Goal: Communication & Community: Answer question/provide support

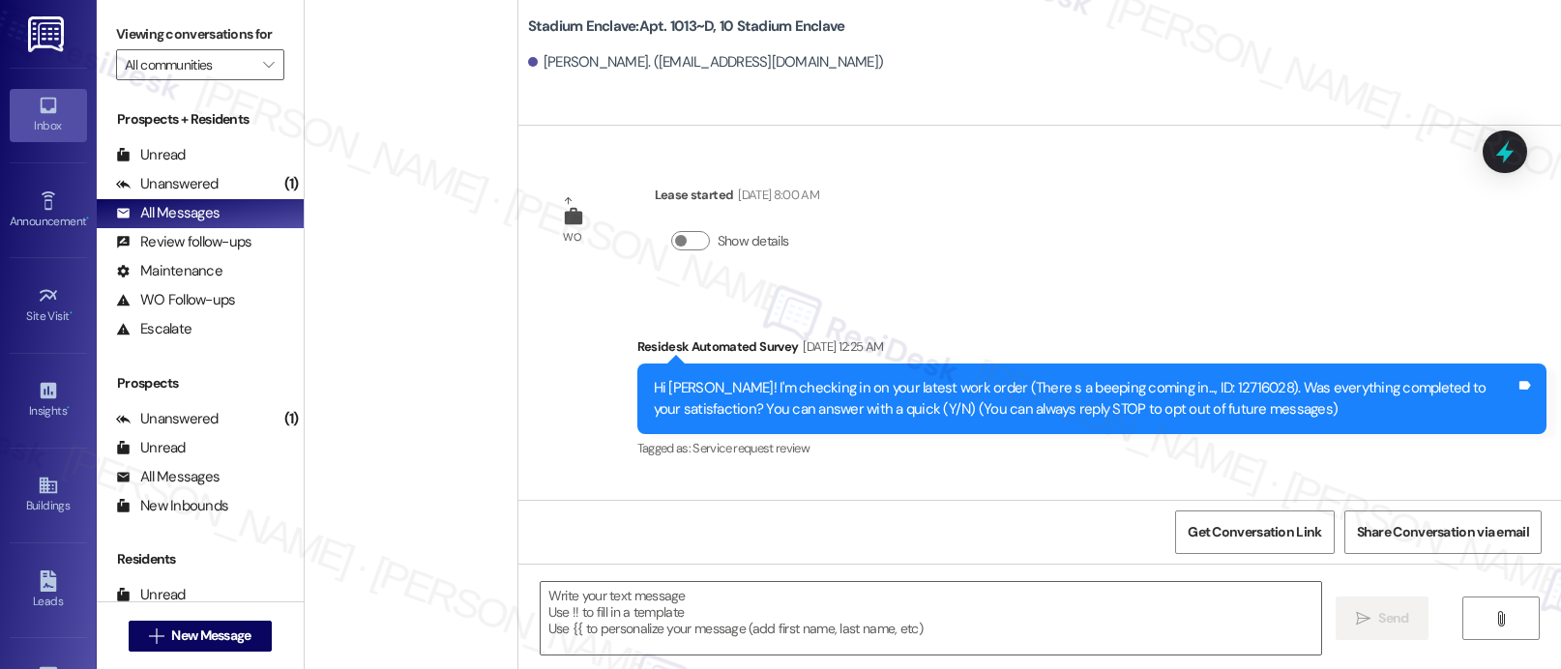
scroll to position [670, 0]
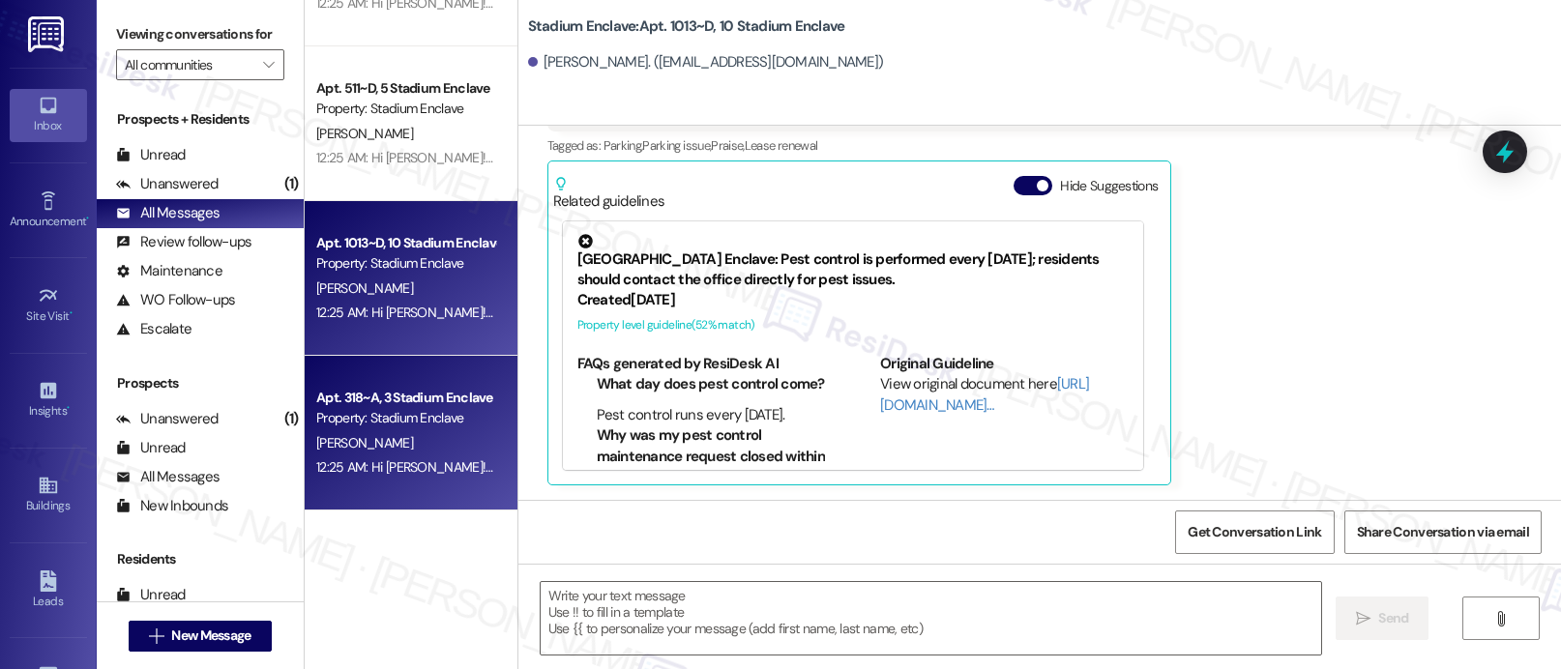
click at [437, 378] on div "Apt. 318~A, 3 Stadium Enclave Property: Stadium Enclave [PERSON_NAME] 12:25 AM:…" at bounding box center [411, 433] width 213 height 155
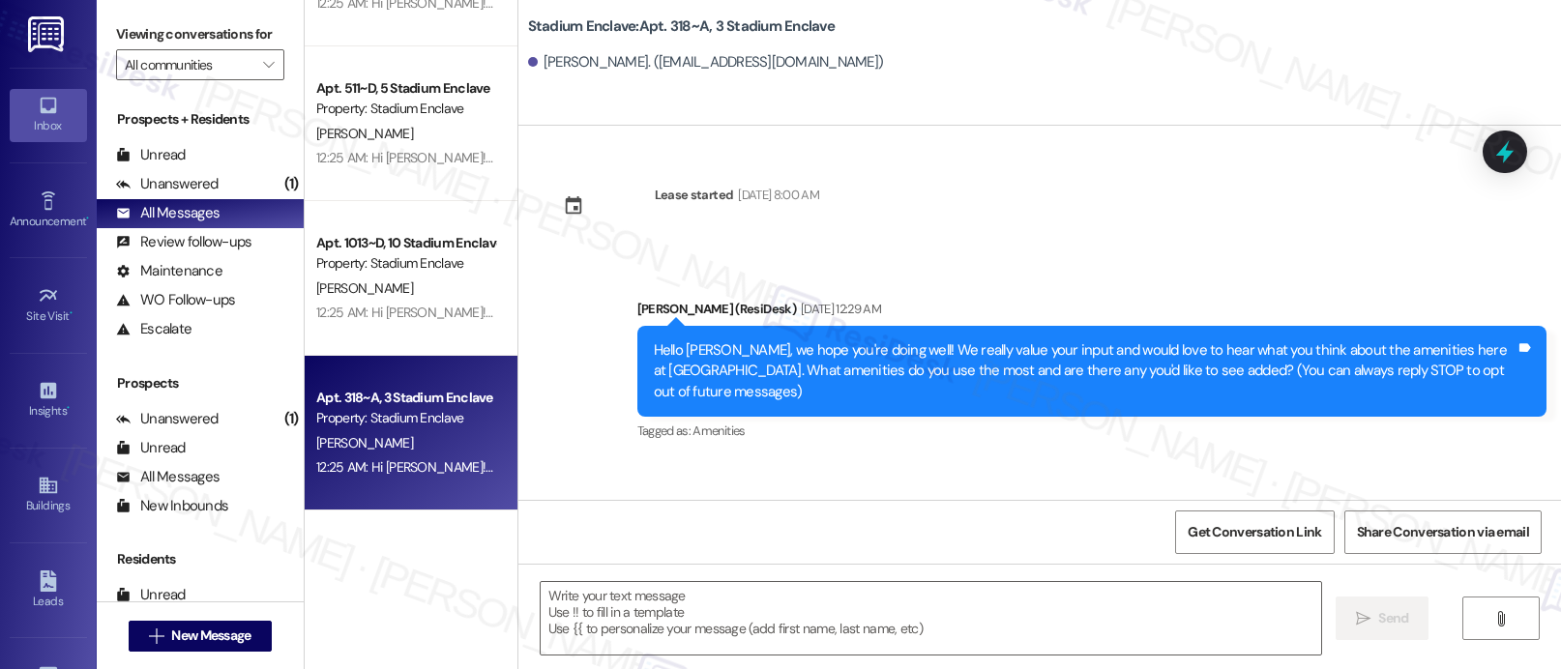
type textarea "Fetching suggested responses. Please feel free to read through the conversation…"
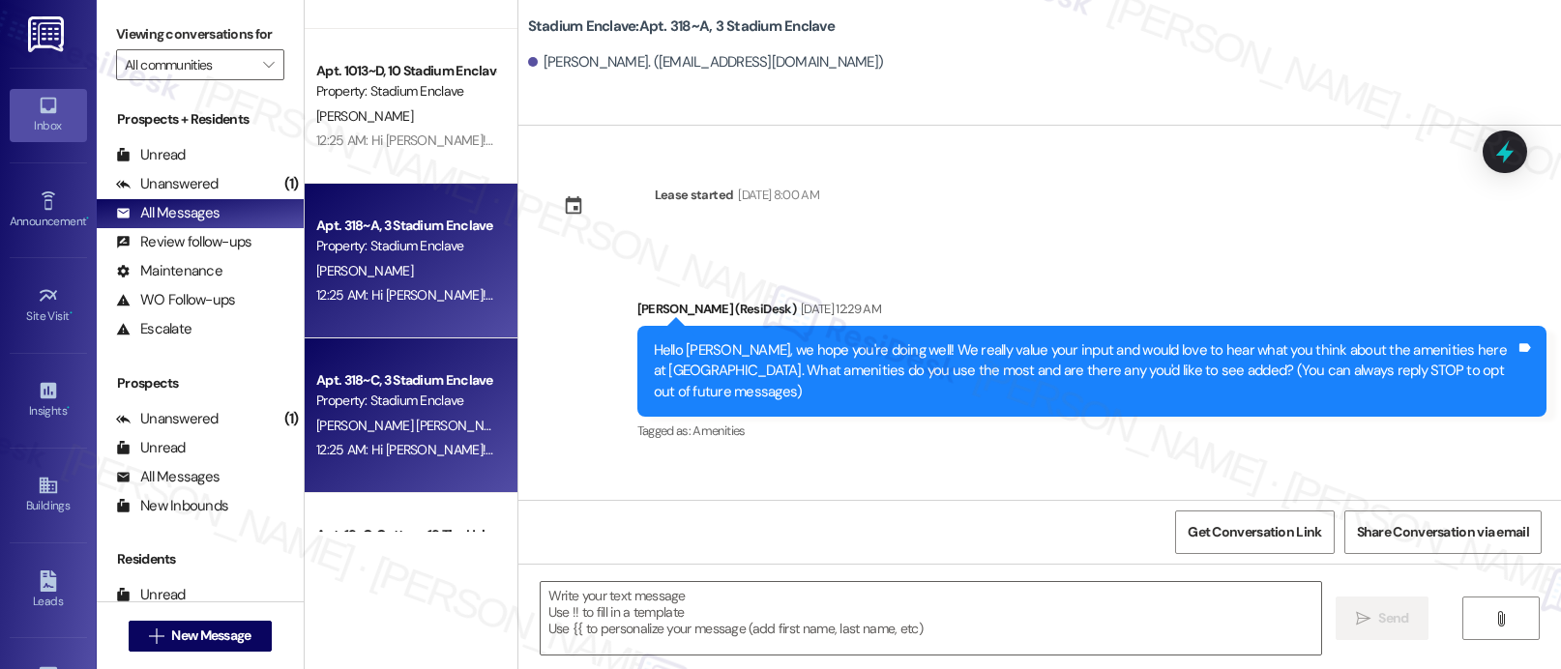
click at [417, 407] on div "Property: Stadium Enclave" at bounding box center [405, 401] width 179 height 20
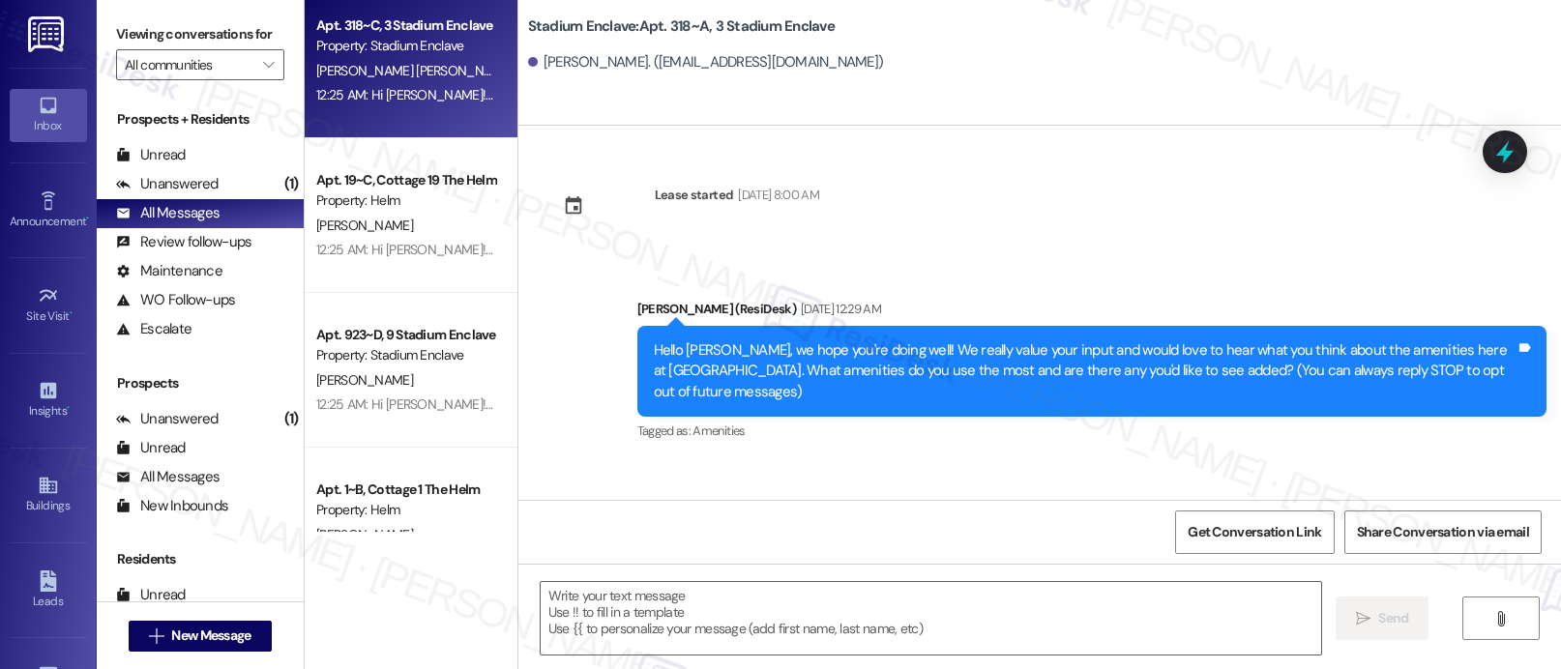
scroll to position [2033, 0]
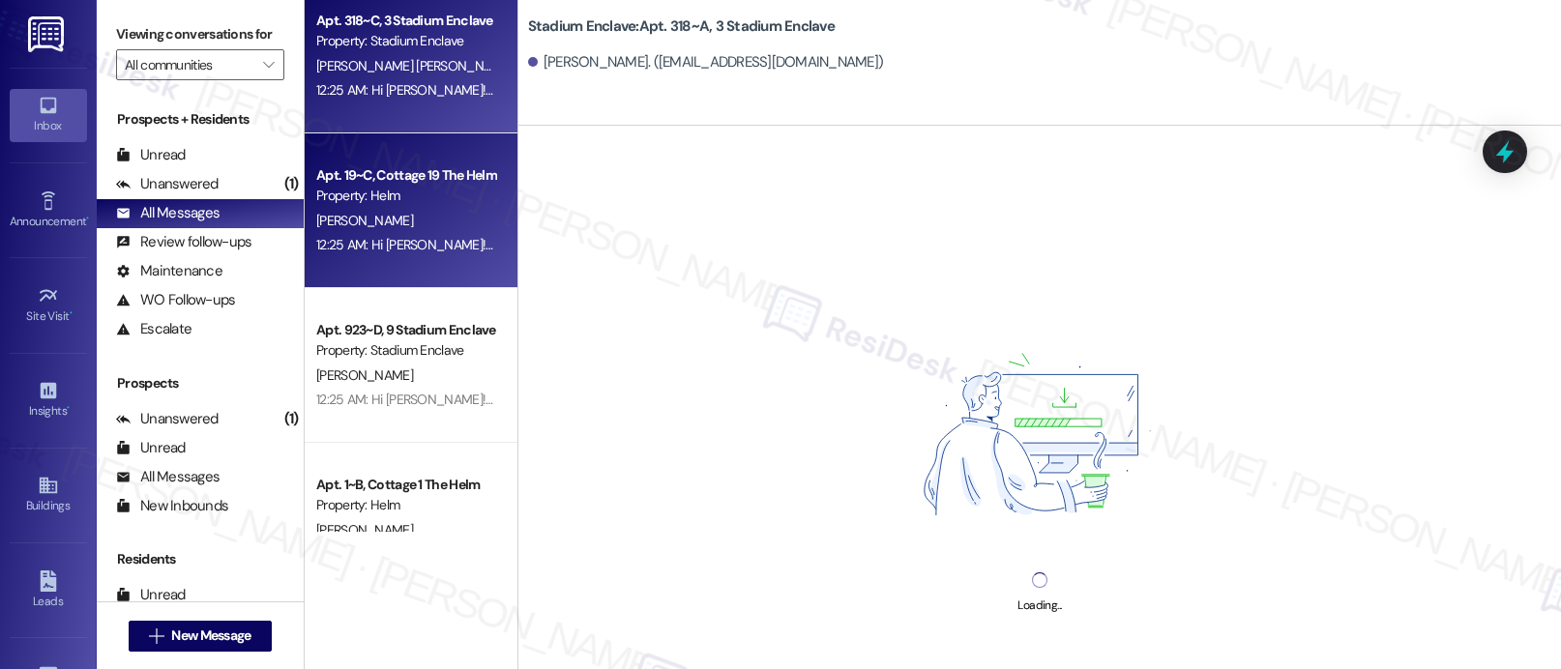
click at [383, 263] on div "Apt. 19~C, Cottage 19 The Helm Property: Helm [PERSON_NAME] 12:25 AM: Hi [PERSO…" at bounding box center [411, 210] width 213 height 155
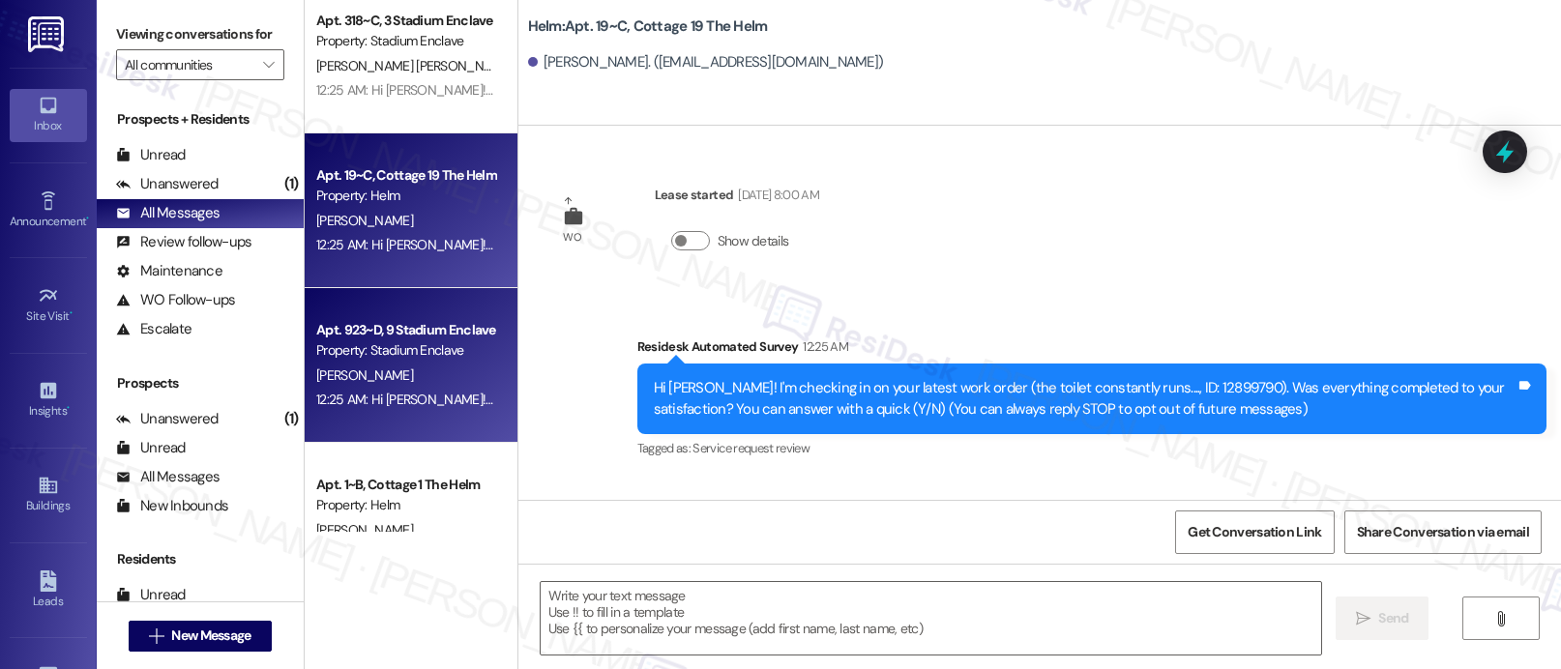
type textarea "Fetching suggested responses. Please feel free to read through the conversation…"
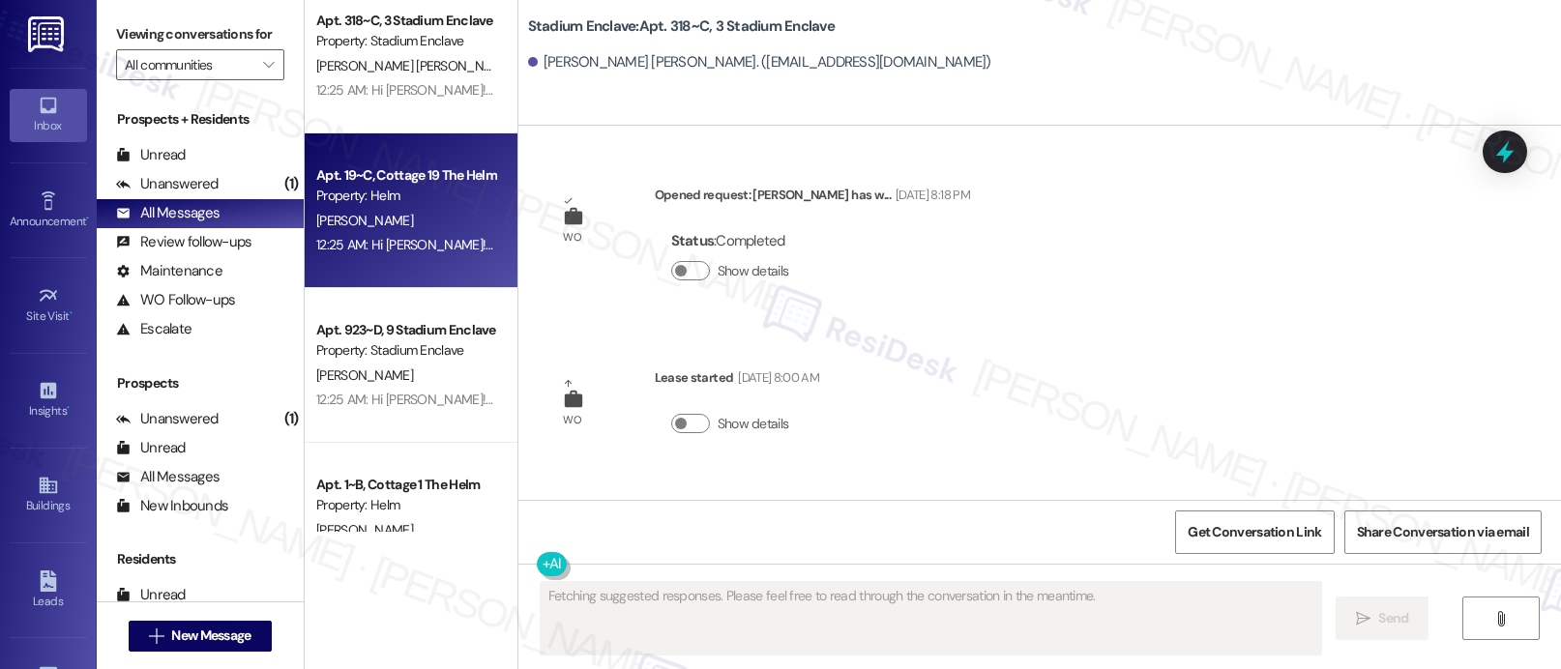
click at [384, 344] on div "Property: Stadium Enclave" at bounding box center [405, 350] width 179 height 20
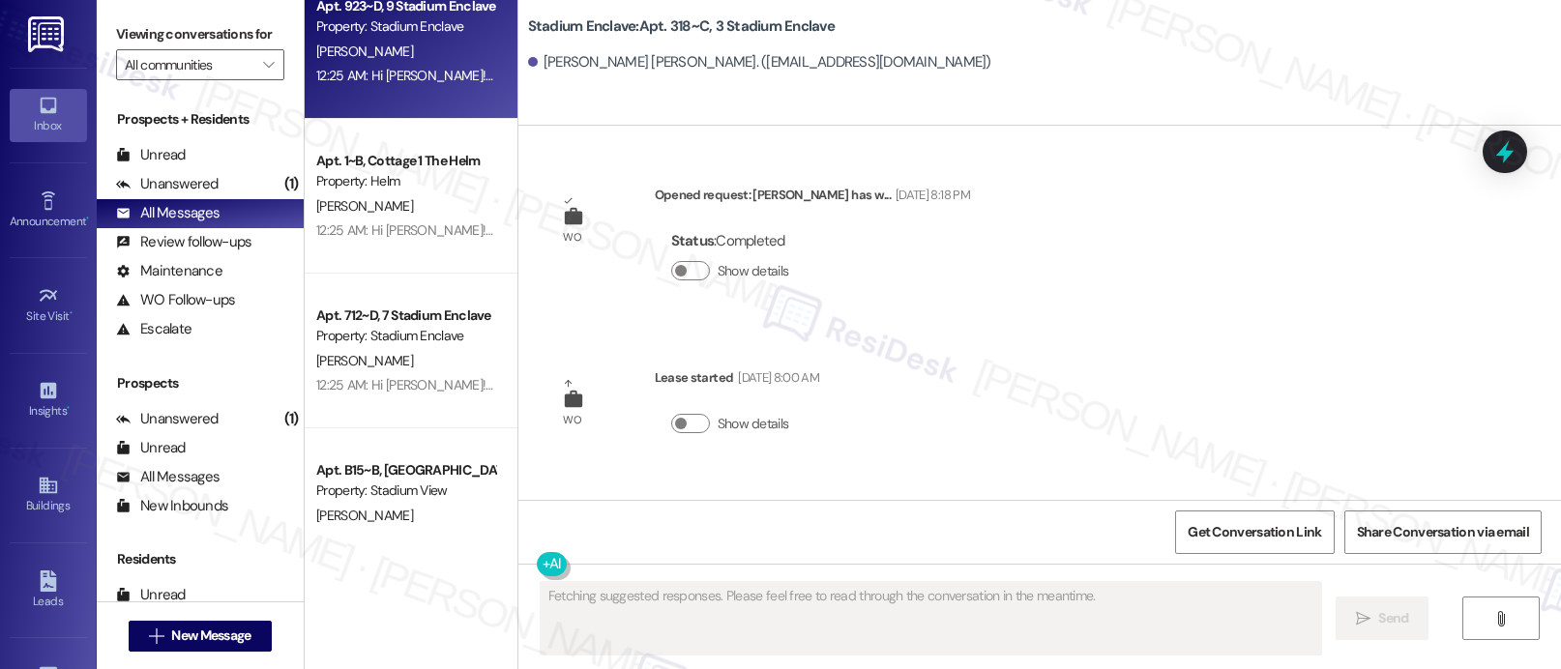
scroll to position [2385, 0]
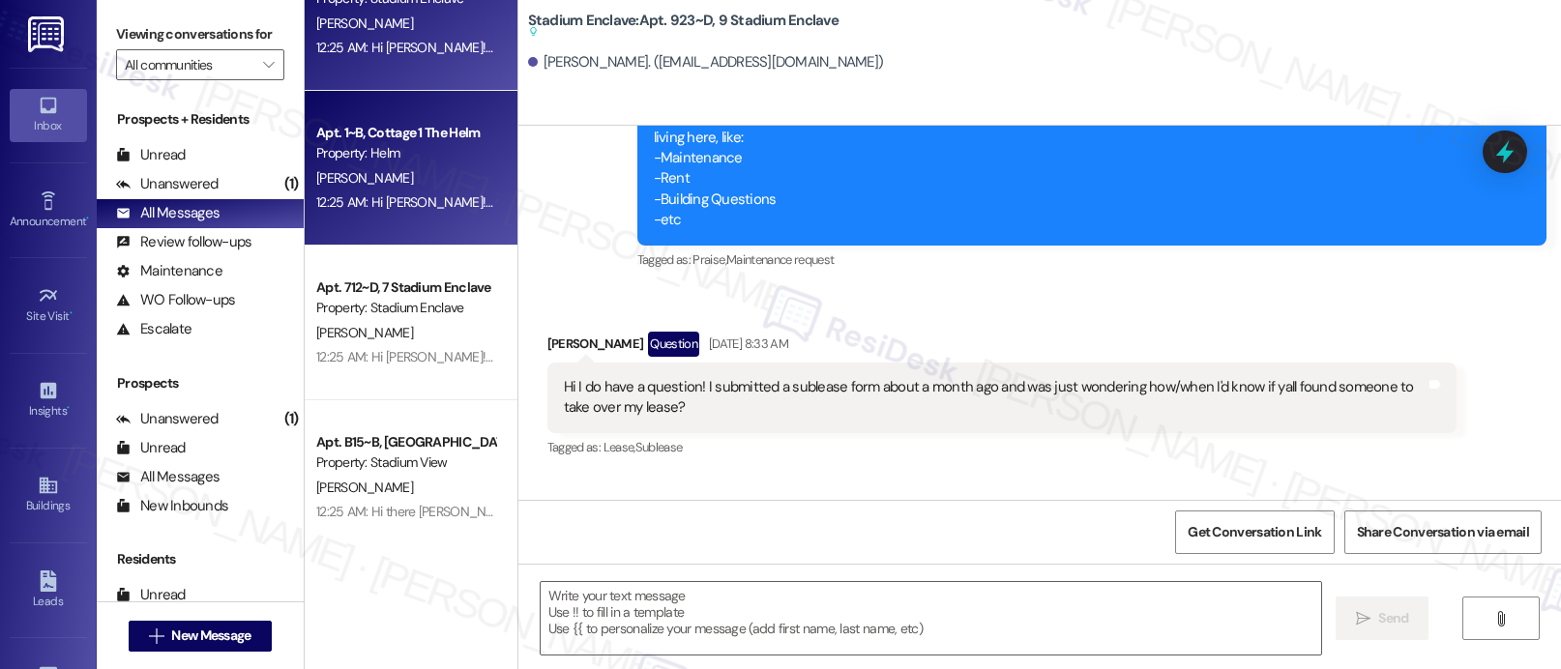
type textarea "Fetching suggested responses. Please feel free to read through the conversation…"
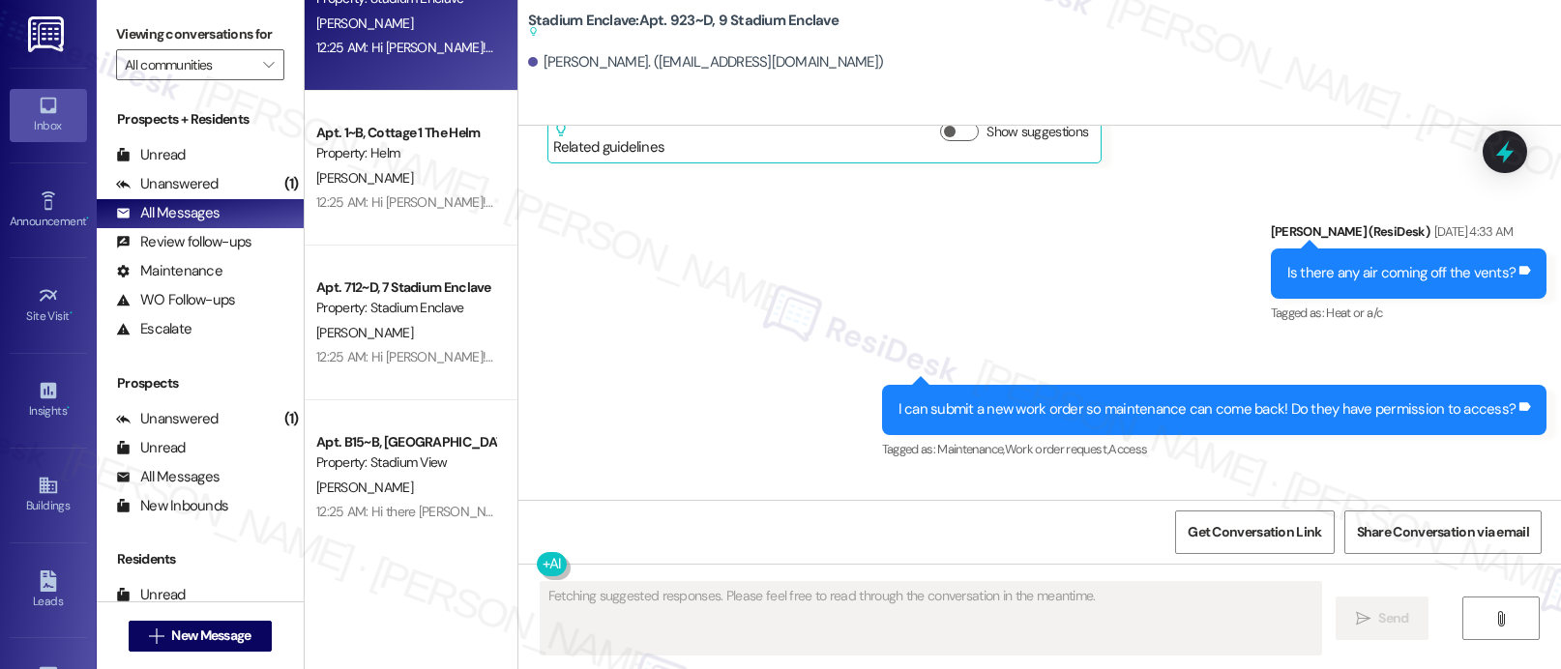
scroll to position [7586, 0]
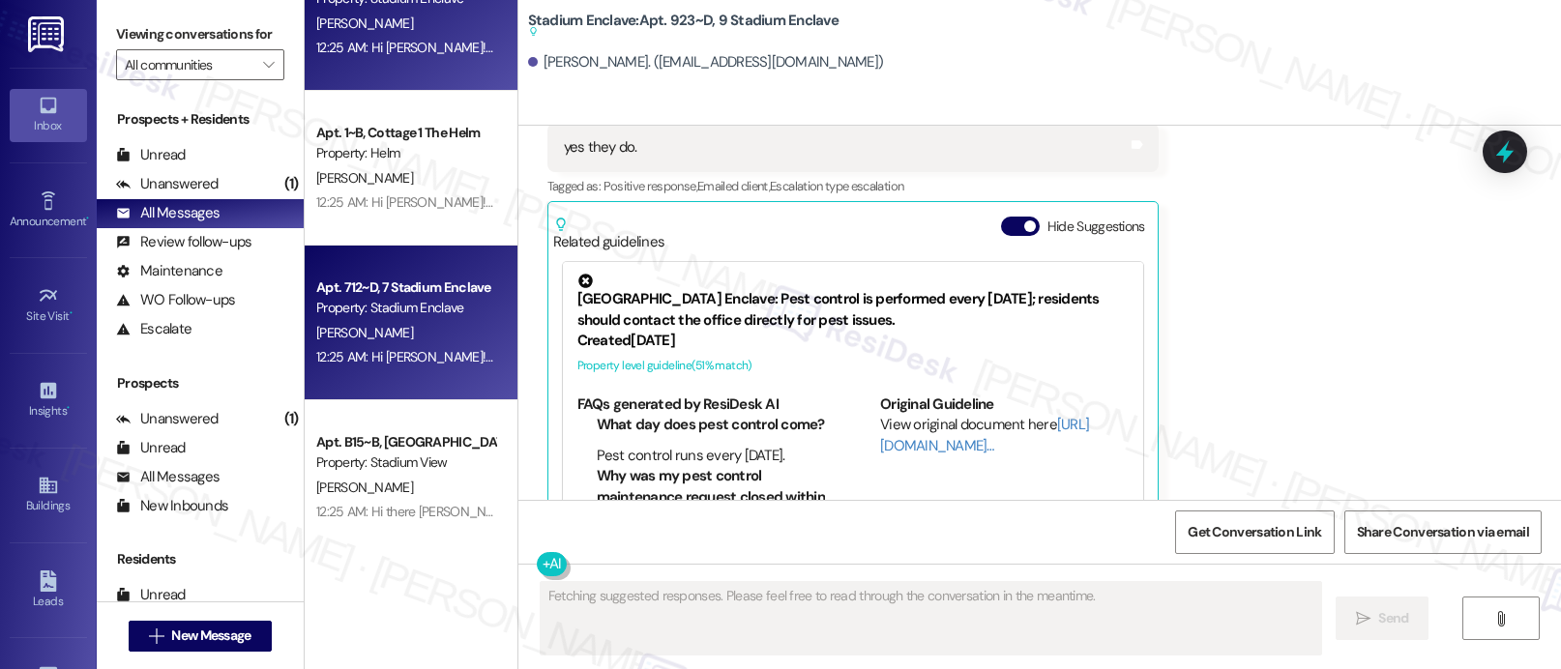
click at [382, 330] on div "[PERSON_NAME]" at bounding box center [405, 333] width 183 height 24
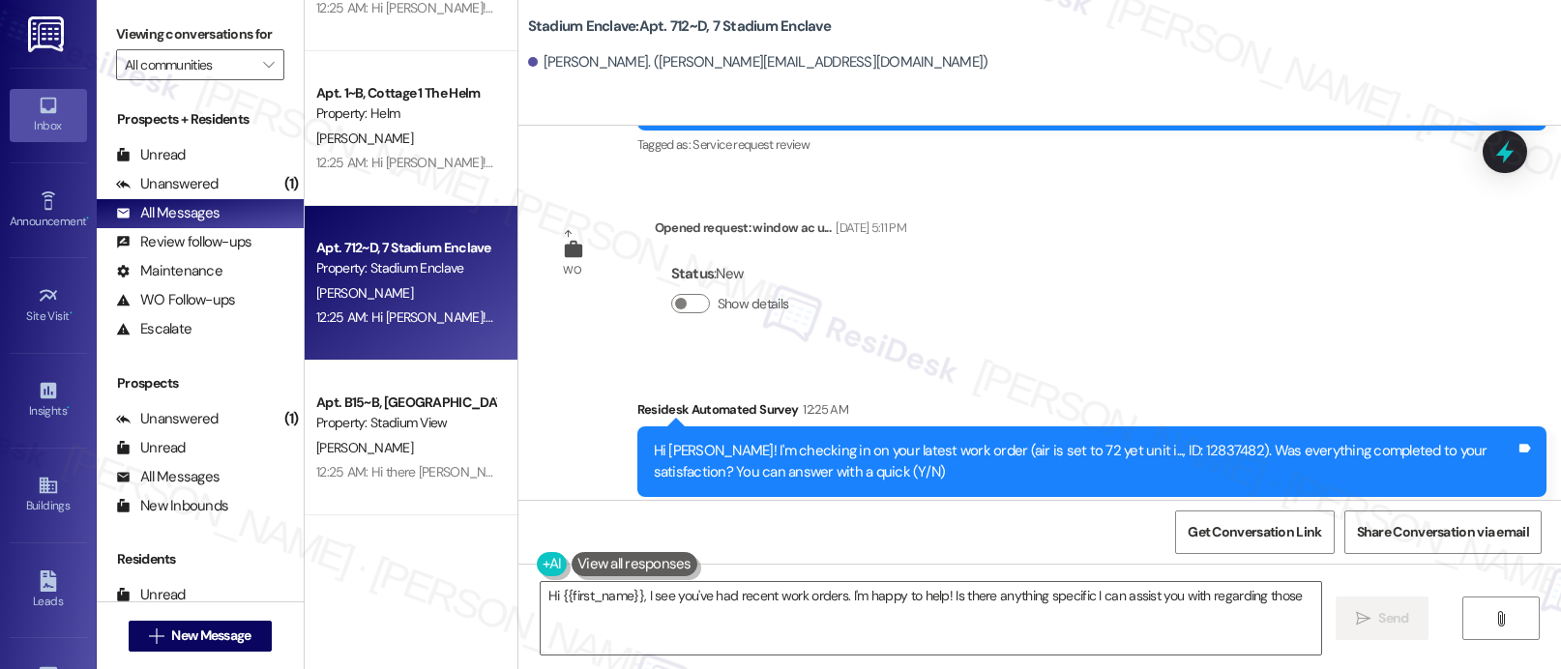
scroll to position [2452, 0]
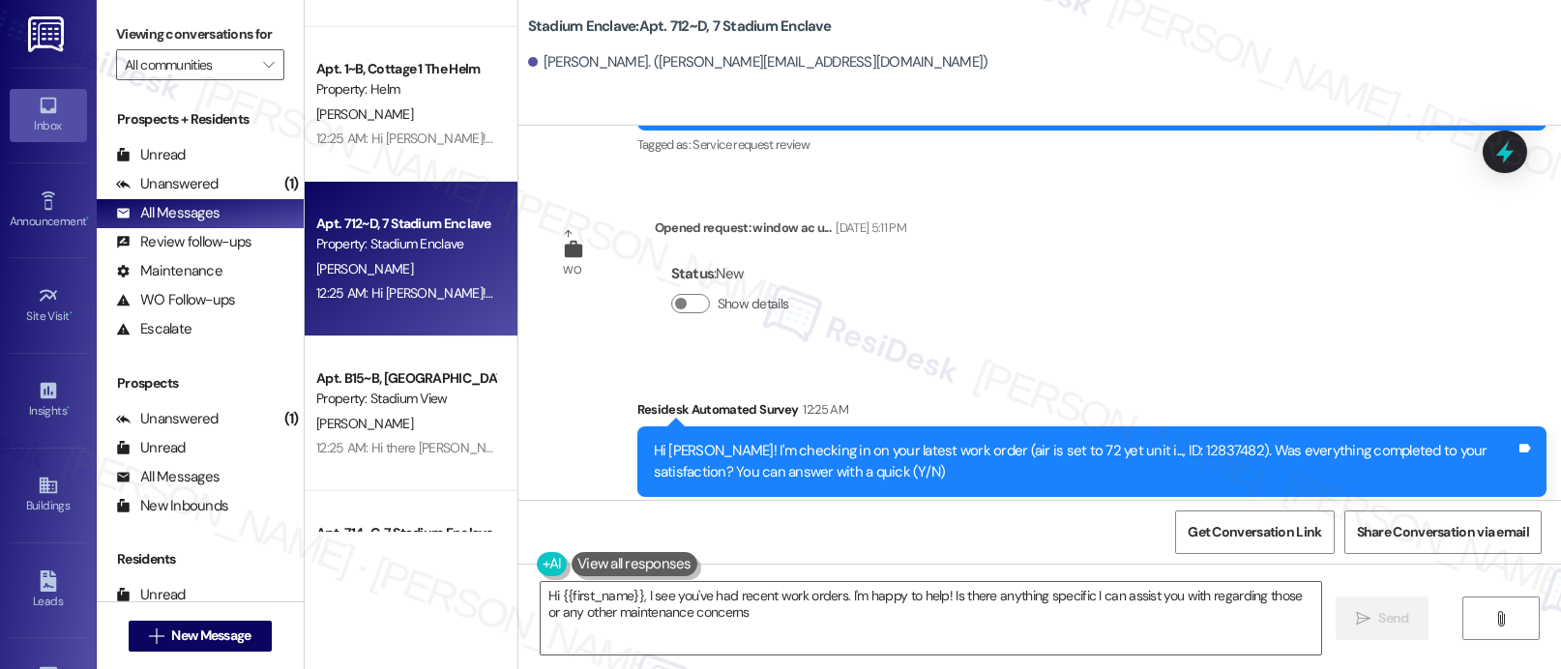
type textarea "Hi {{first_name}}, I see you've had recent work orders. I'm happy to help! Is t…"
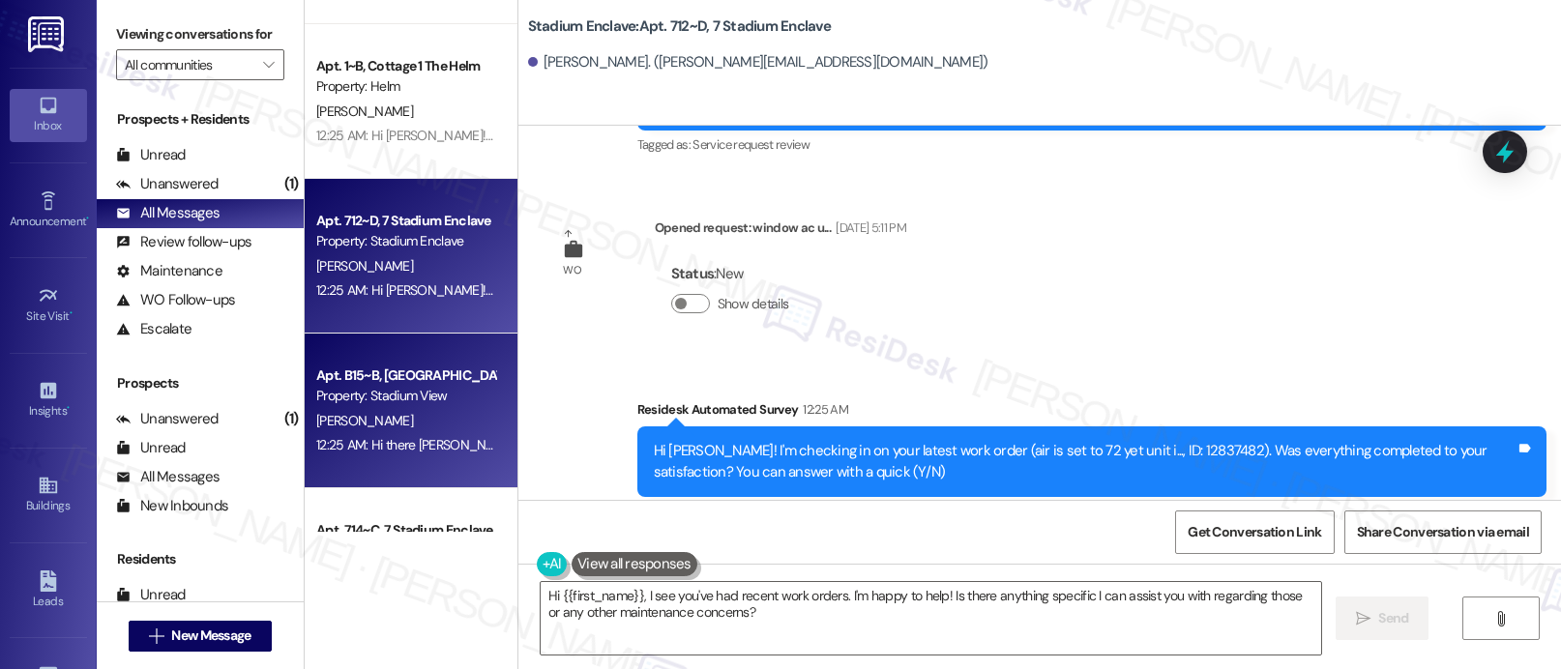
click at [378, 423] on div "[PERSON_NAME]" at bounding box center [405, 421] width 183 height 24
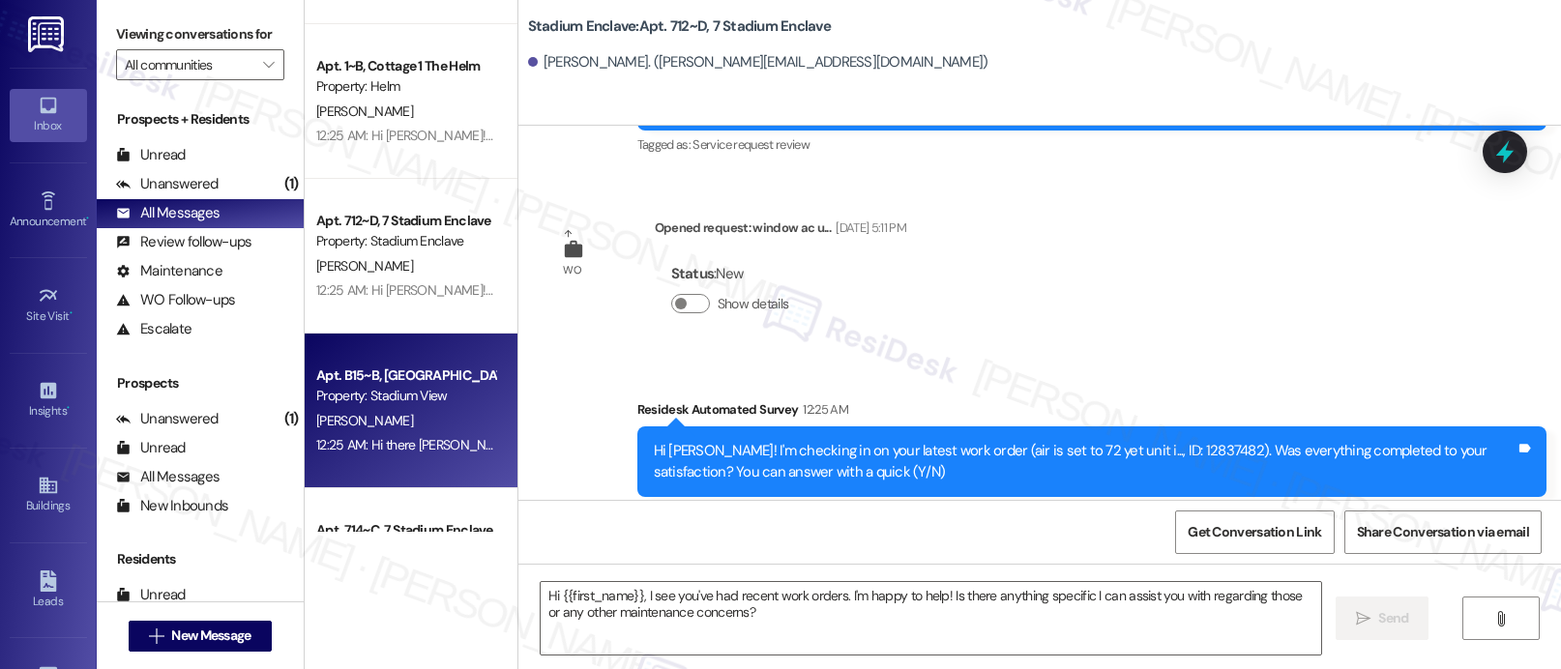
type textarea "Fetching suggested responses. Please feel free to read through the conversation…"
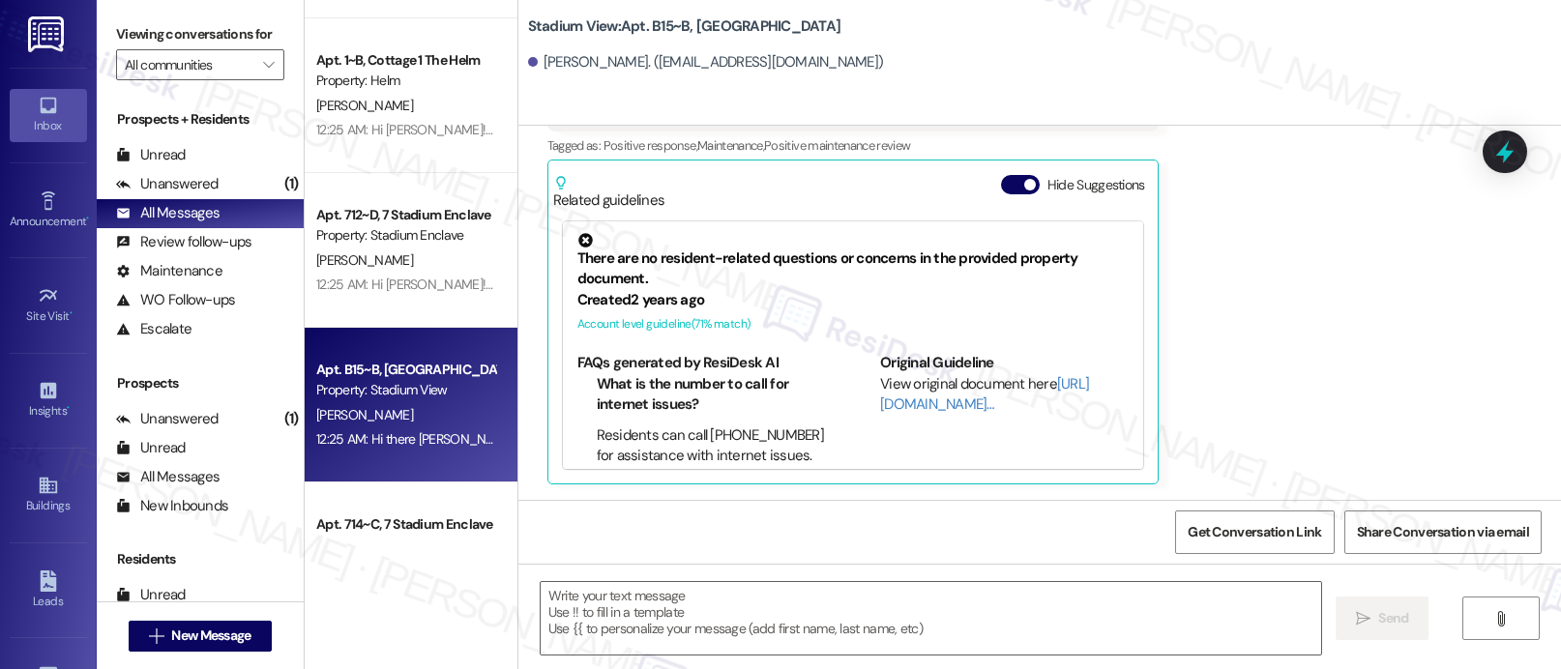
scroll to position [2484, 0]
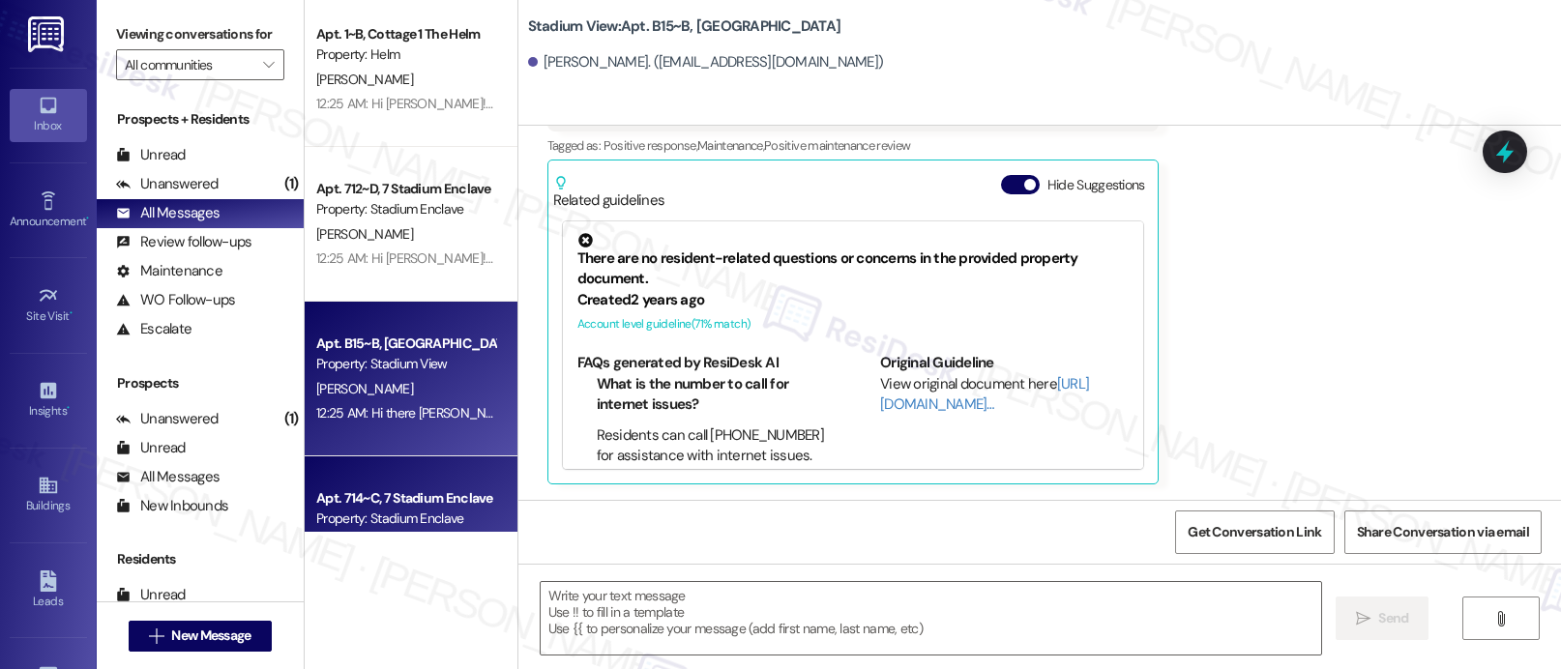
click at [378, 474] on div "Apt. 714~C, 7 Stadium Enclave Property: Stadium Enclave [PERSON_NAME] 12:25 AM:…" at bounding box center [411, 534] width 213 height 155
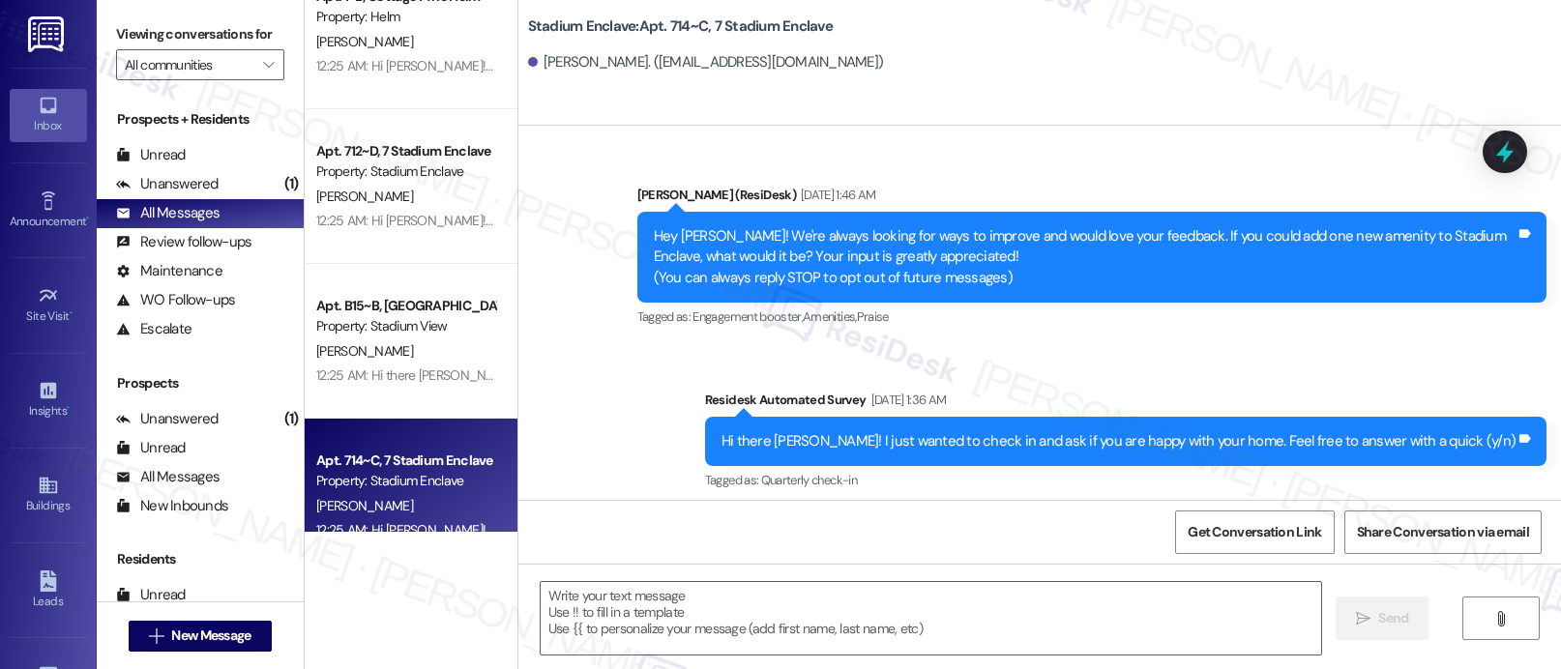
type textarea "Fetching suggested responses. Please feel free to read through the conversation…"
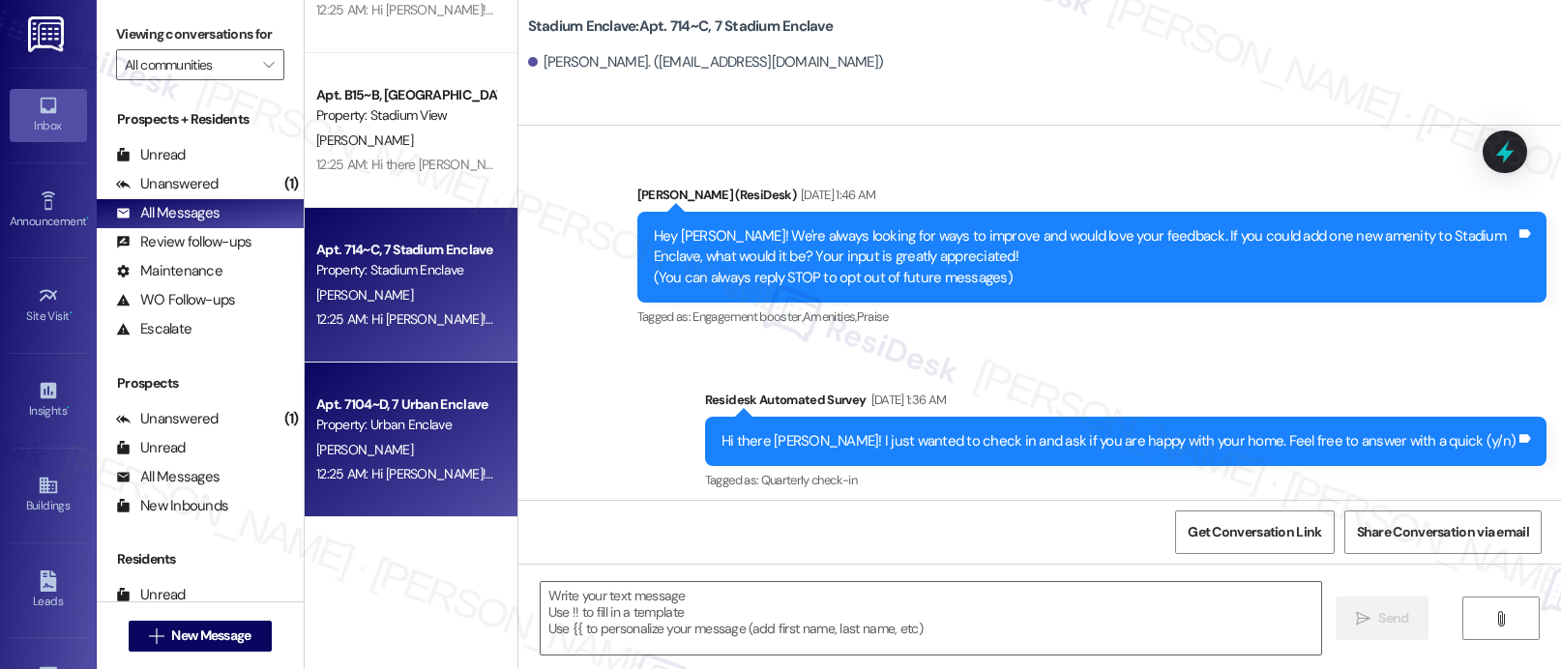
scroll to position [2735, 0]
click at [360, 464] on div "12:25 AM: Hi [PERSON_NAME]! I'm checking in on your latest work order (This Mak…" at bounding box center [881, 470] width 1130 height 17
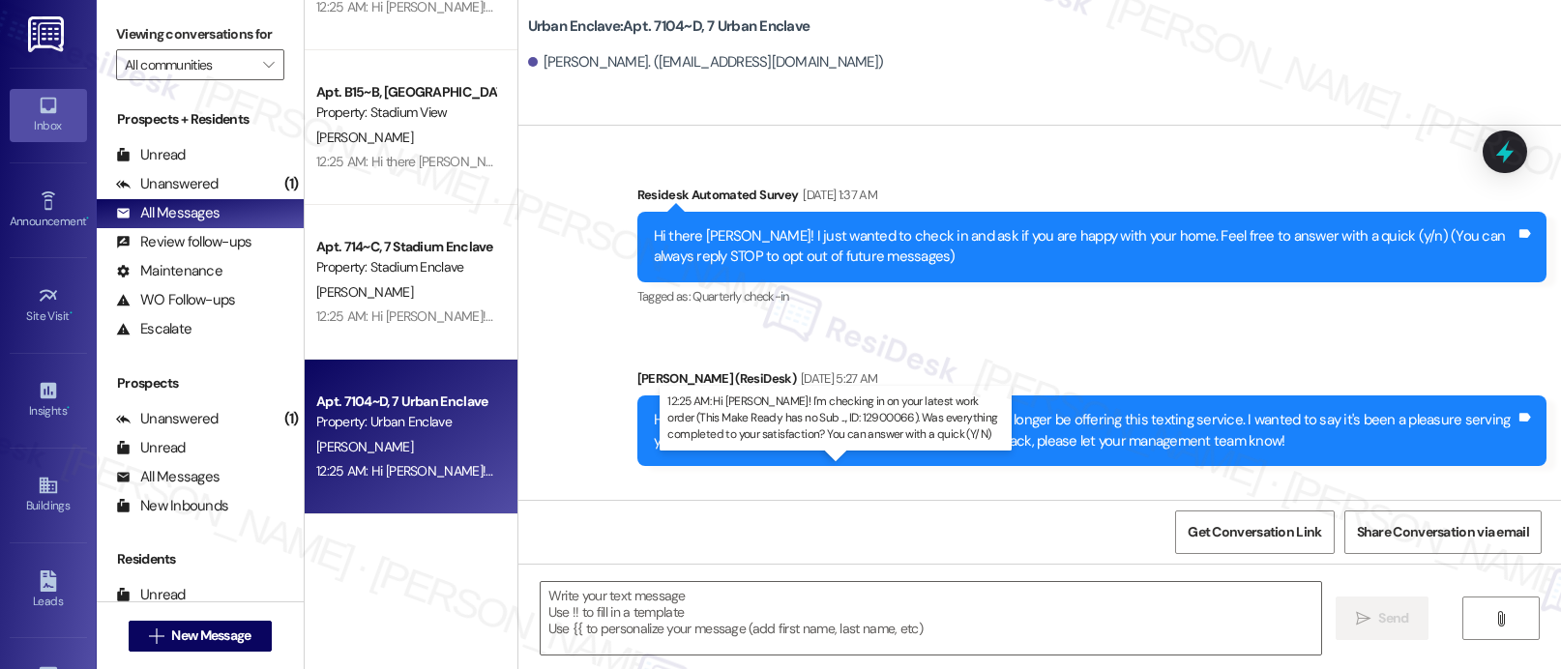
type textarea "Fetching suggested responses. Please feel free to read through the conversation…"
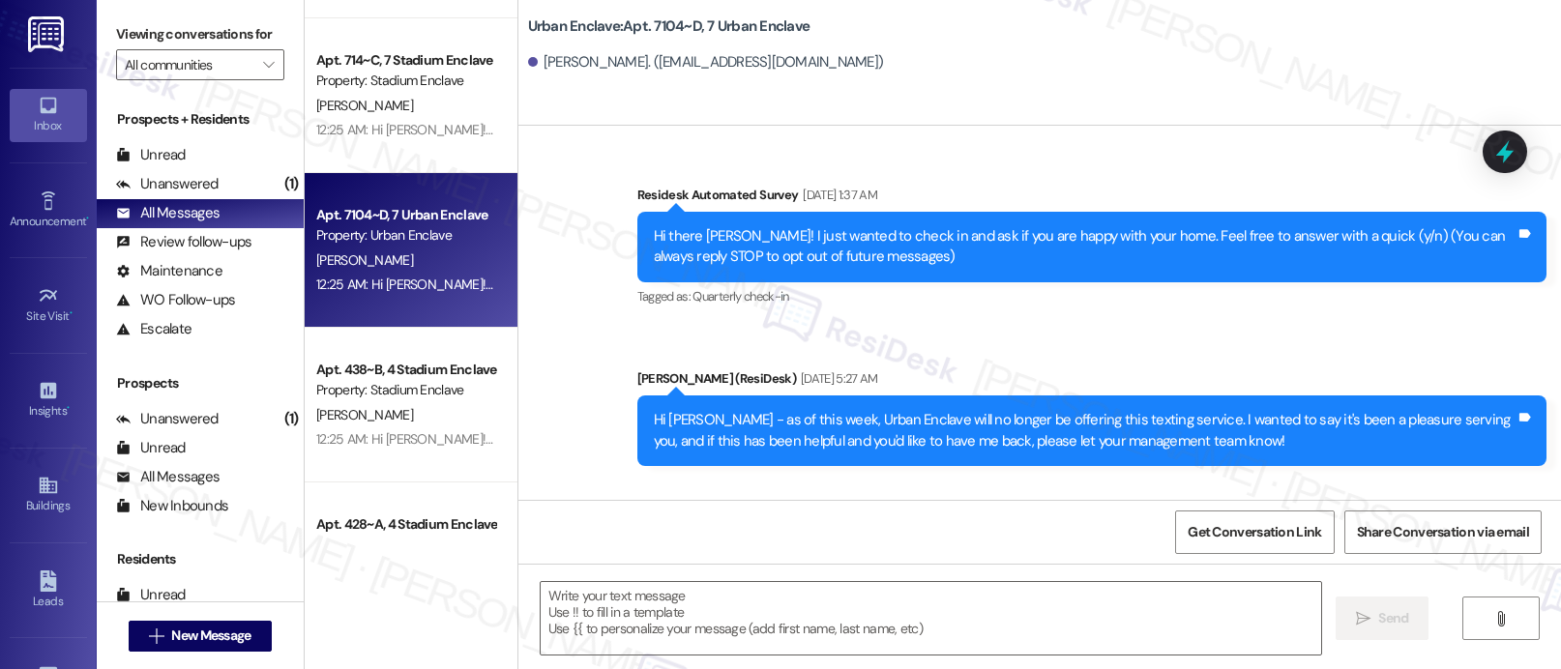
scroll to position [3060, 0]
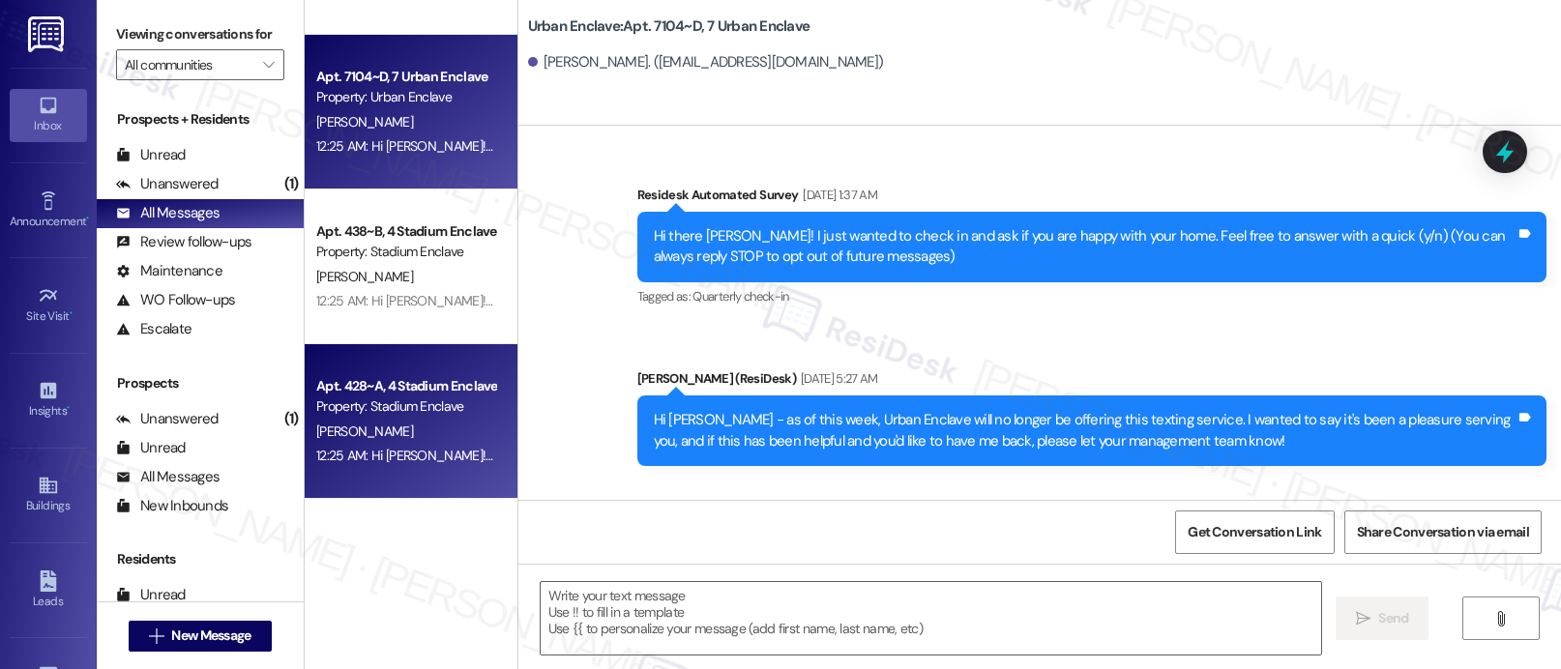
click at [376, 420] on div "[PERSON_NAME]" at bounding box center [405, 432] width 183 height 24
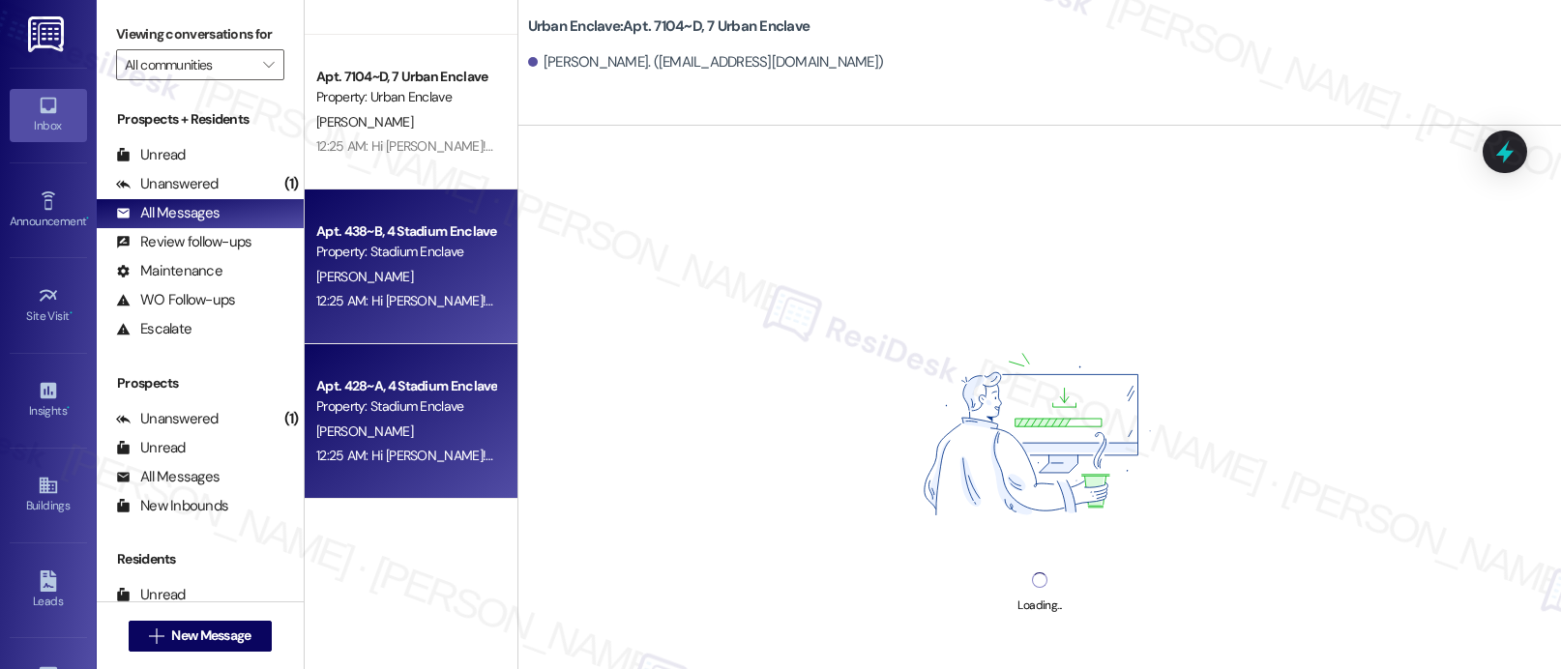
click at [409, 313] on div "Apt. 438~B, 4 Stadium Enclave Property: Stadium Enclave [PERSON_NAME] 12:25 AM:…" at bounding box center [411, 267] width 213 height 155
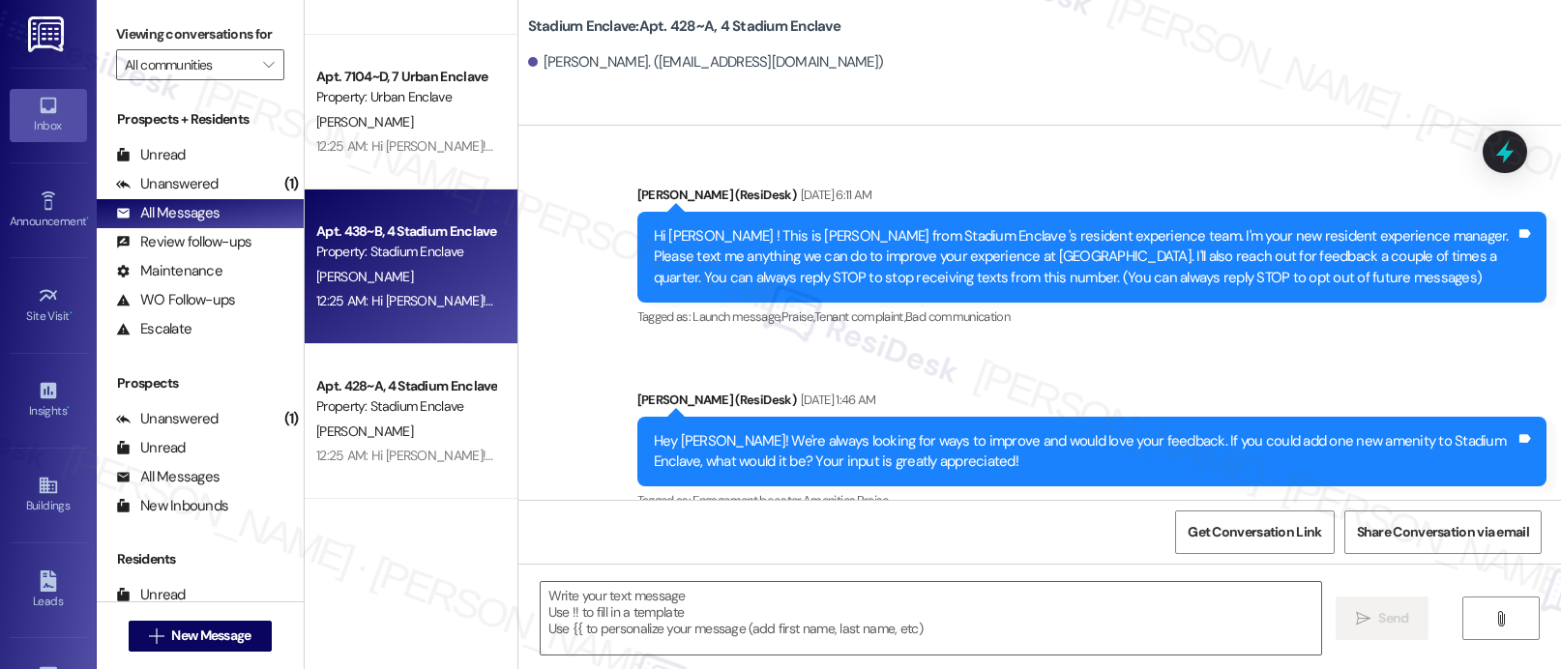
type textarea "Fetching suggested responses. Please feel free to read through the conversation…"
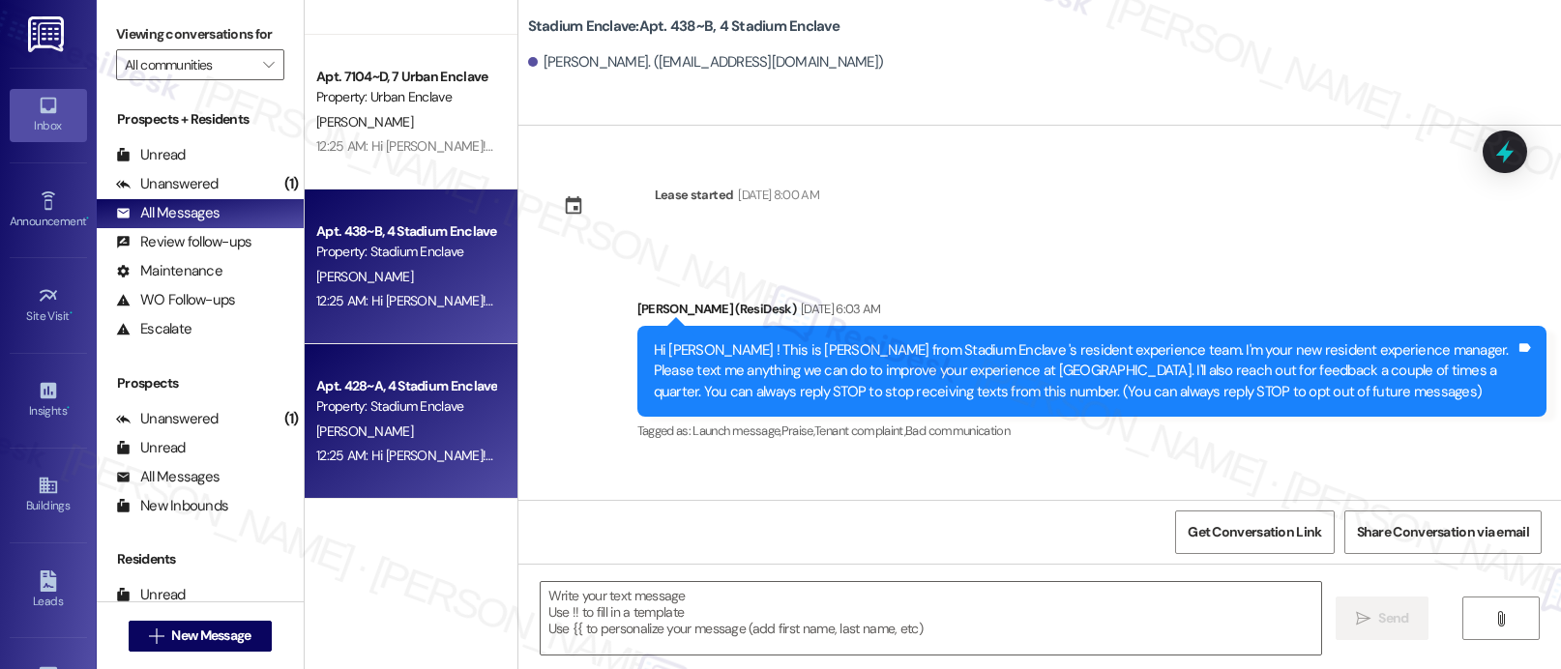
click at [393, 401] on div "Property: Stadium Enclave" at bounding box center [405, 407] width 179 height 20
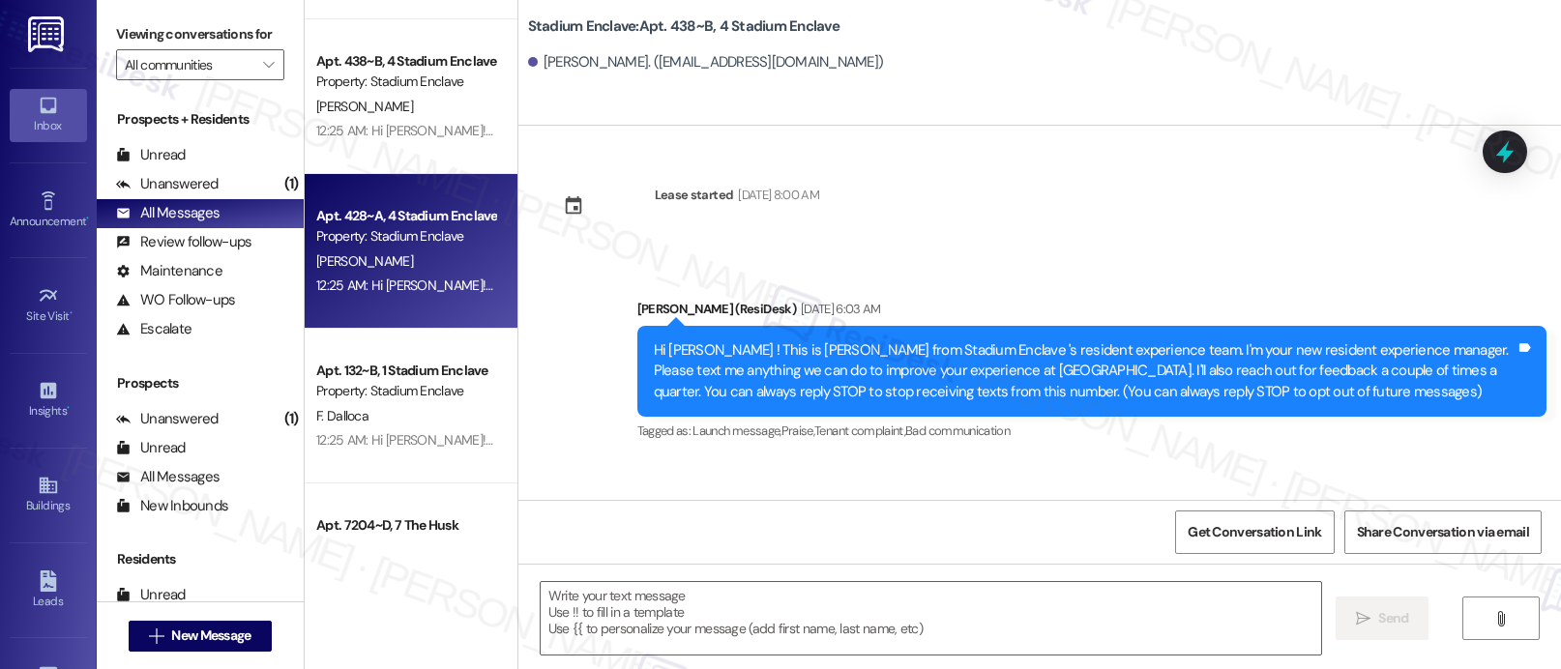
scroll to position [3472, 0]
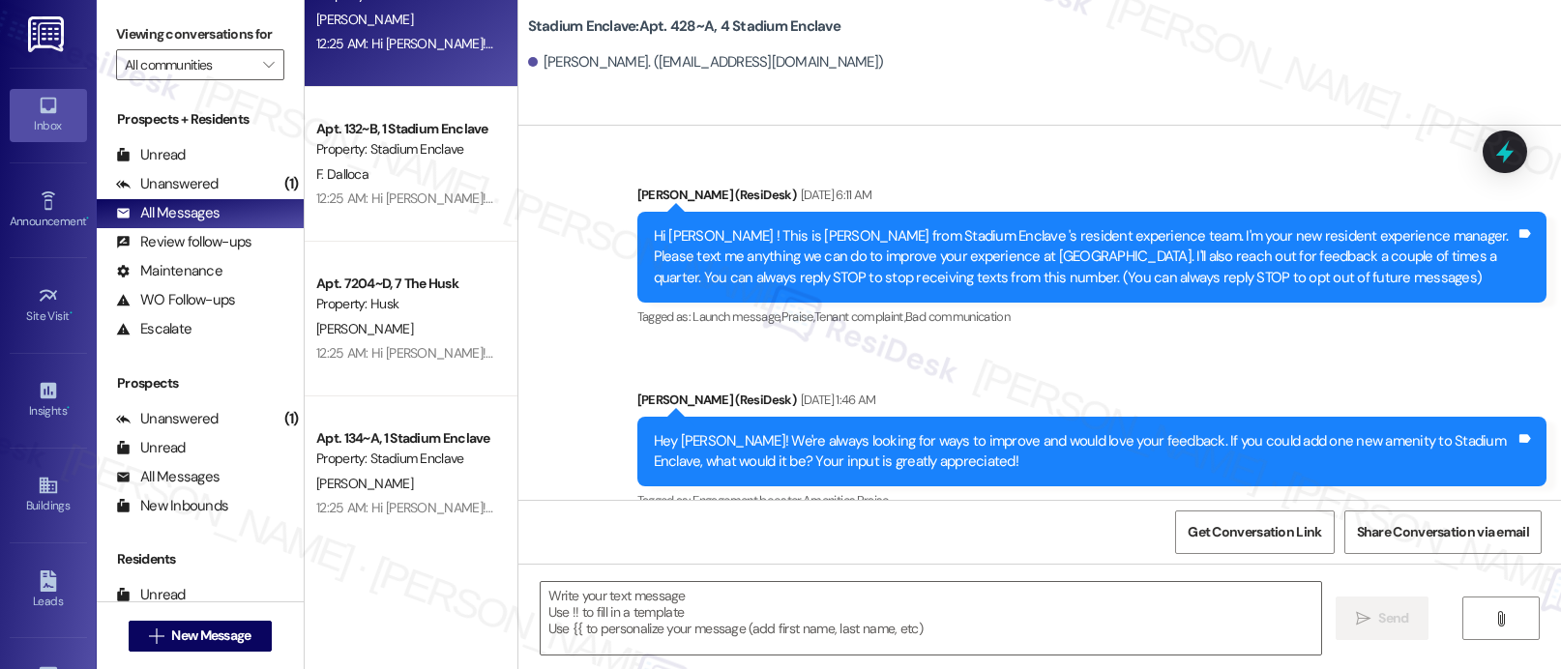
type textarea "Fetching suggested responses. Please feel free to read through the conversation…"
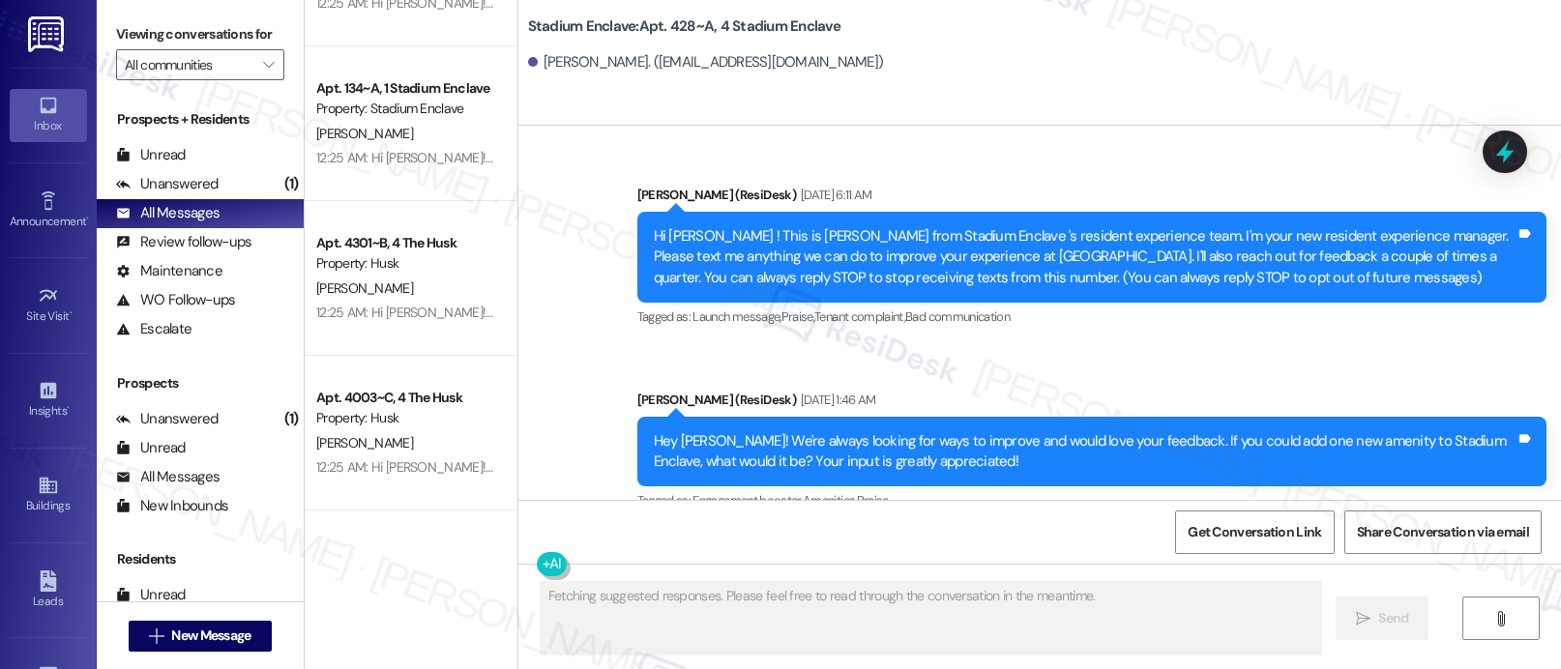
scroll to position [3831, 0]
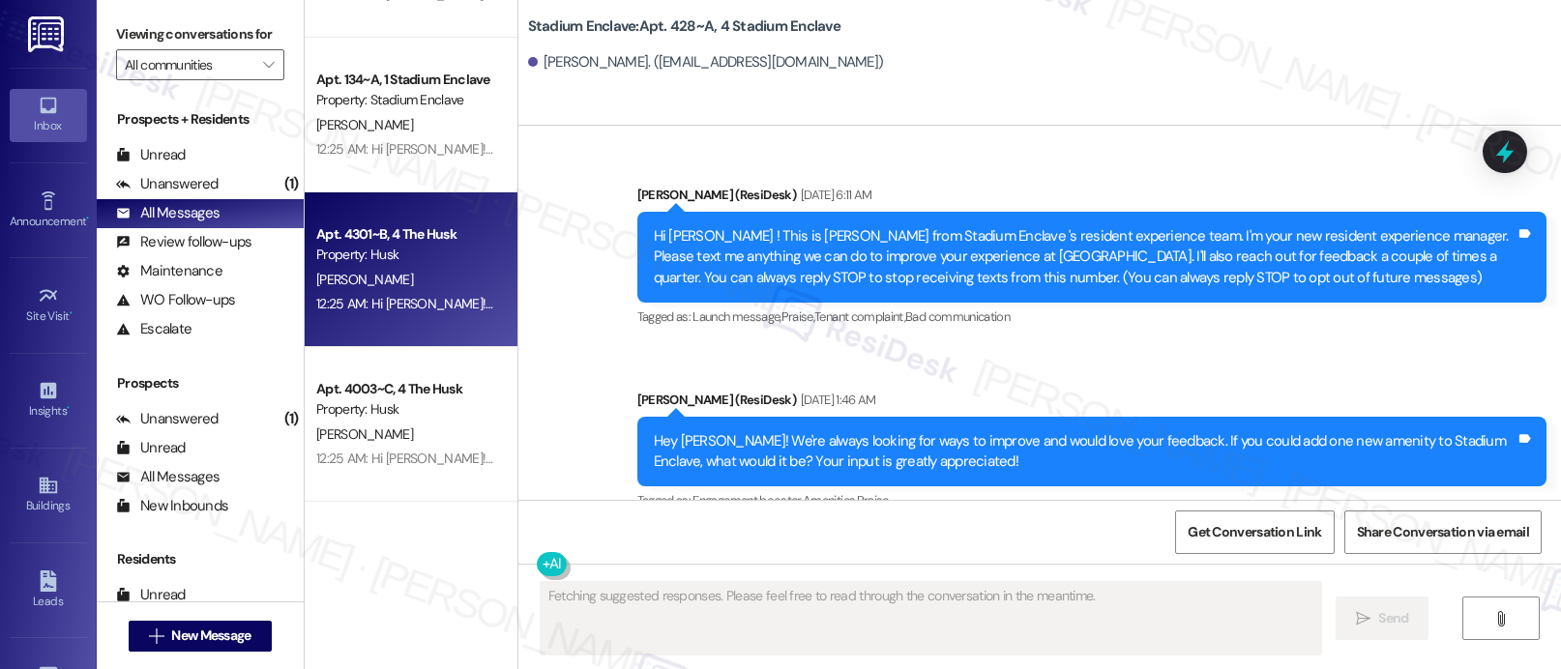
click at [421, 298] on div "12:25 AM: Hi [PERSON_NAME]! I'm checking in on your latest work order (shower i…" at bounding box center [1033, 303] width 1434 height 17
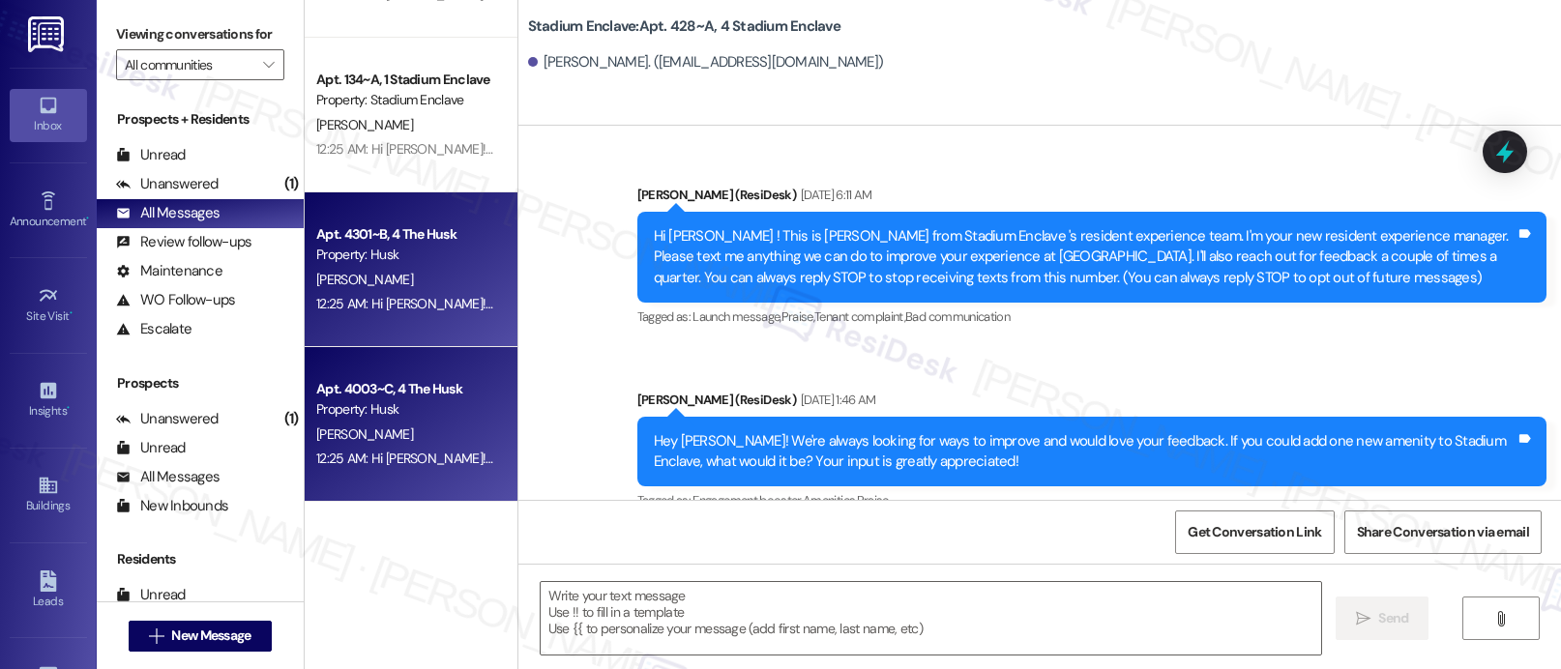
type textarea "Fetching suggested responses. Please feel free to read through the conversation…"
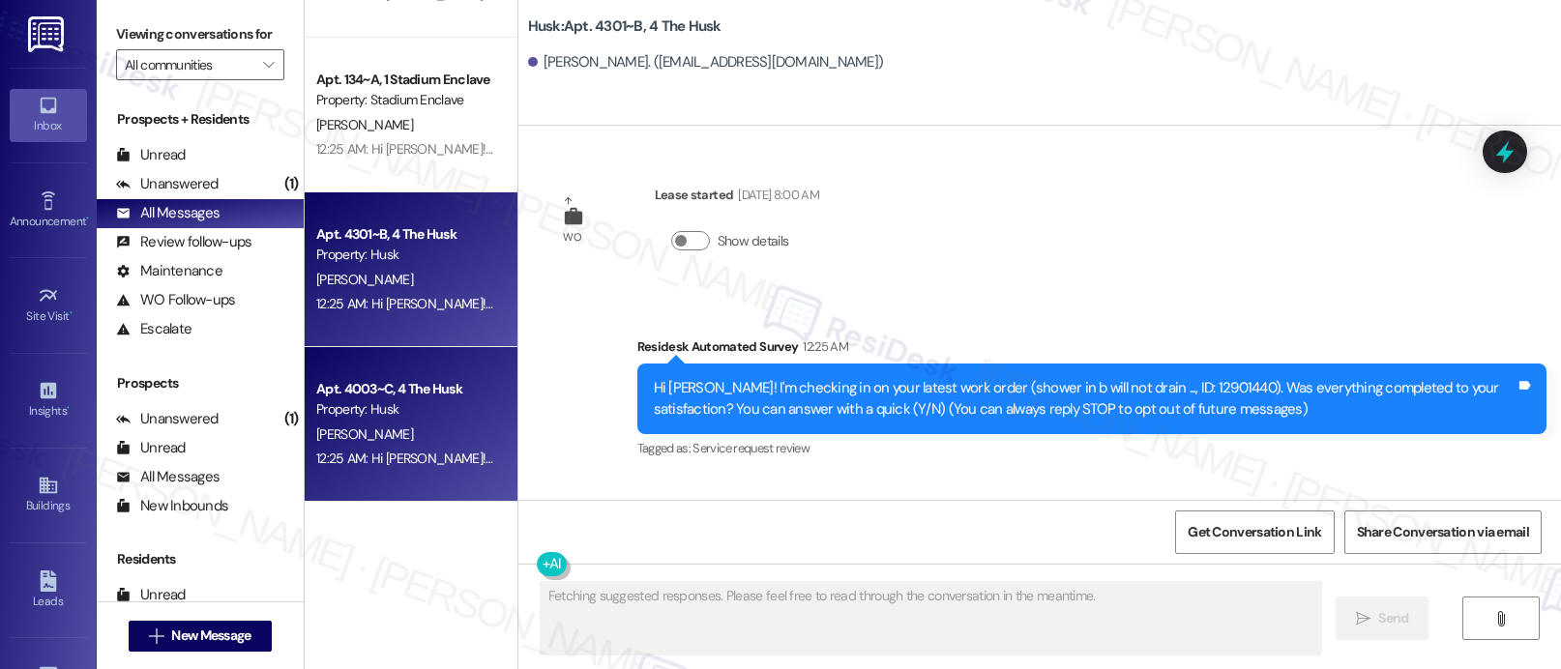
click at [416, 379] on div "Apt. 4003~C, 4 The Husk" at bounding box center [405, 389] width 179 height 20
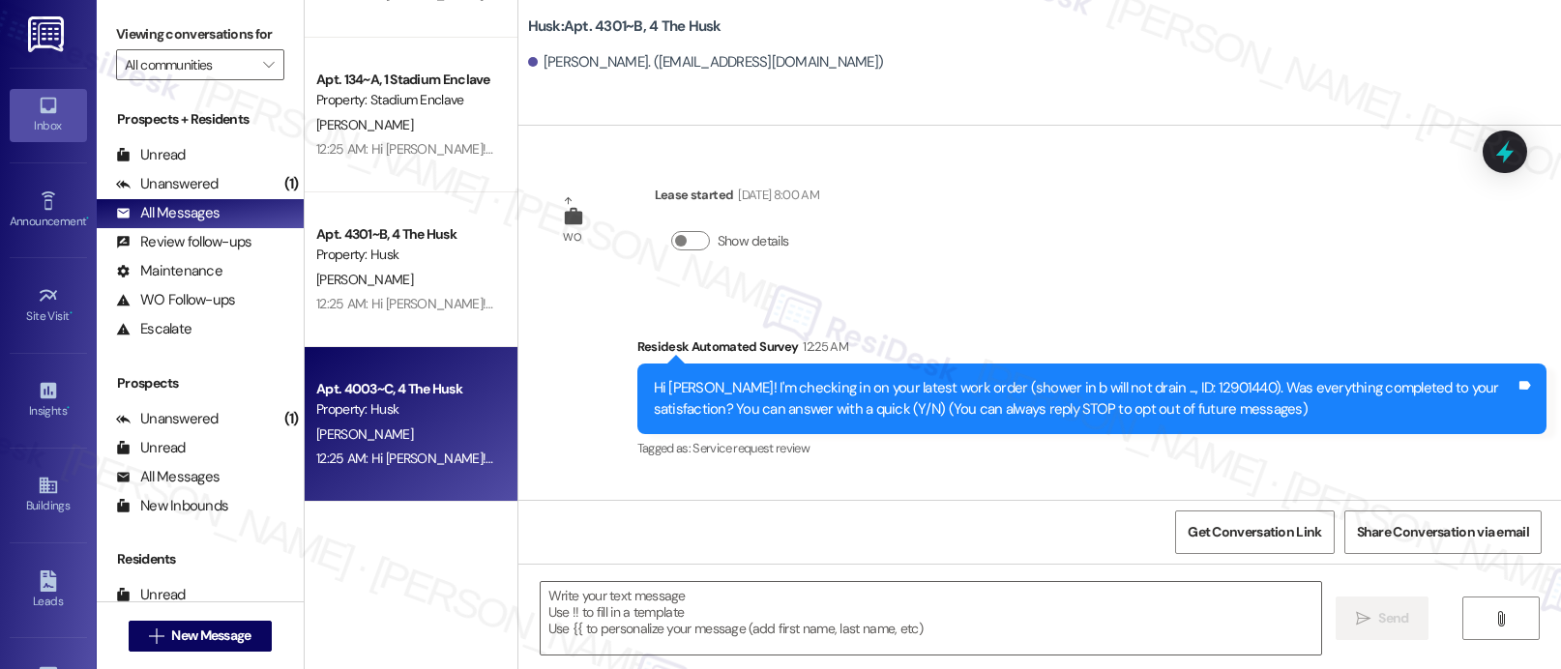
type textarea "Fetching suggested responses. Please feel free to read through the conversation…"
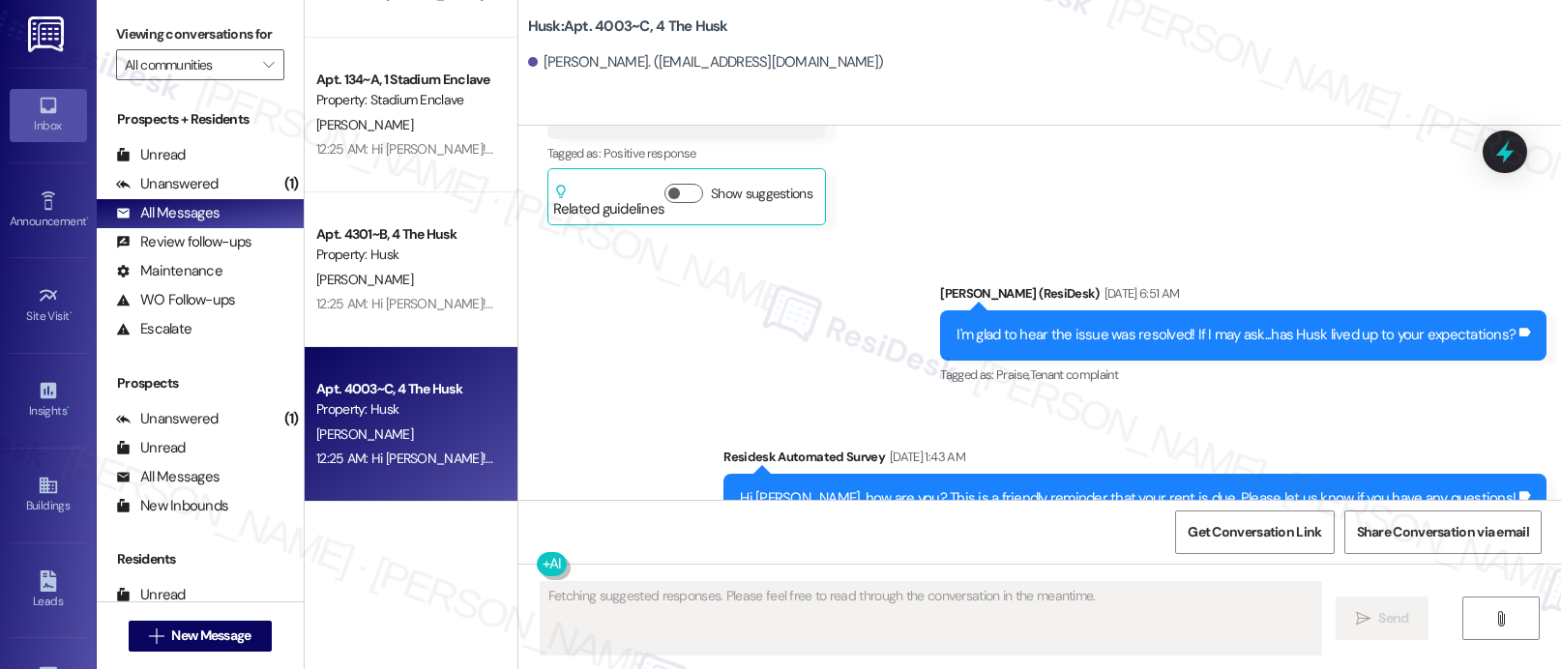
click at [424, 271] on div "[PERSON_NAME]" at bounding box center [405, 280] width 183 height 24
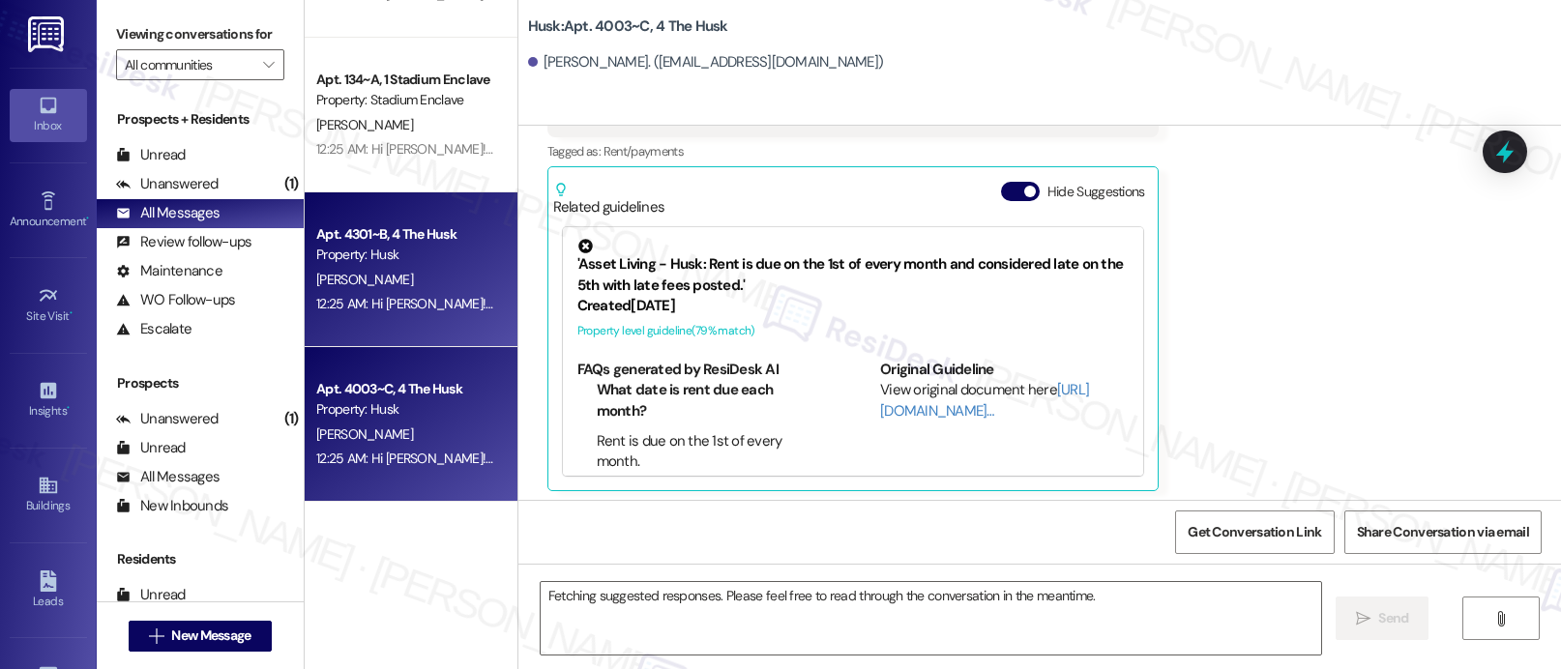
scroll to position [2176, 0]
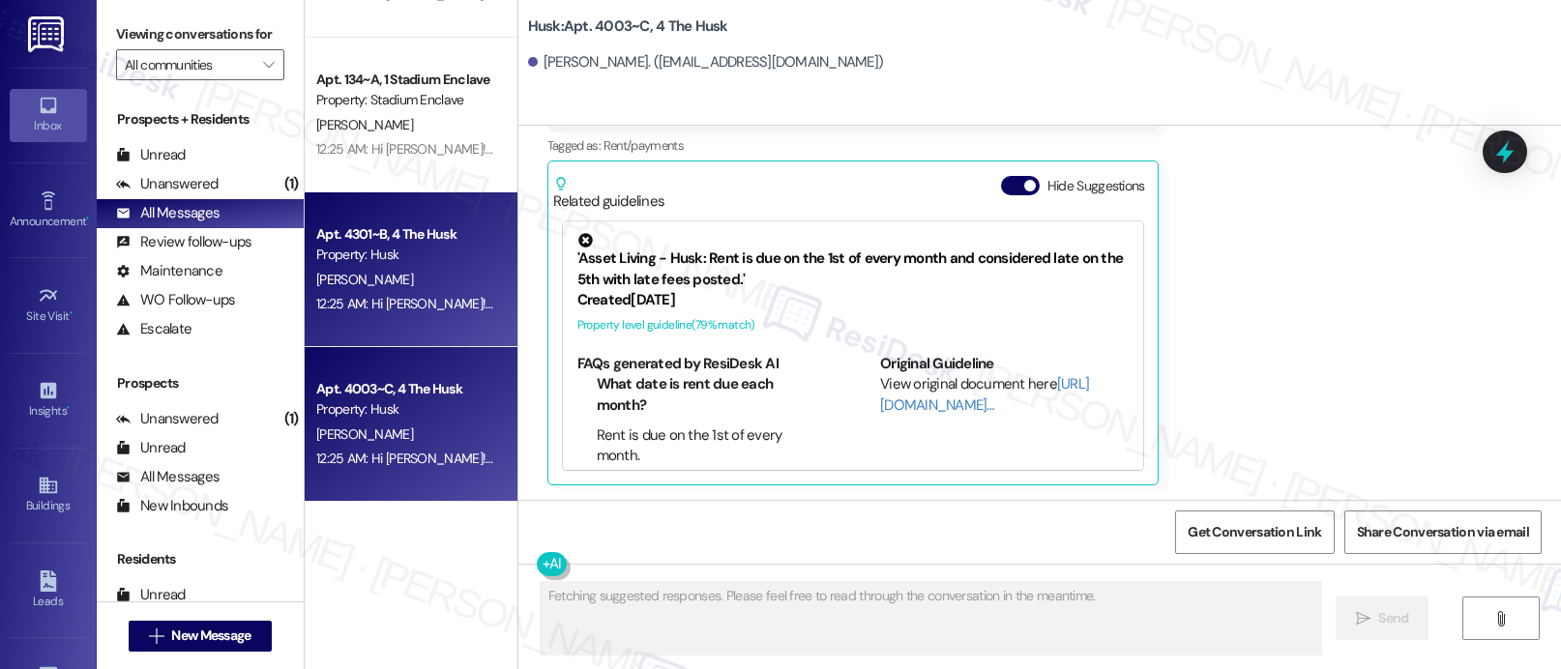
click at [381, 392] on div "Apt. 4003~C, 4 The Husk" at bounding box center [405, 389] width 179 height 20
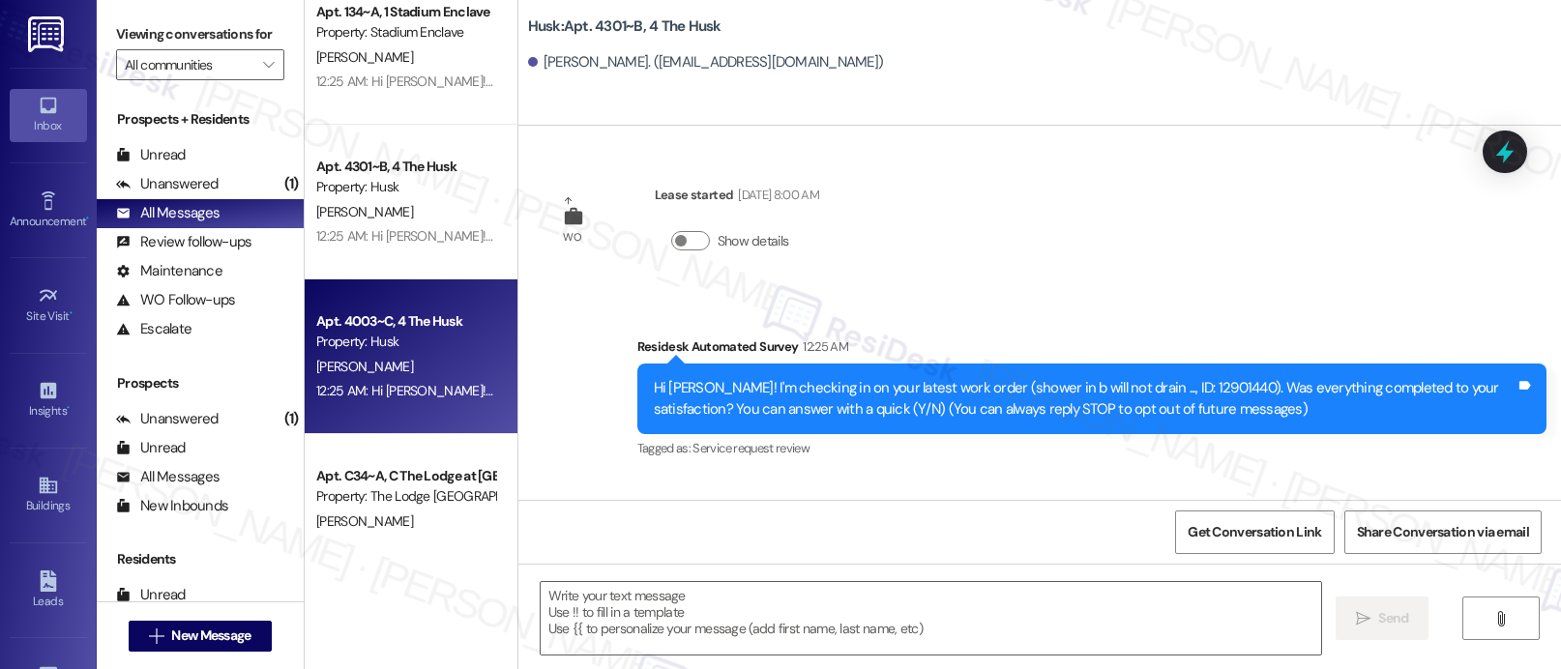
type textarea "Fetching suggested responses. Please feel free to read through the conversation…"
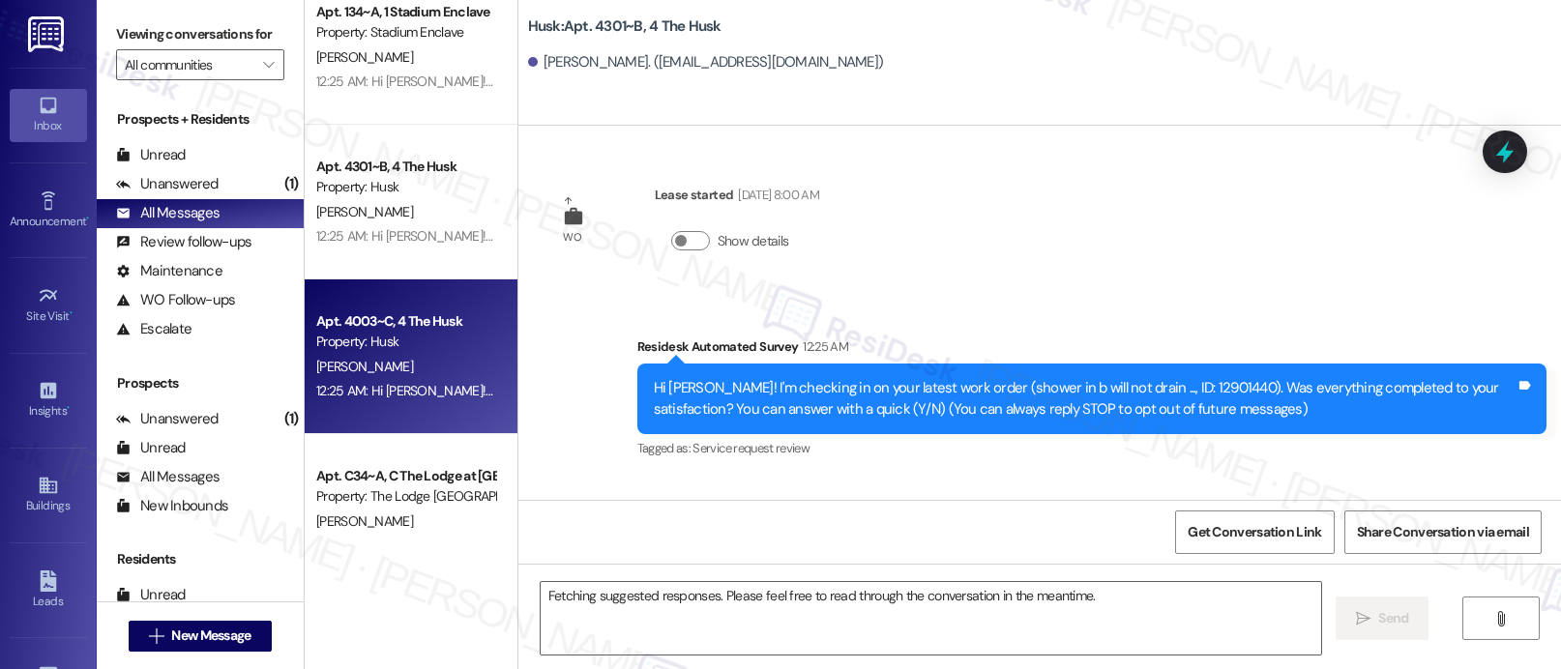
scroll to position [4191, 0]
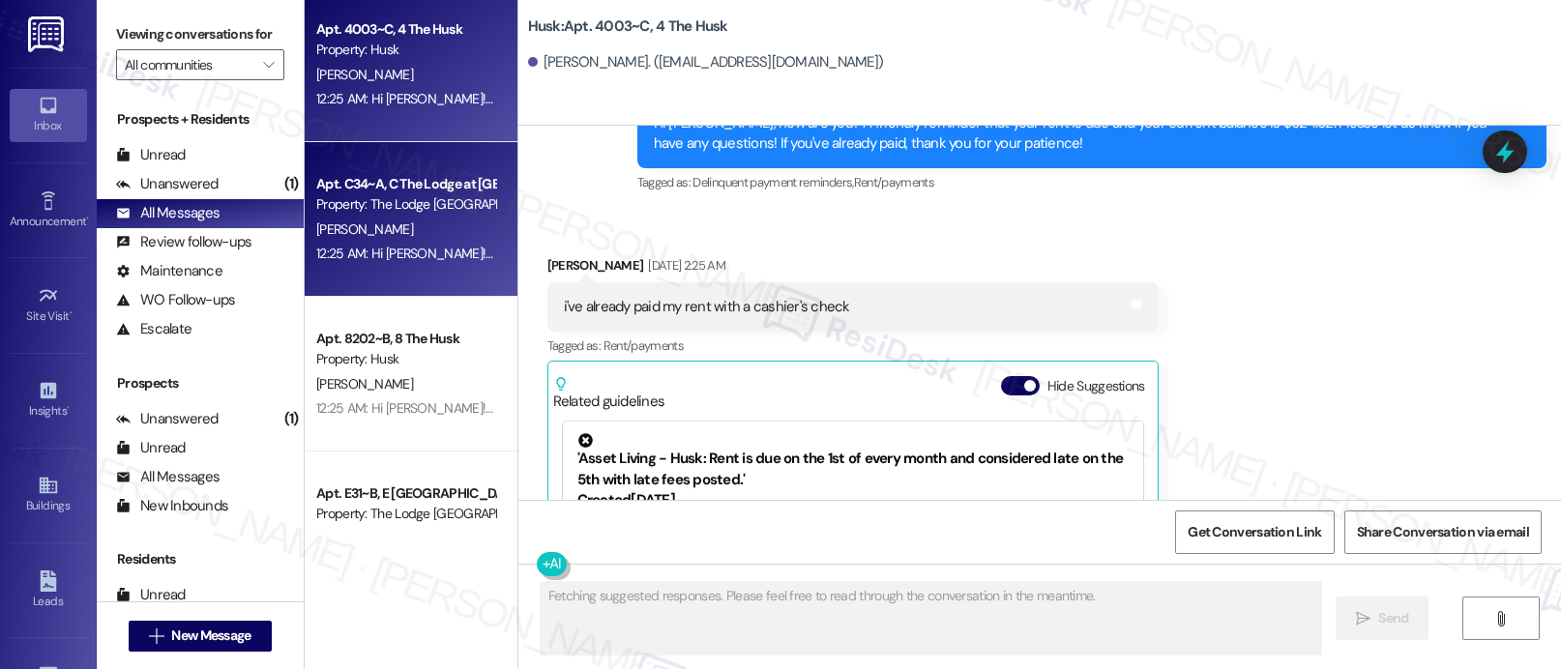
click at [389, 245] on div "12:25 AM: Hi [PERSON_NAME]! I'm checking in on your latest work order (The door…" at bounding box center [872, 253] width 1112 height 17
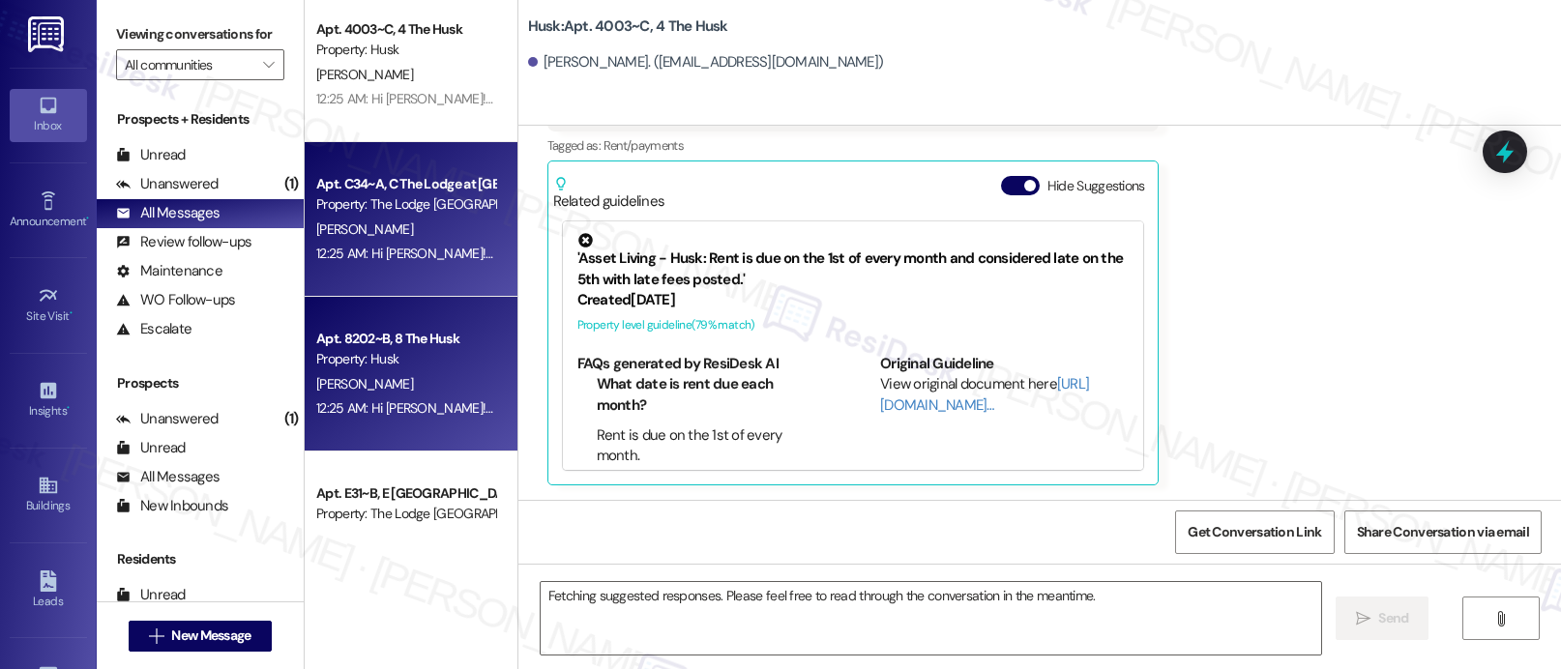
click at [375, 331] on div "Apt. 8202~B, 8 The Husk" at bounding box center [405, 339] width 179 height 20
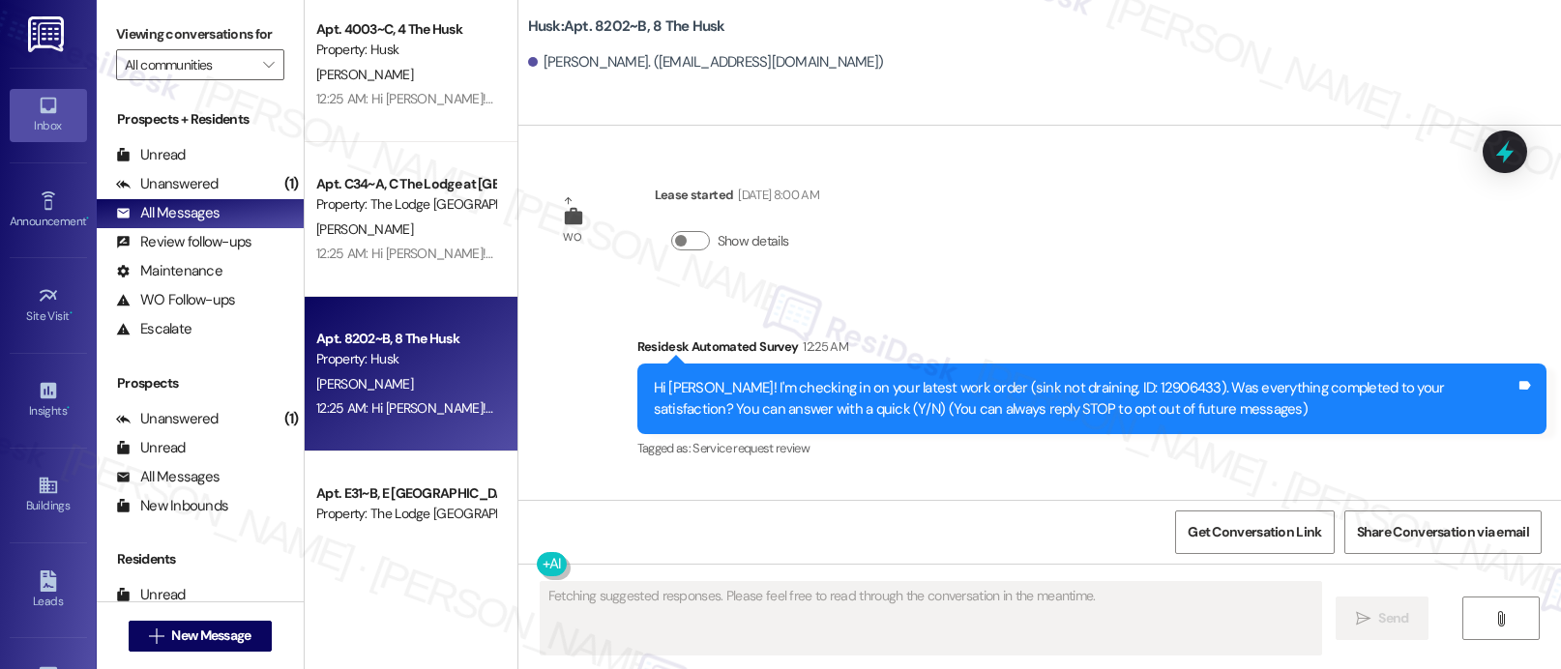
scroll to position [0, 0]
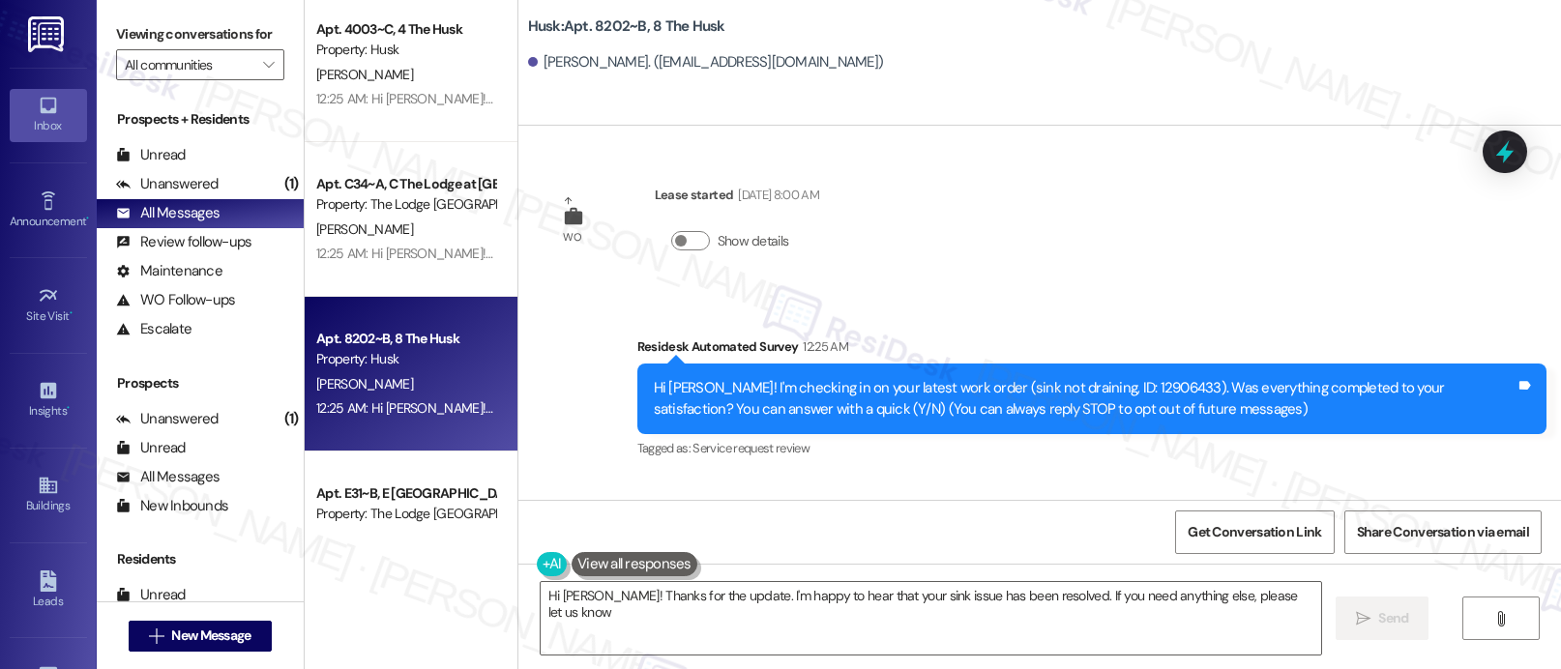
type textarea "Hi [PERSON_NAME]! Thanks for the update. I'm happy to hear that your sink issue…"
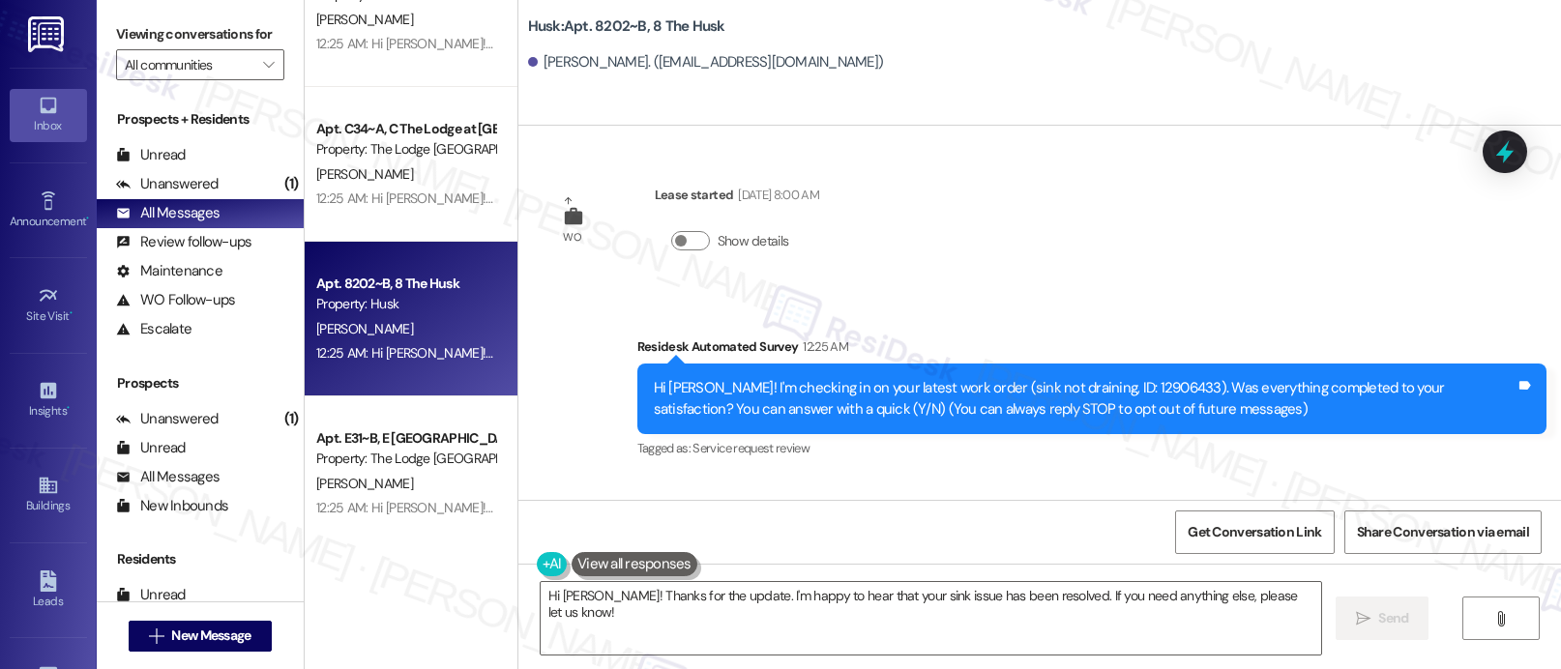
scroll to position [4362, 0]
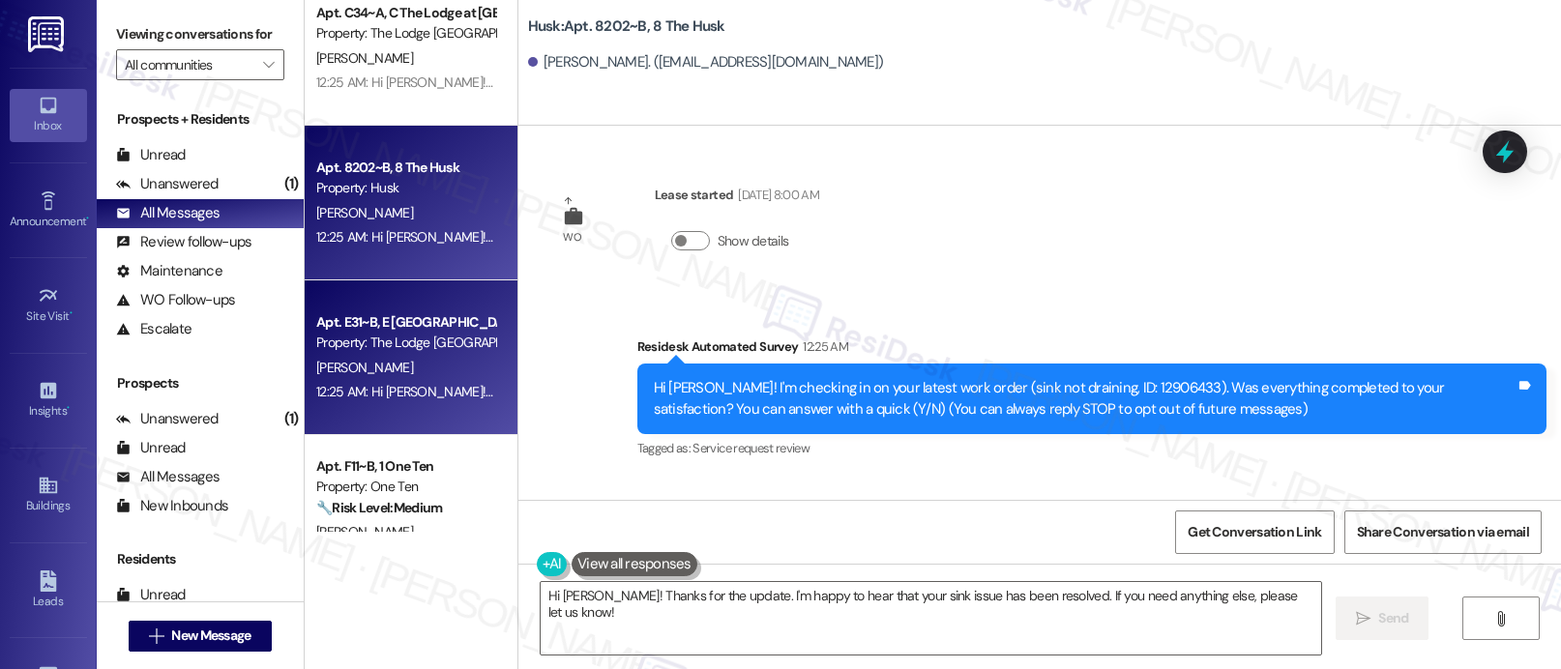
click at [421, 359] on div "[PERSON_NAME]" at bounding box center [405, 368] width 183 height 24
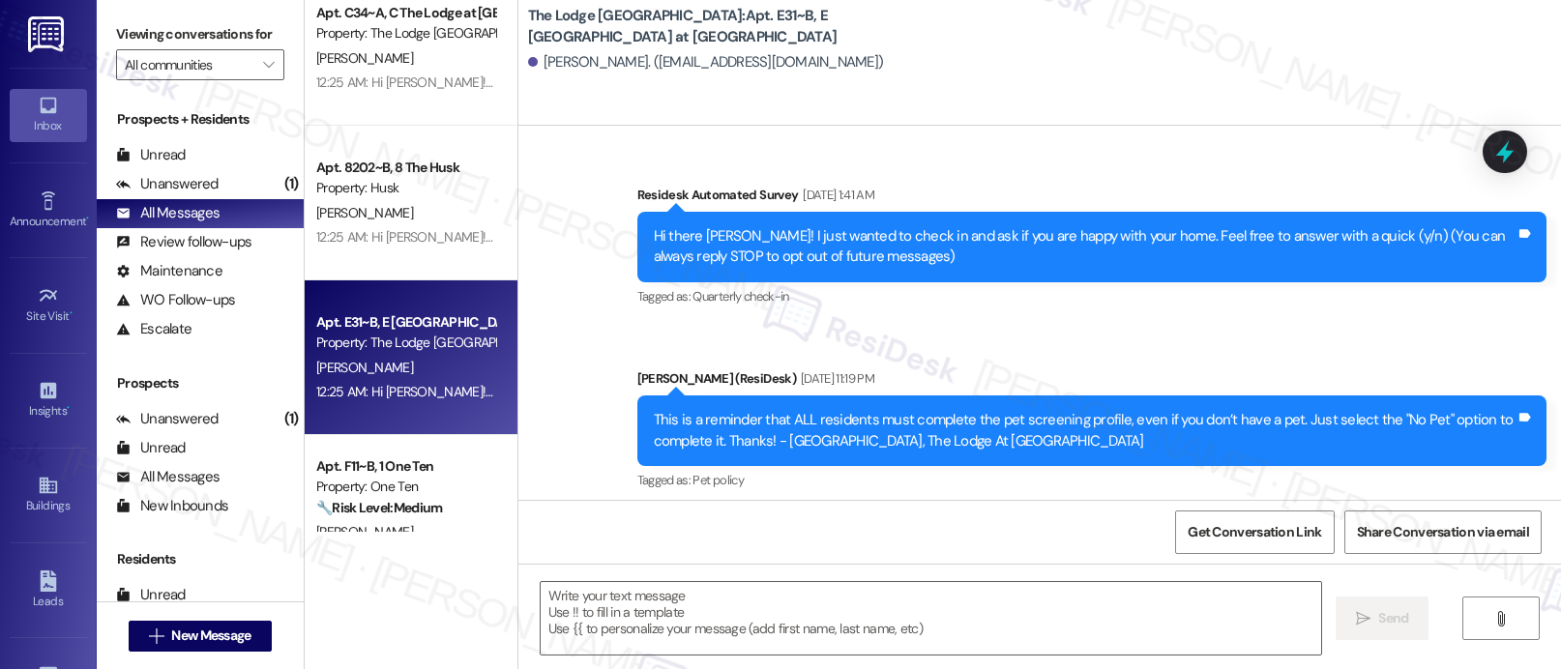
type textarea "Fetching suggested responses. Please feel free to read through the conversation…"
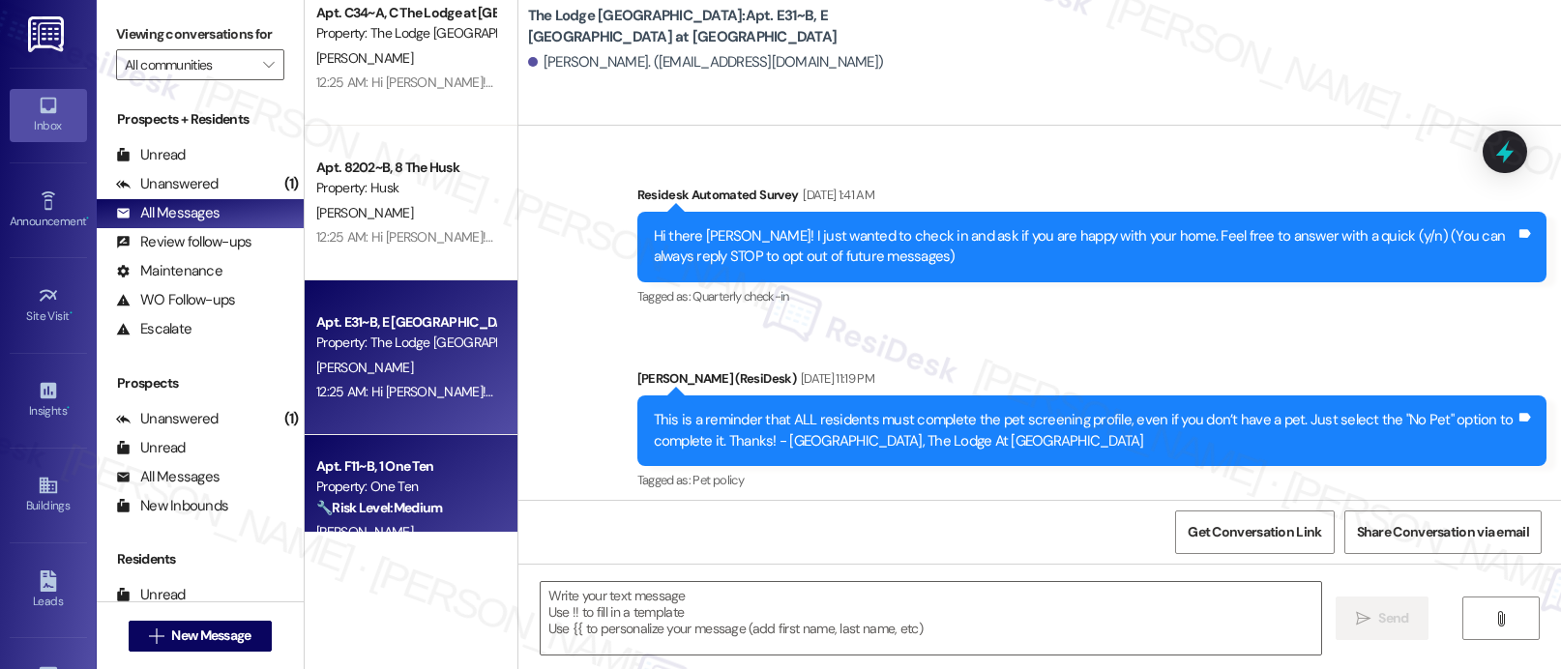
click at [357, 473] on div "Apt. F11~B, 1 One Ten" at bounding box center [405, 467] width 179 height 20
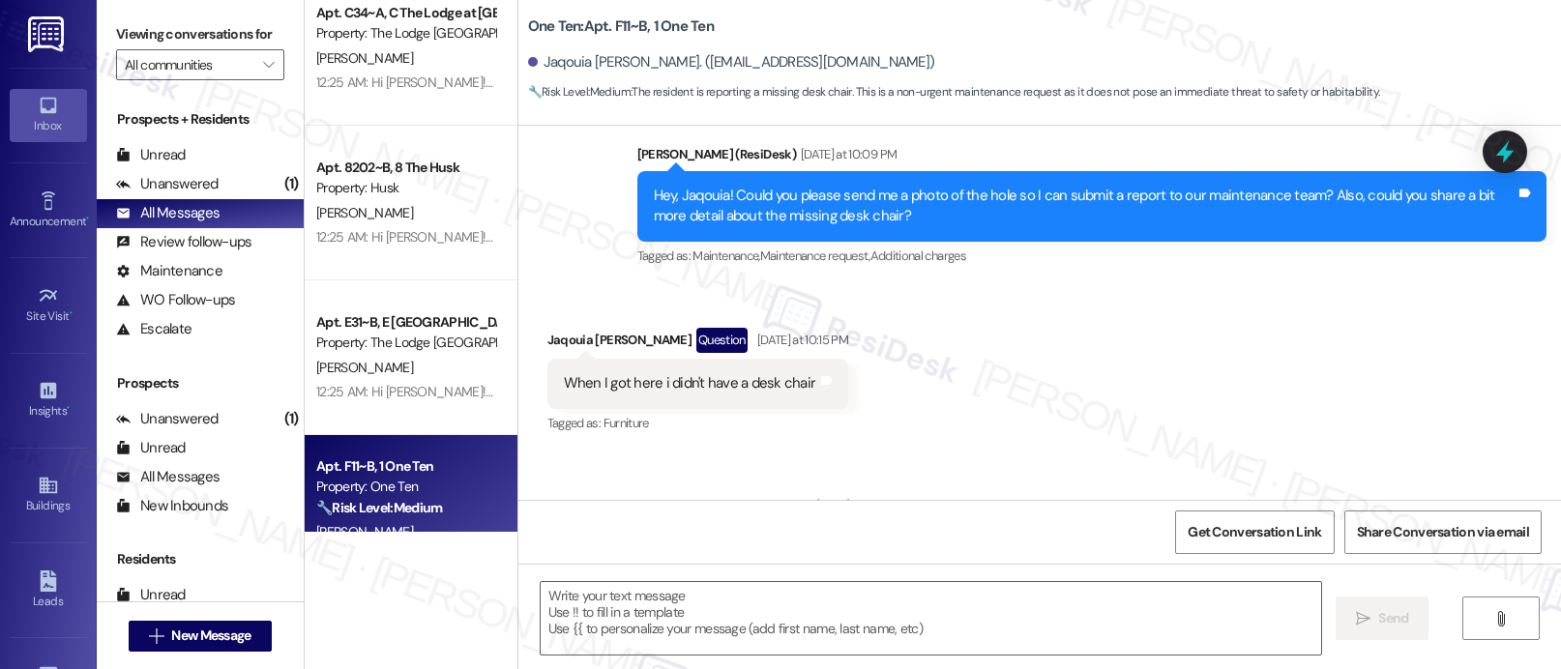
type textarea "Fetching suggested responses. Please feel free to read through the conversation…"
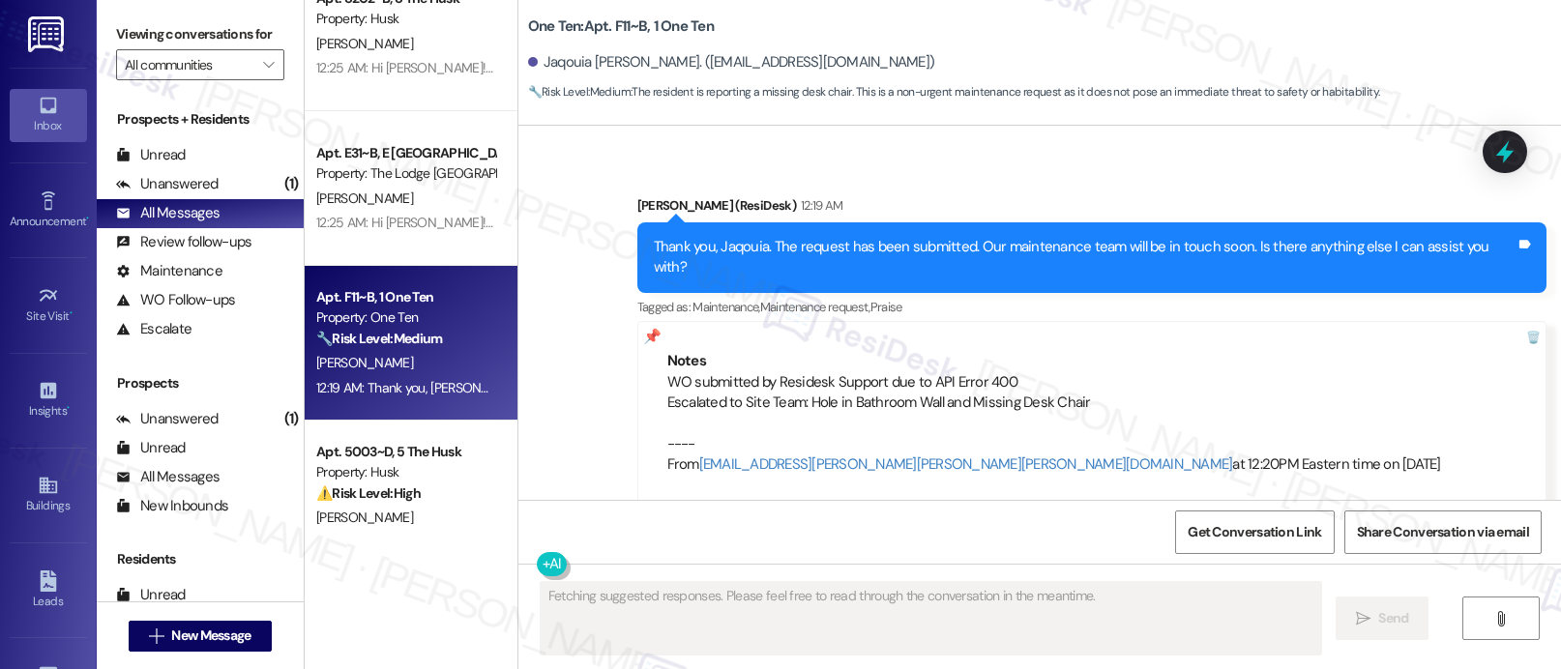
scroll to position [4981, 0]
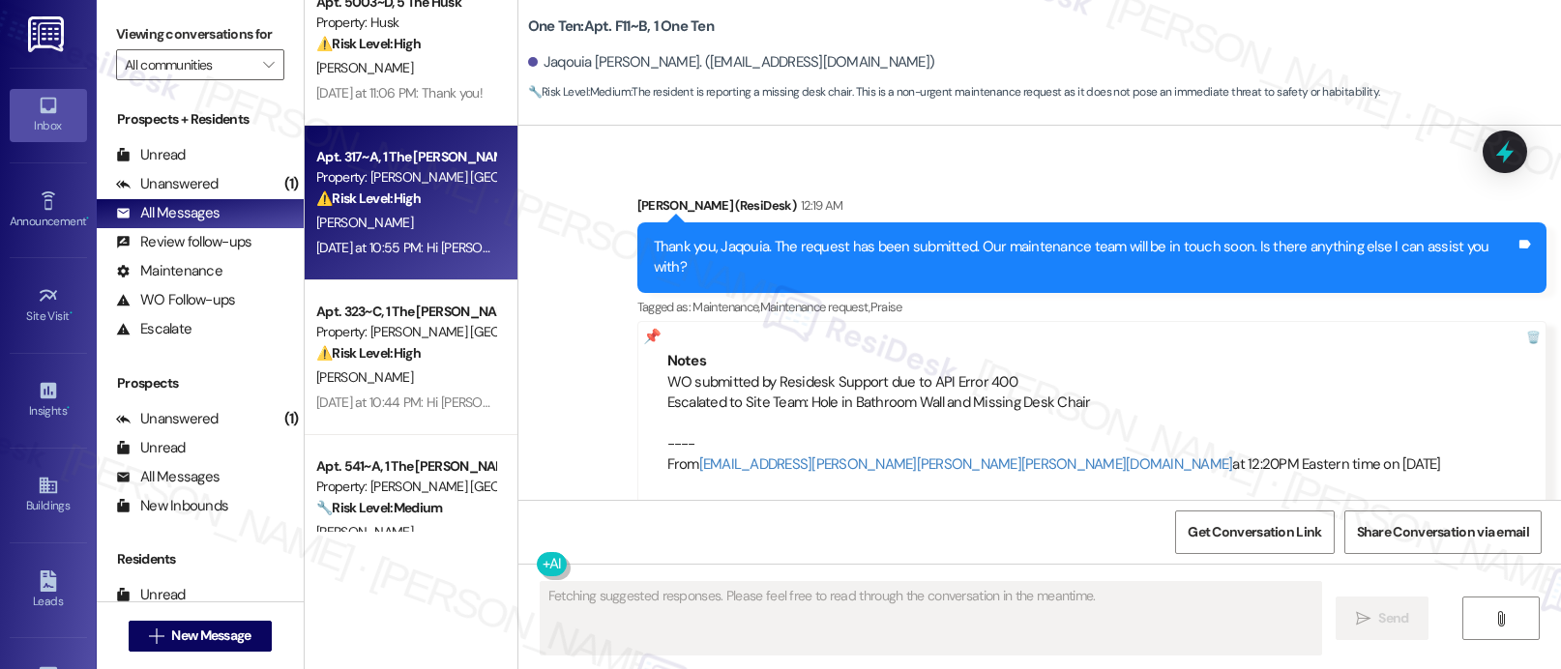
click at [361, 271] on div "Apt. 317~A, 1 The [PERSON_NAME] Louisville Property: [PERSON_NAME] Louisville ⚠…" at bounding box center [411, 203] width 213 height 155
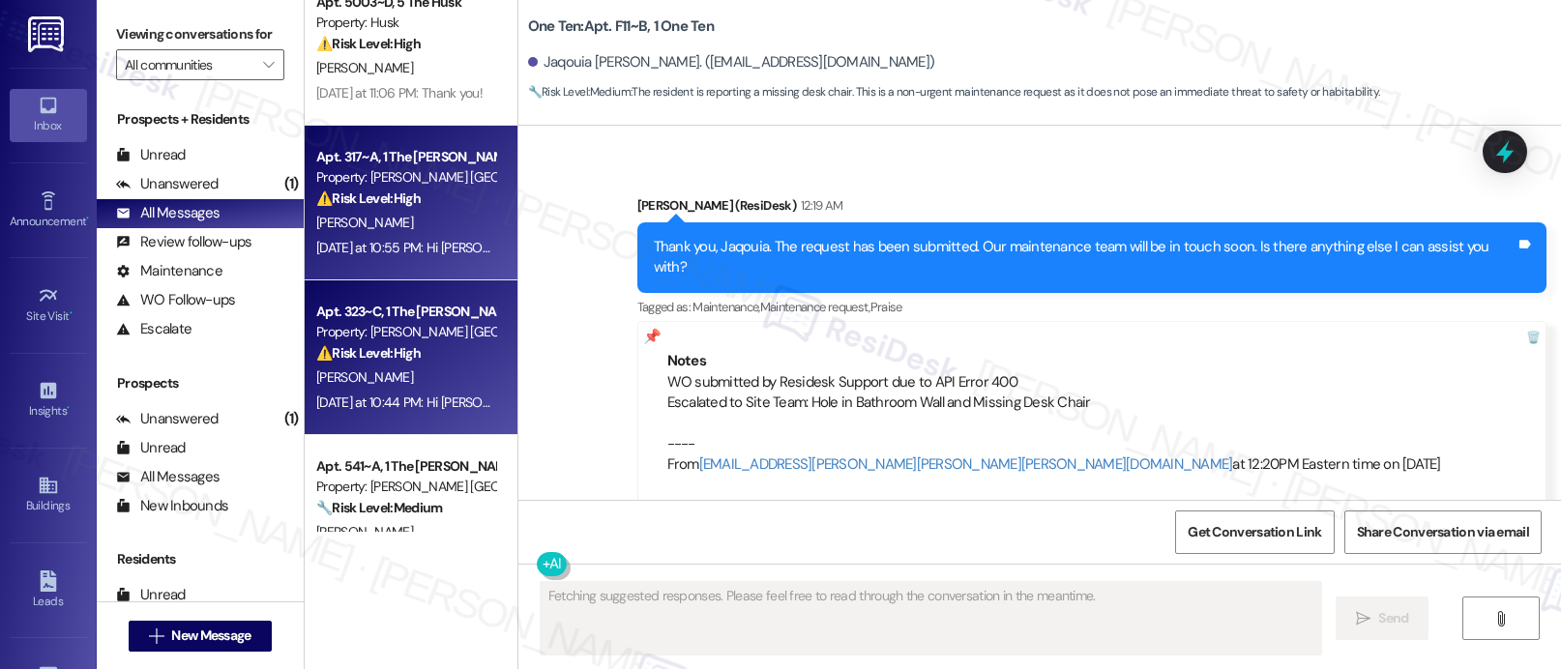
click at [372, 374] on div "[PERSON_NAME]" at bounding box center [405, 378] width 183 height 24
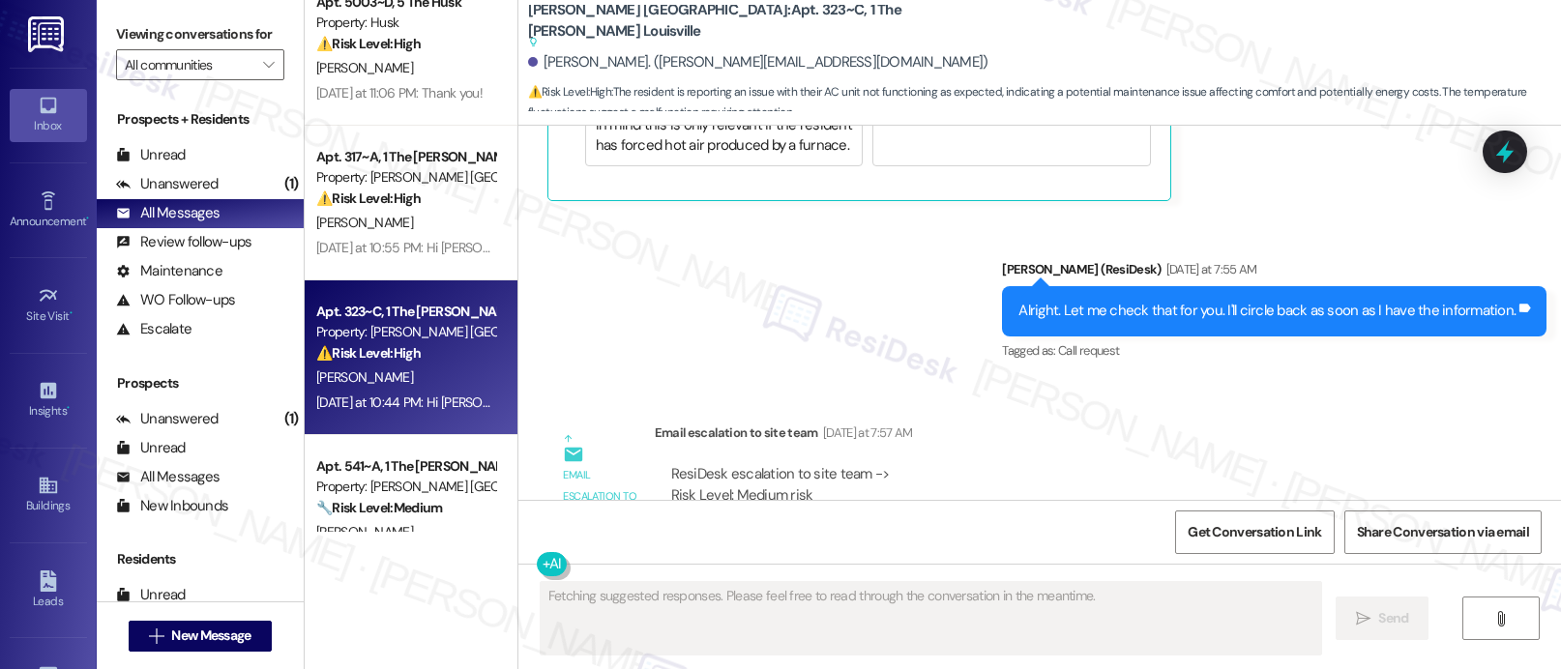
scroll to position [5154, 0]
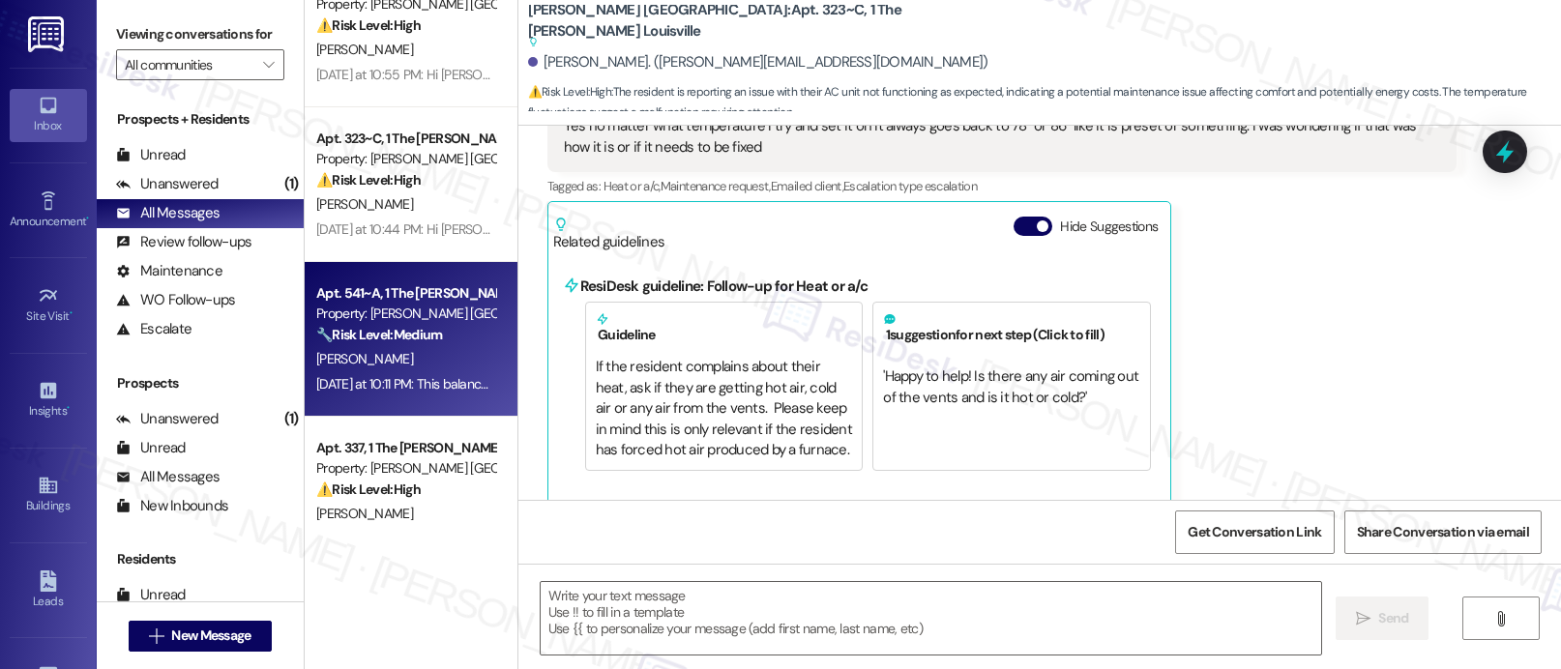
type textarea "Fetching suggested responses. Please feel free to read through the conversation…"
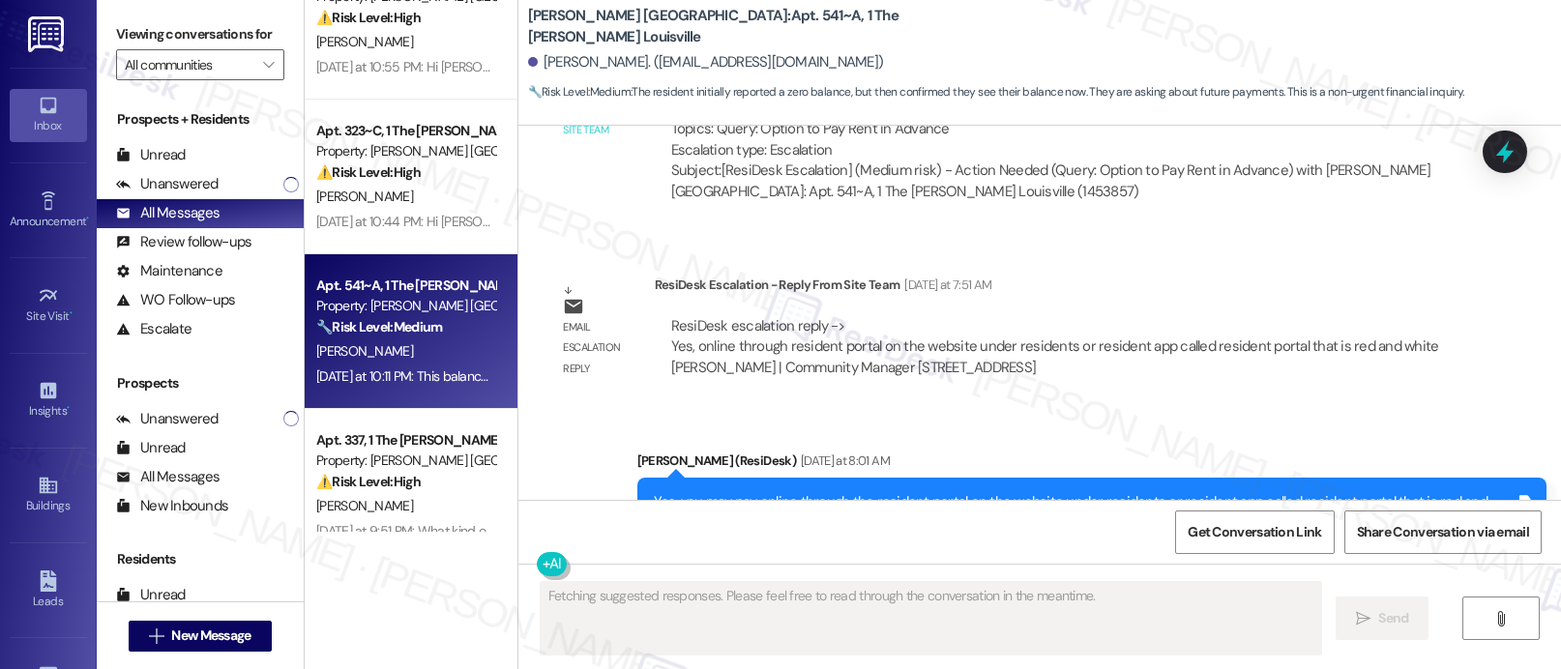
scroll to position [5192, 0]
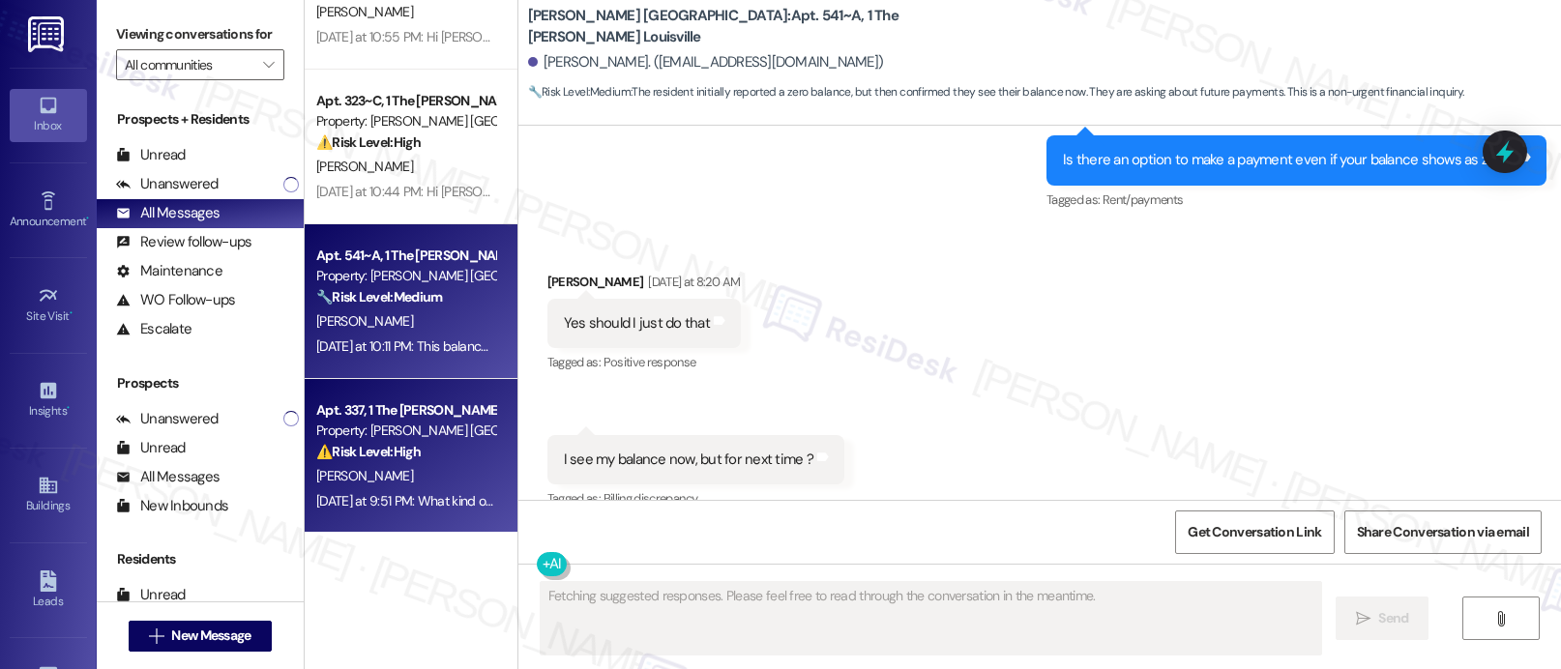
click at [363, 425] on div "Property: [PERSON_NAME] [GEOGRAPHIC_DATA]" at bounding box center [405, 431] width 179 height 20
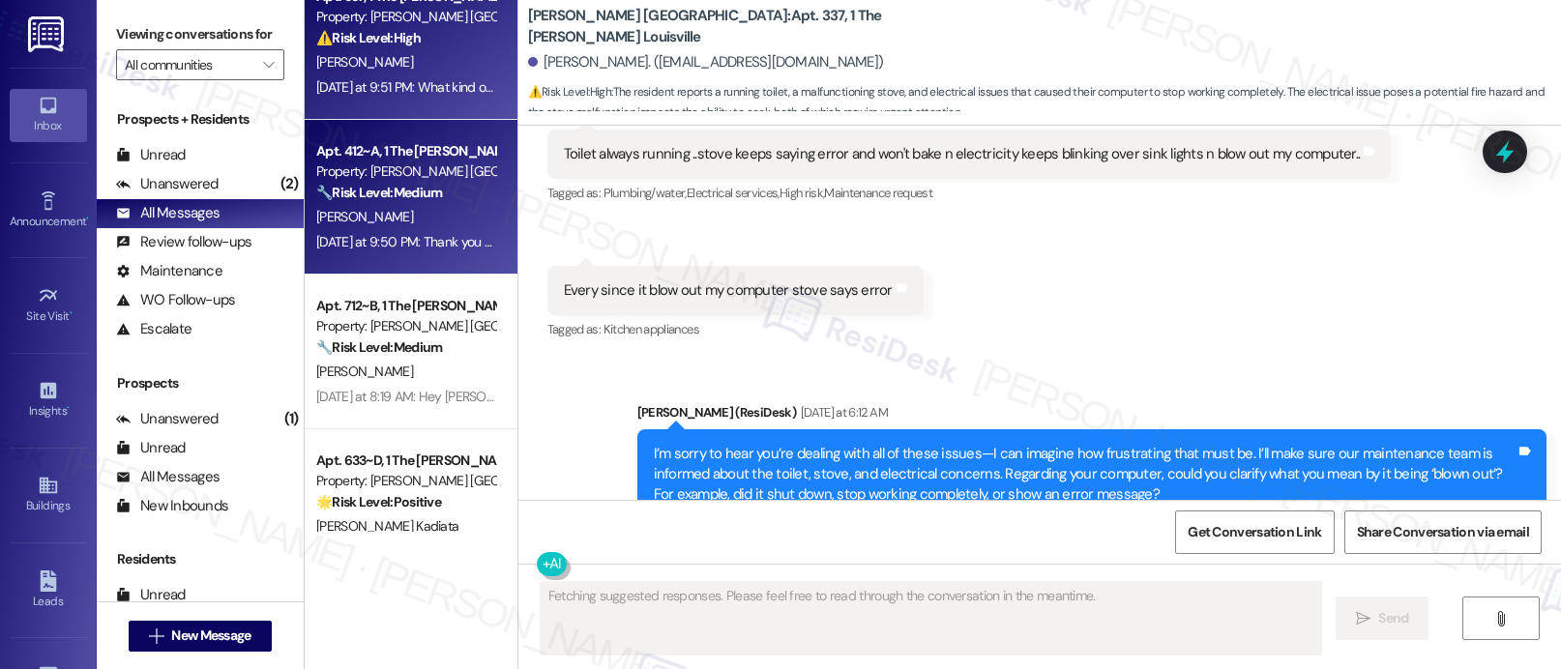
scroll to position [4606, 0]
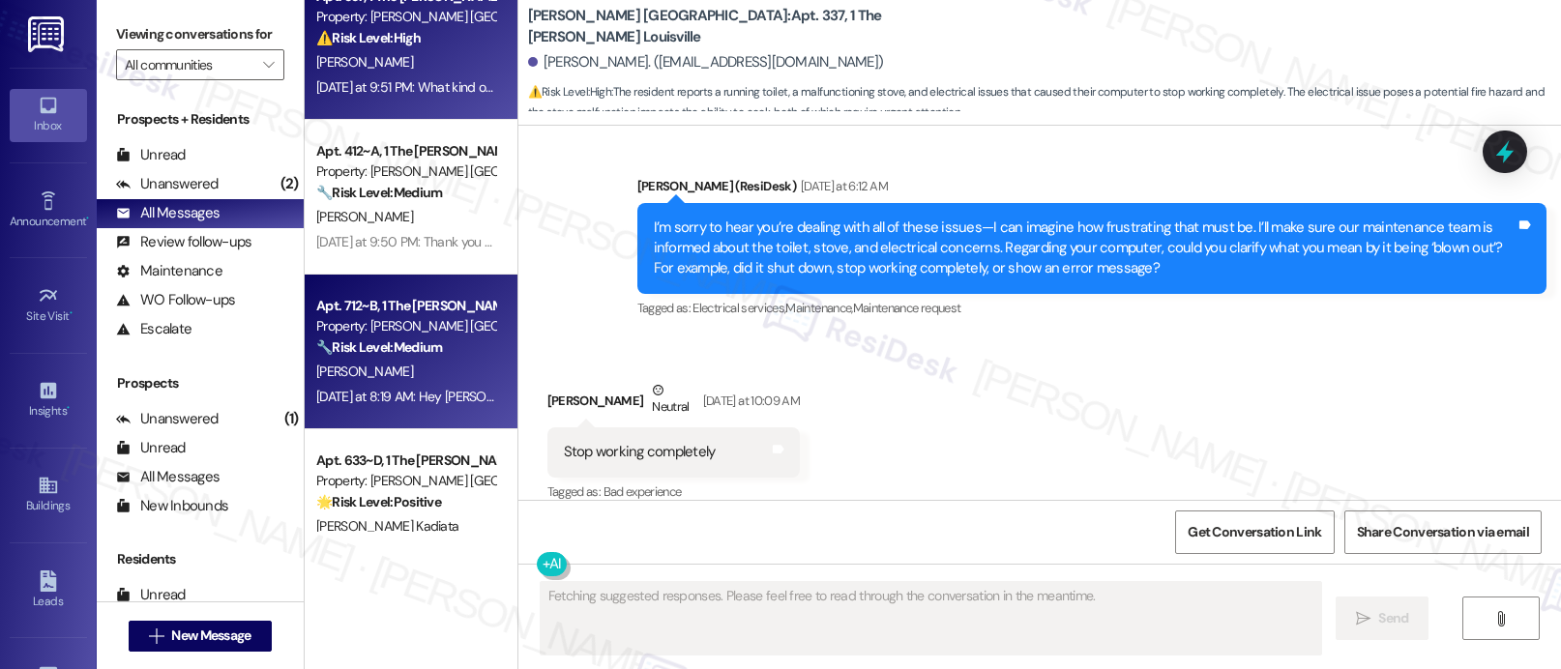
click at [356, 329] on div "Property: [PERSON_NAME] [GEOGRAPHIC_DATA]" at bounding box center [405, 326] width 179 height 20
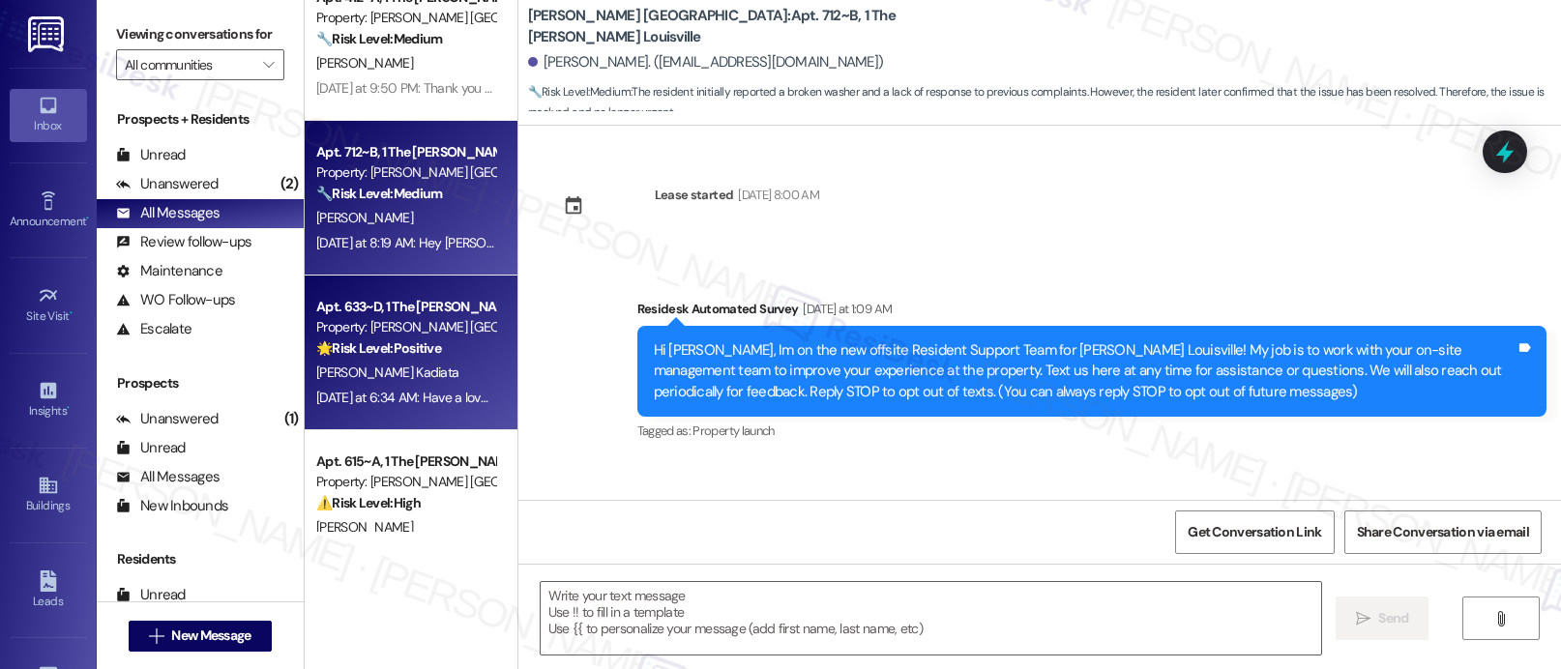
scroll to position [5768, 0]
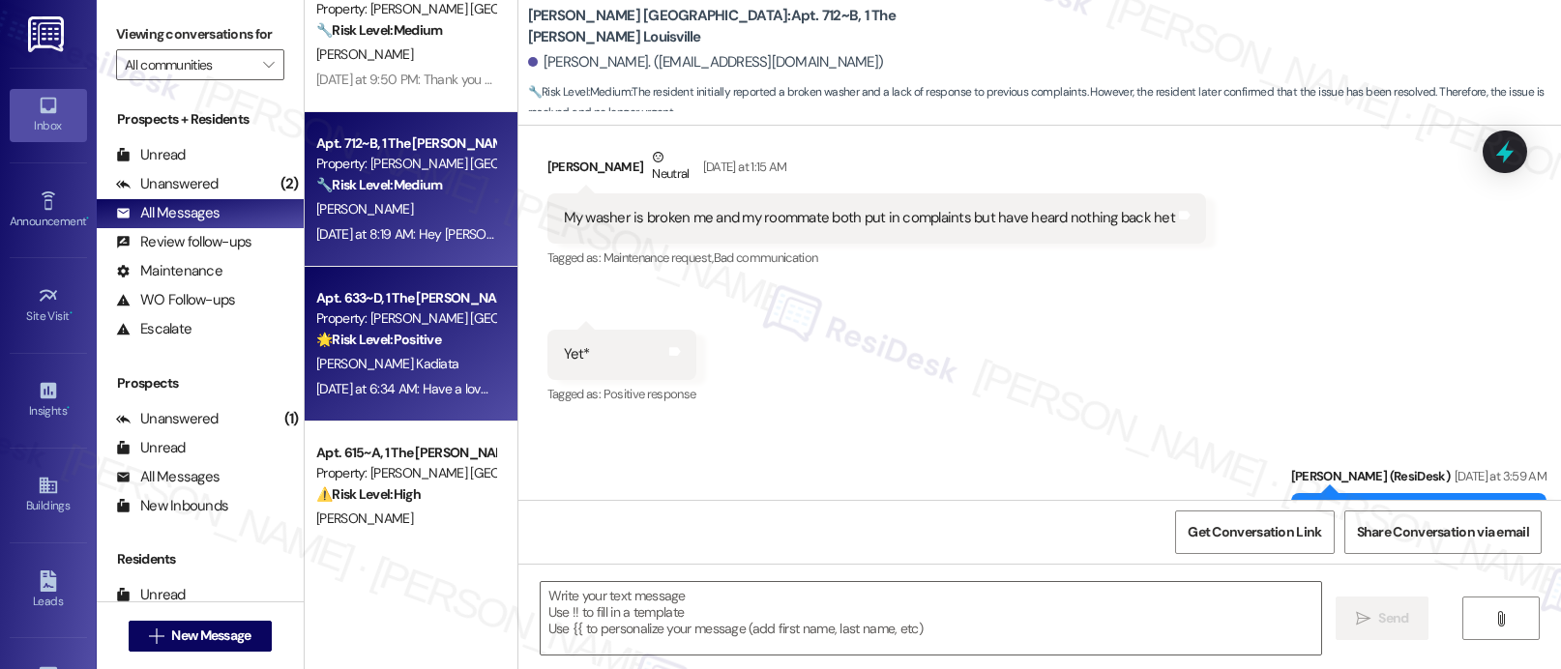
type textarea "Fetching suggested responses. Please feel free to read through the conversation…"
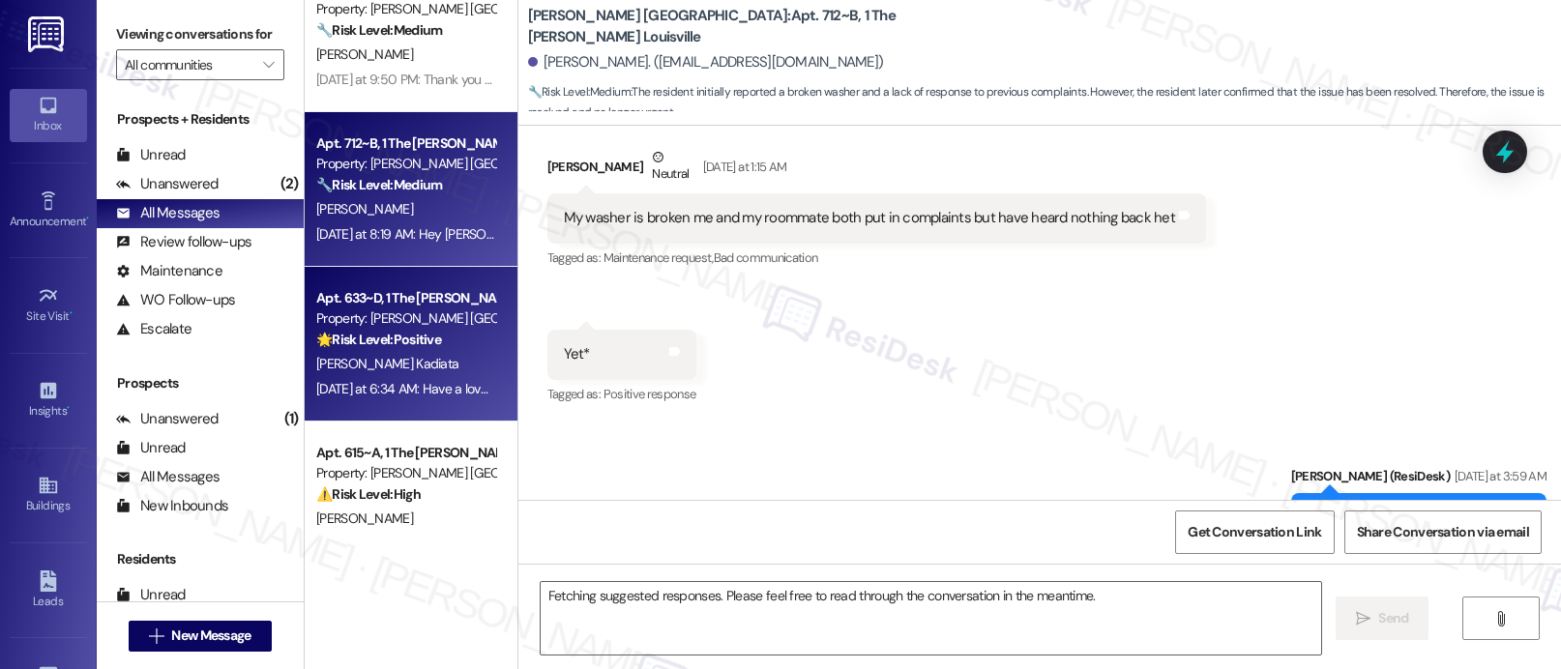
click at [400, 348] on strong "🌟 Risk Level: Positive" at bounding box center [378, 339] width 125 height 17
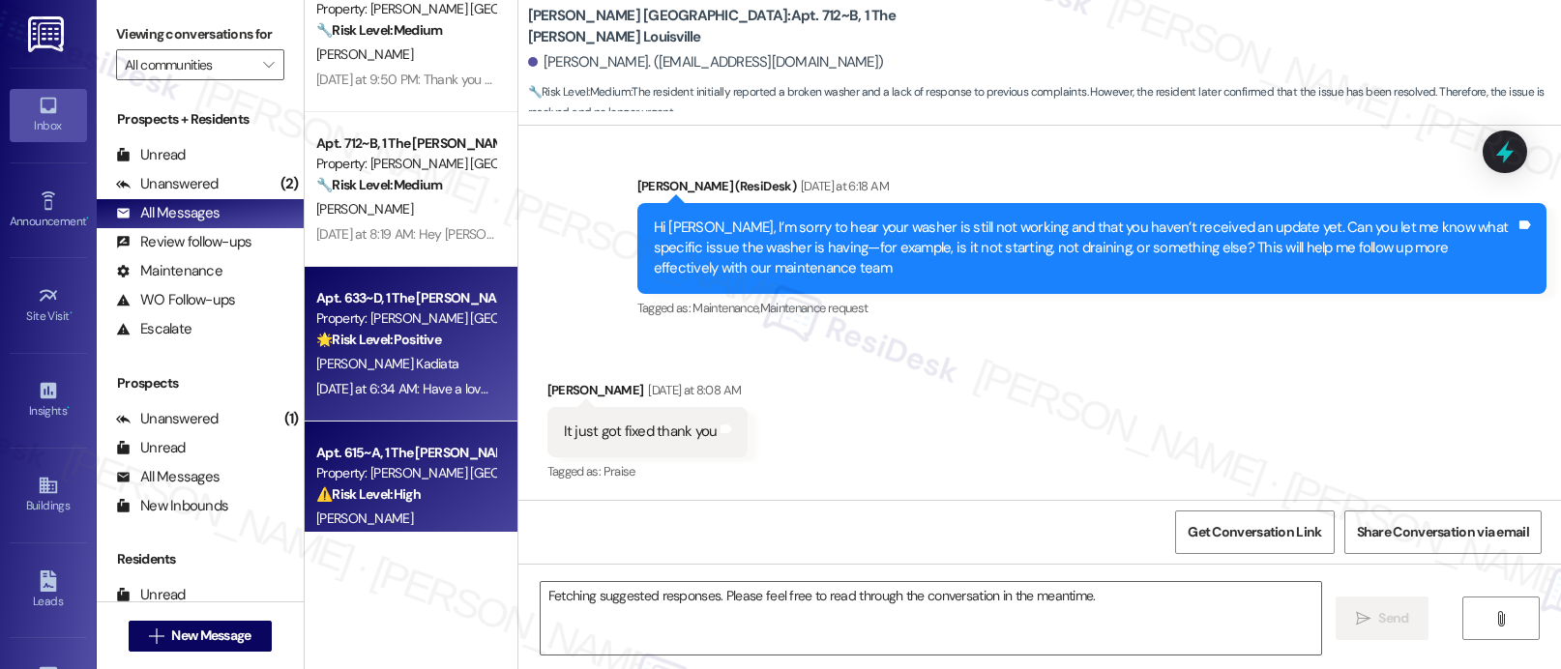
click at [388, 457] on div "Apt. 615~A, 1 The [PERSON_NAME] Louisville" at bounding box center [405, 453] width 179 height 20
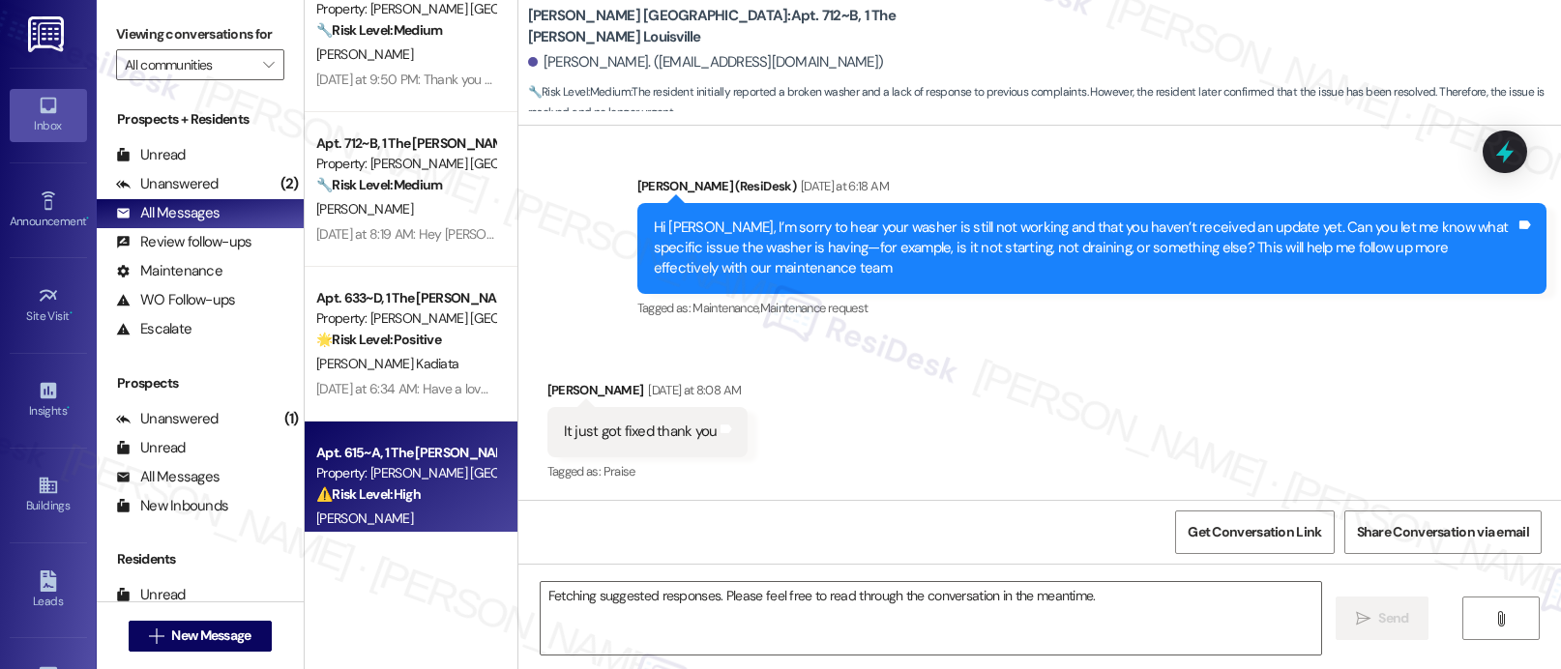
scroll to position [23734, 0]
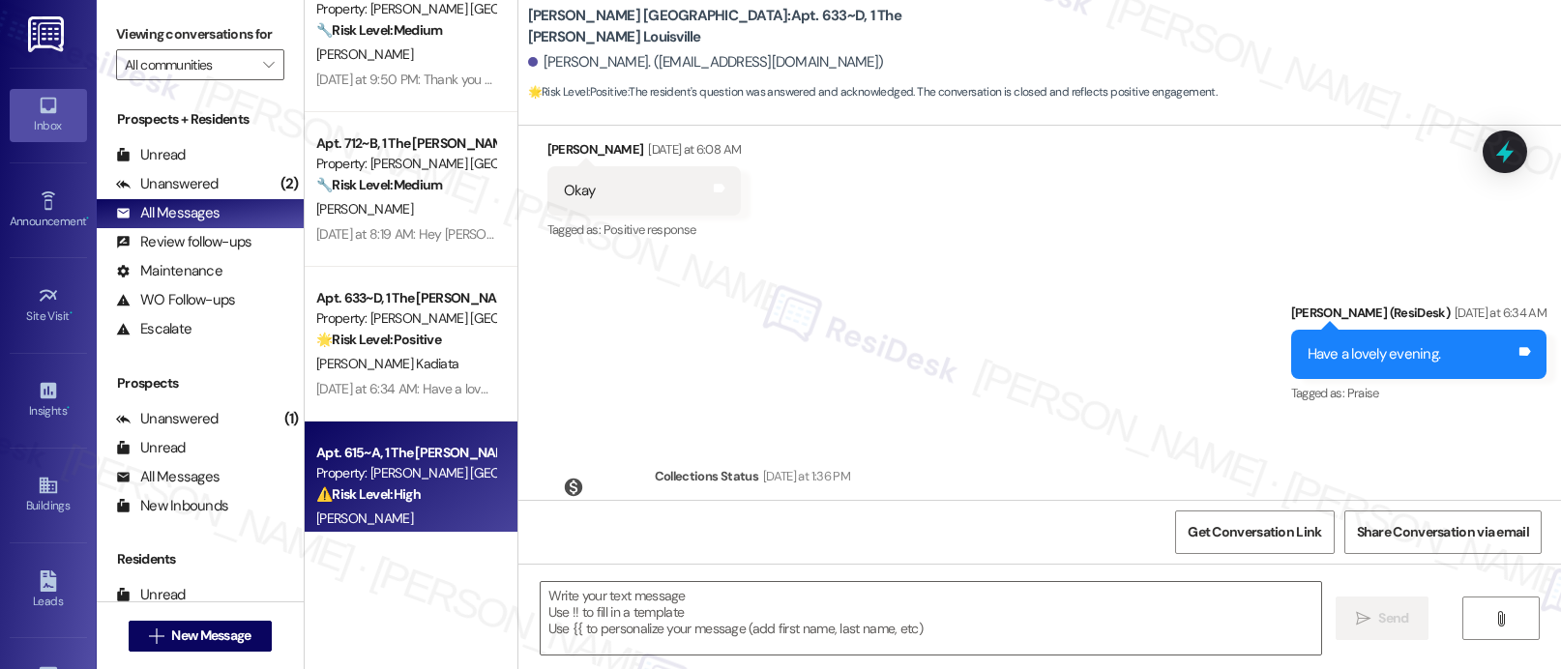
type textarea "Fetching suggested responses. Please feel free to read through the conversation…"
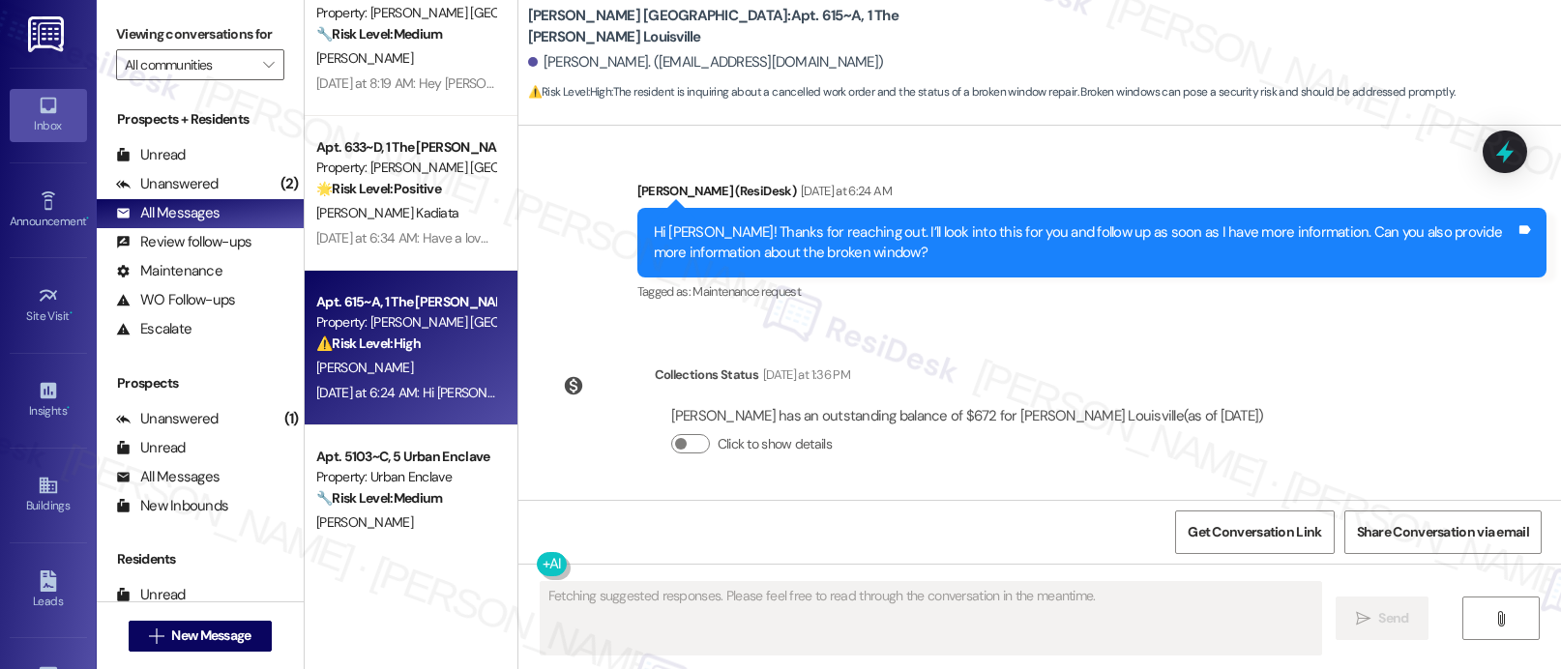
scroll to position [545, 0]
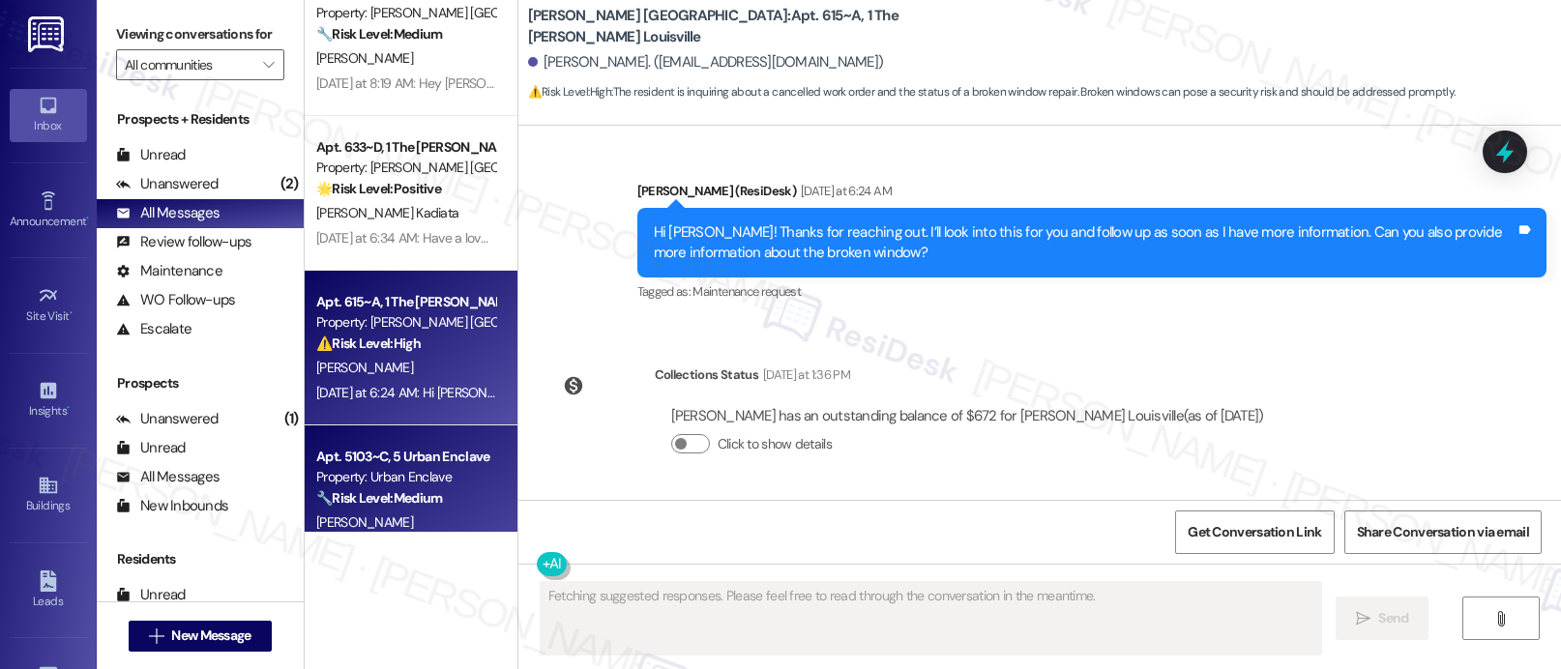
click at [362, 486] on div "Property: Urban Enclave" at bounding box center [405, 477] width 179 height 20
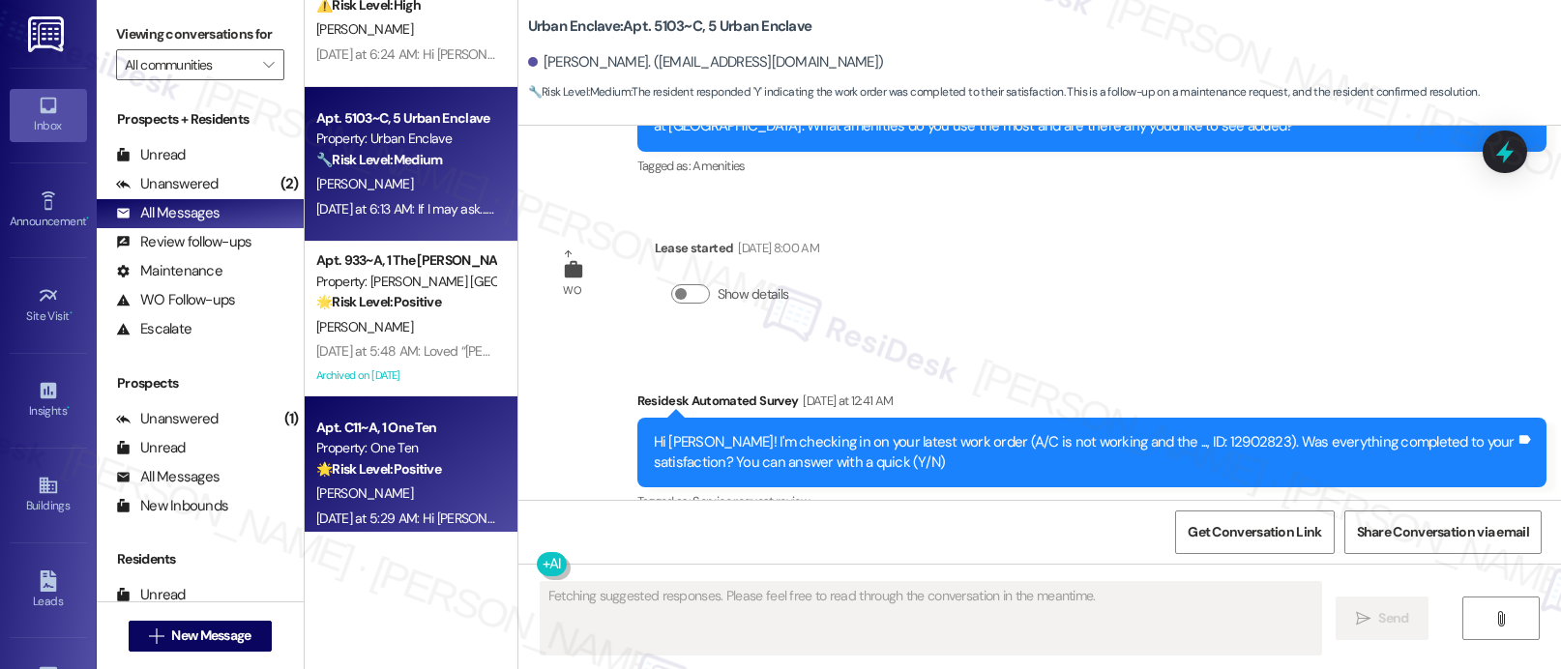
scroll to position [1788, 0]
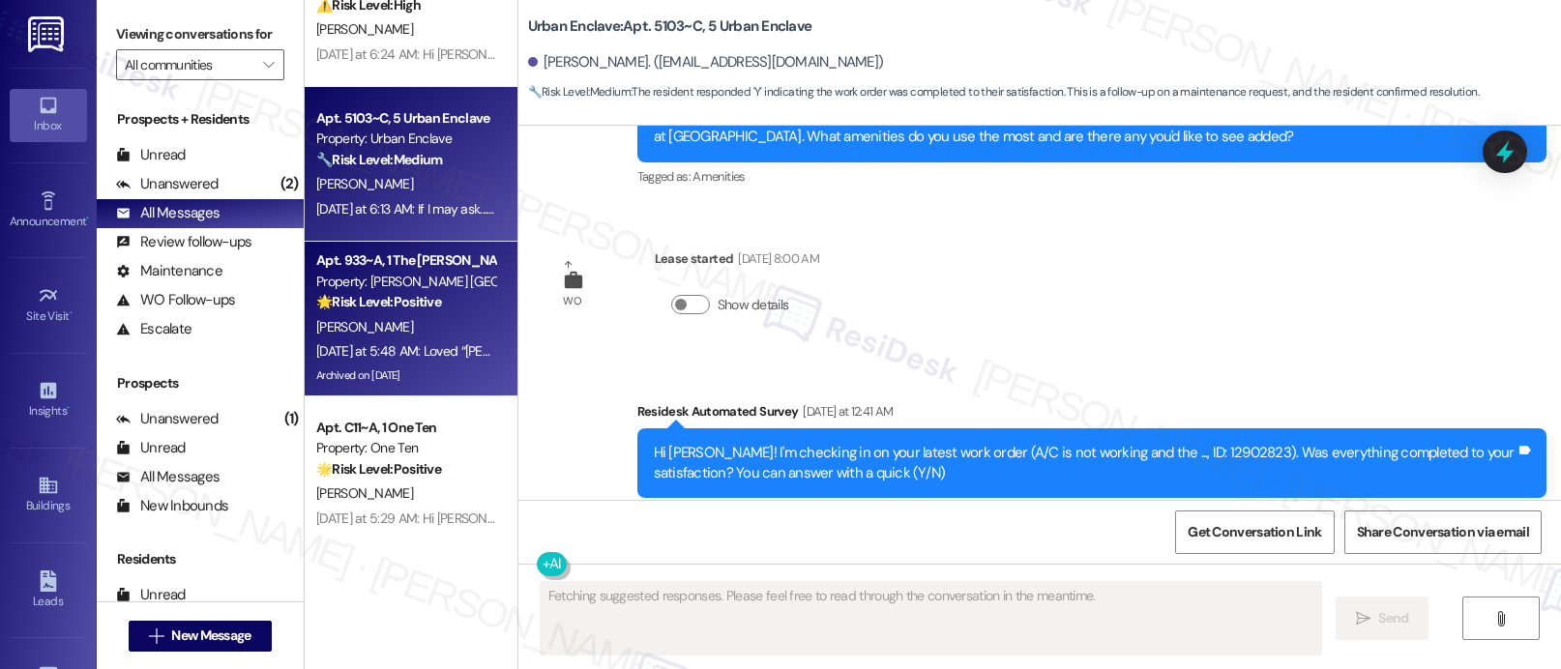
click at [374, 300] on strong "🌟 Risk Level: Positive" at bounding box center [378, 301] width 125 height 17
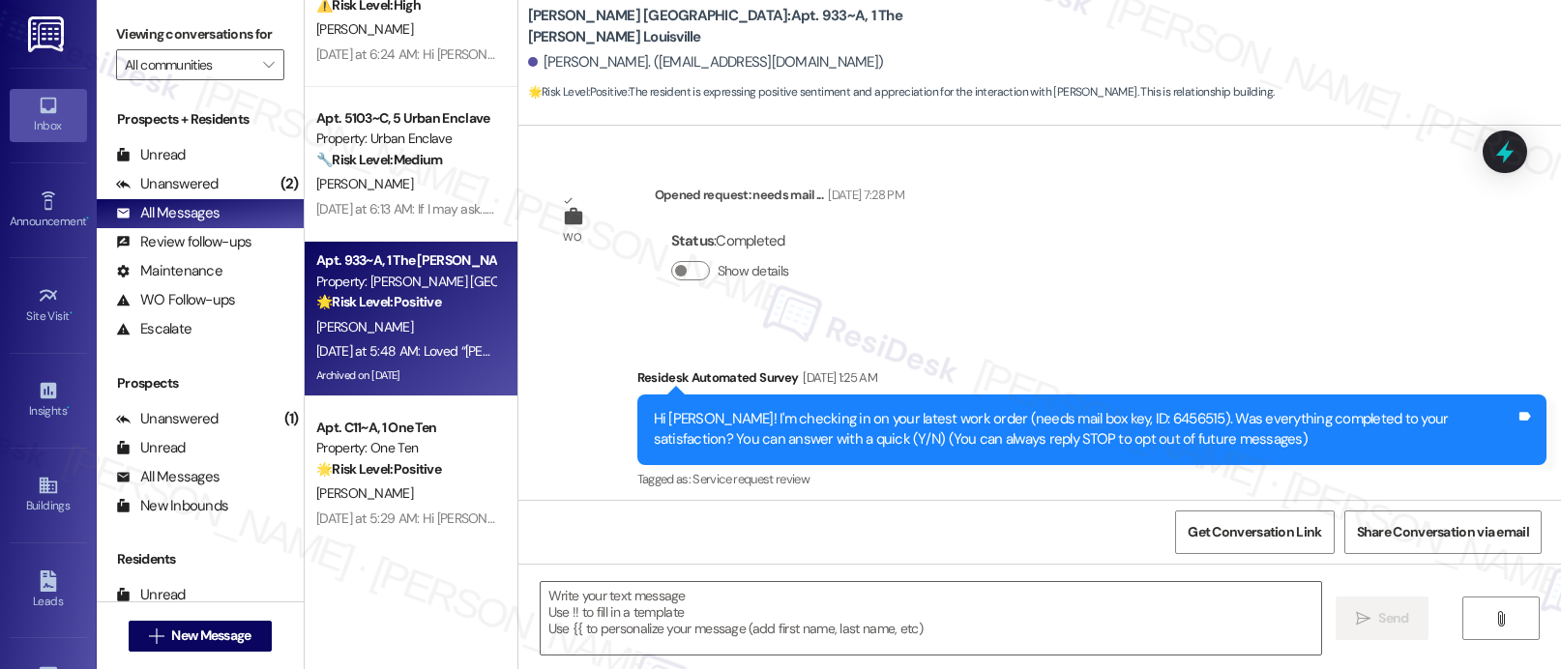
click at [364, 402] on div "Apt. C11~A, 1 One Ten Property: One Ten 🌟 Risk Level: Positive The resident res…" at bounding box center [411, 474] width 213 height 155
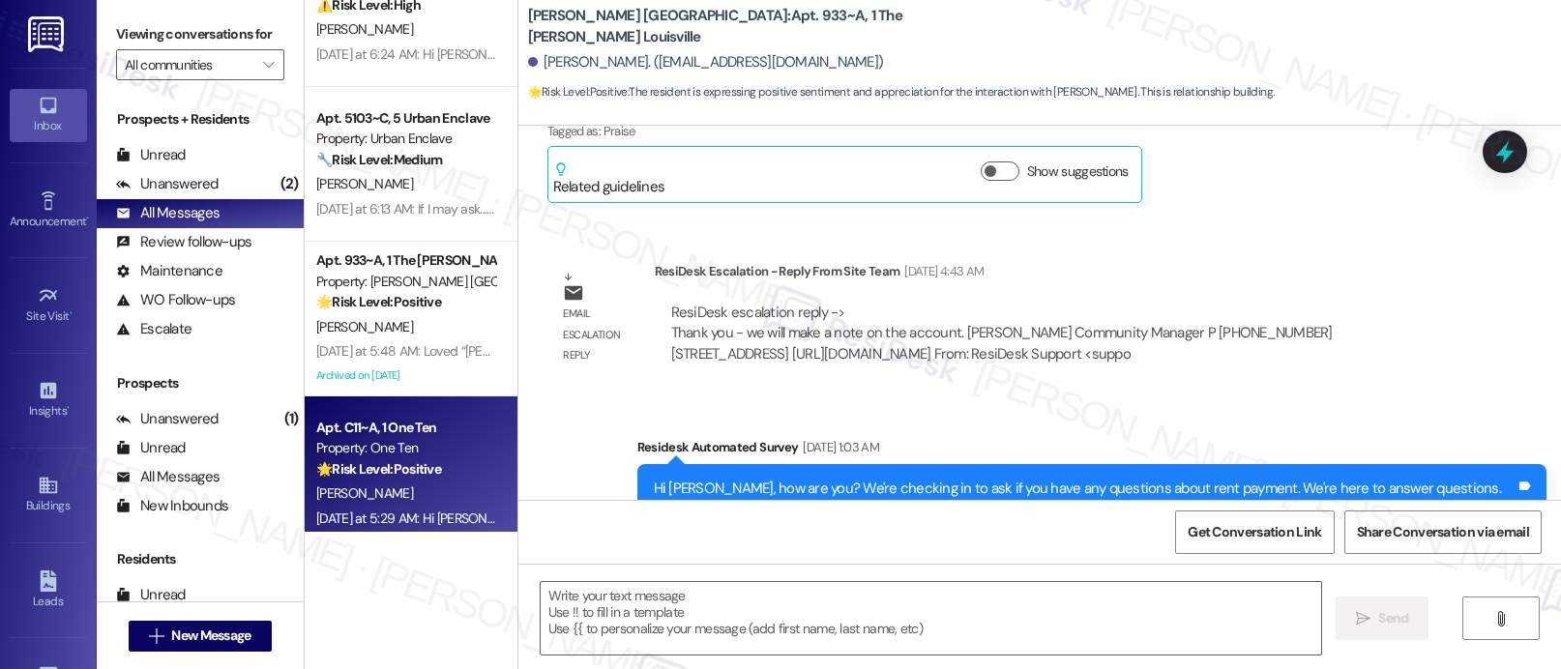
scroll to position [0, 0]
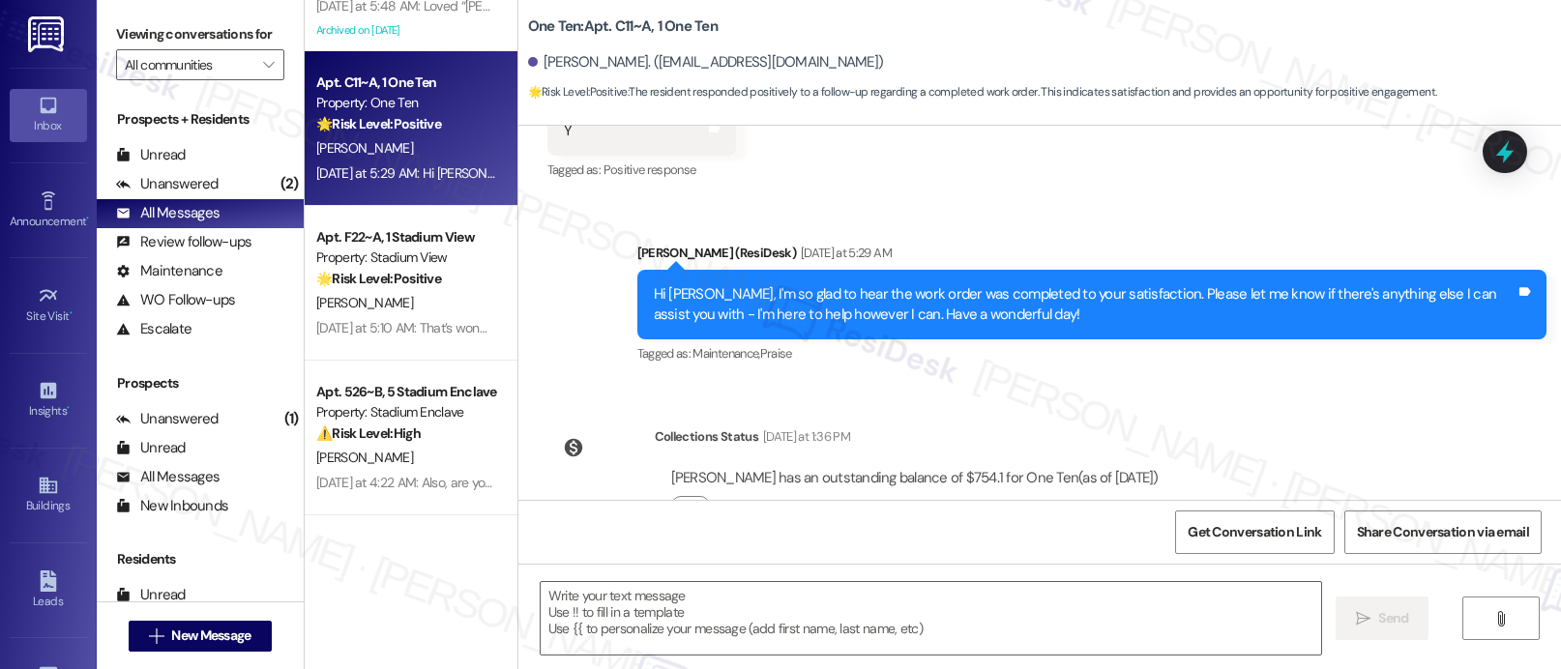
type textarea "Fetching suggested responses. Please feel free to read through the conversation…"
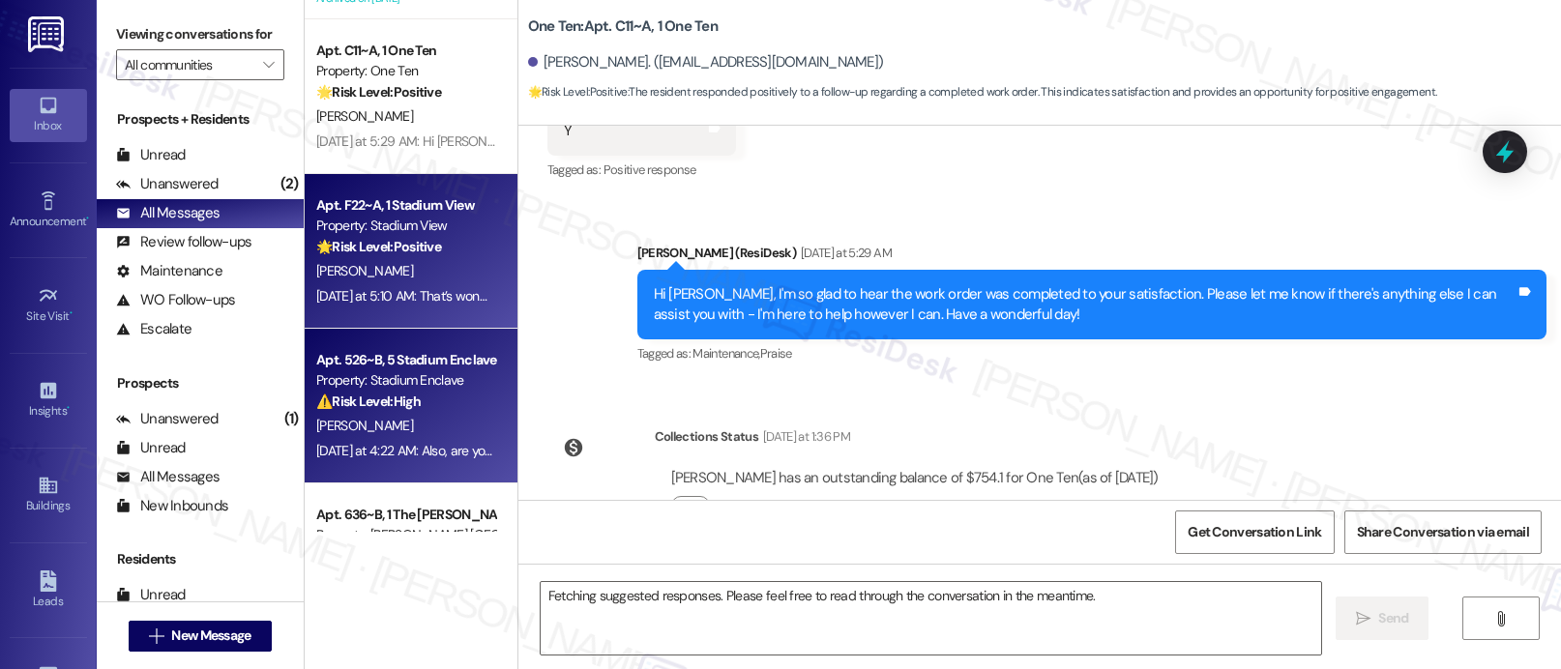
click at [369, 378] on div "Property: Stadium Enclave" at bounding box center [405, 380] width 179 height 20
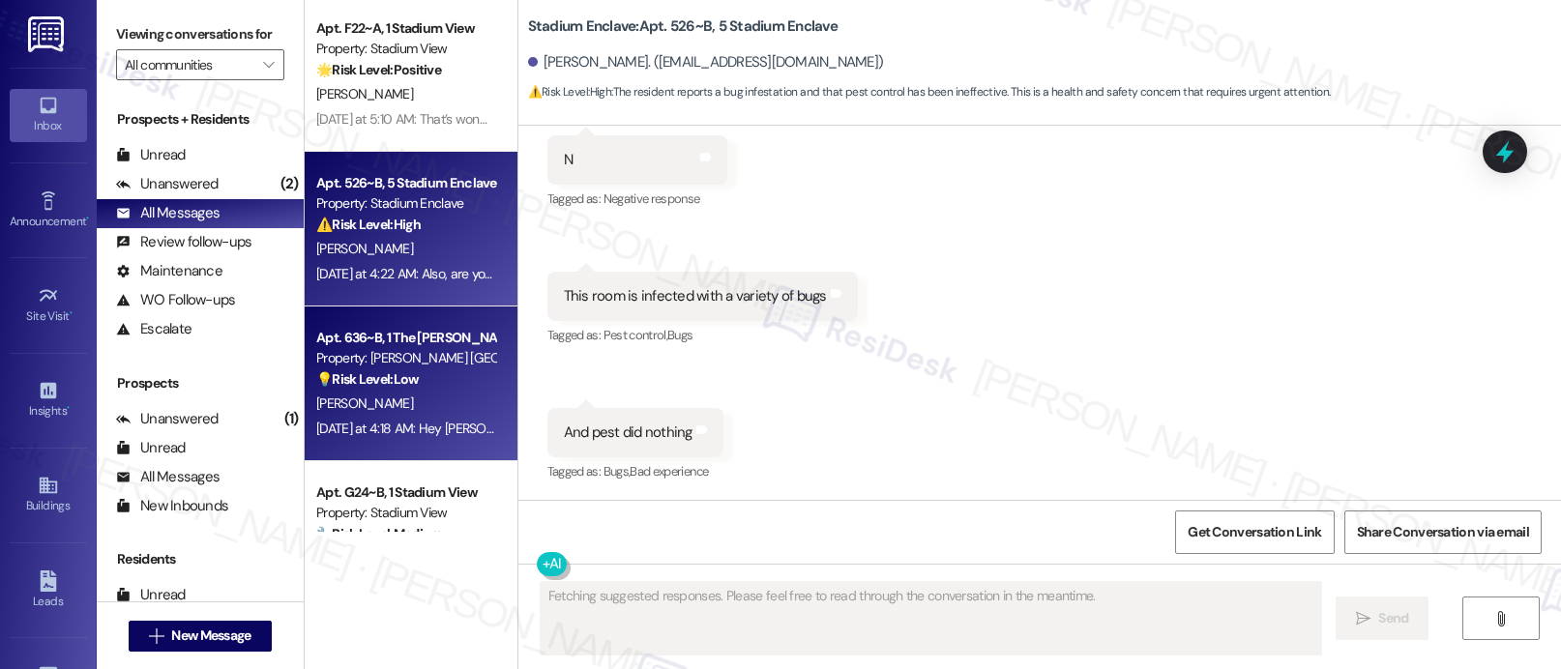
click at [397, 396] on div "[PERSON_NAME]" at bounding box center [405, 404] width 183 height 24
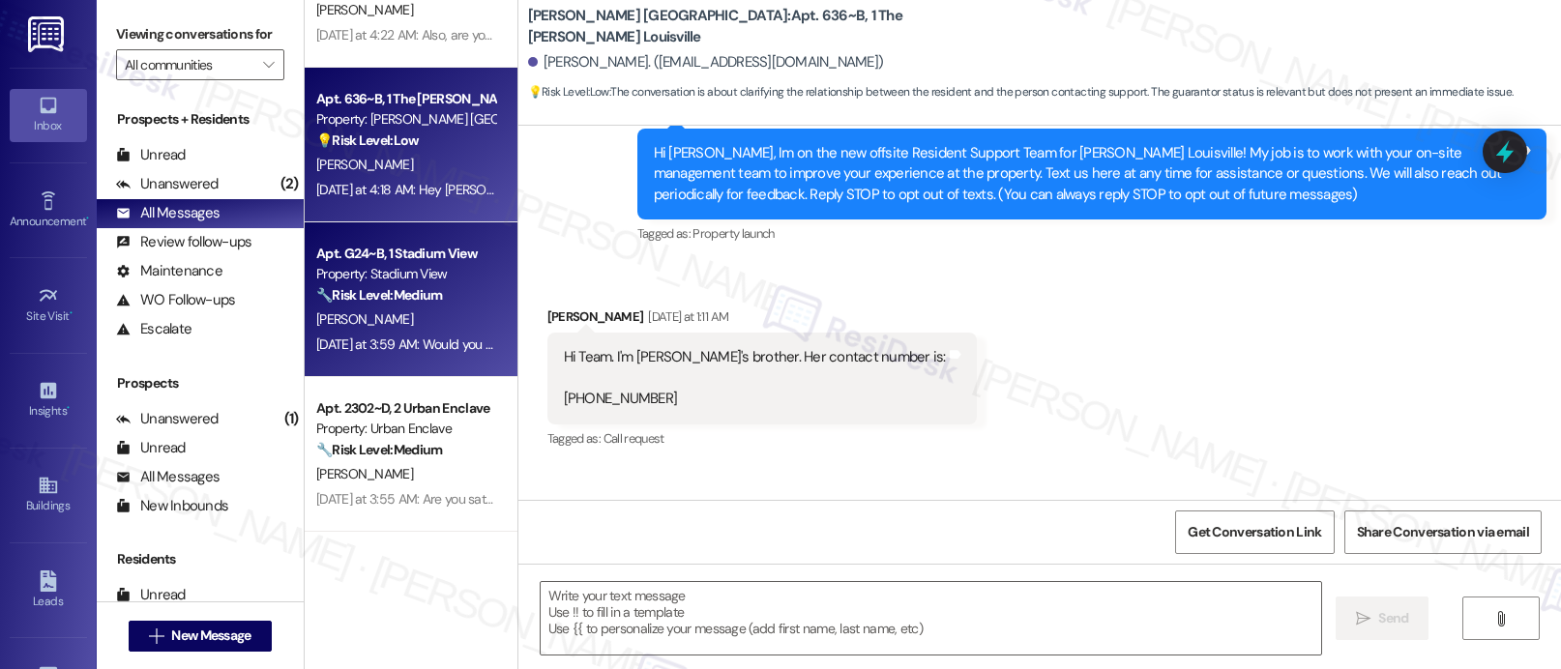
type textarea "Fetching suggested responses. Please feel free to read through the conversation…"
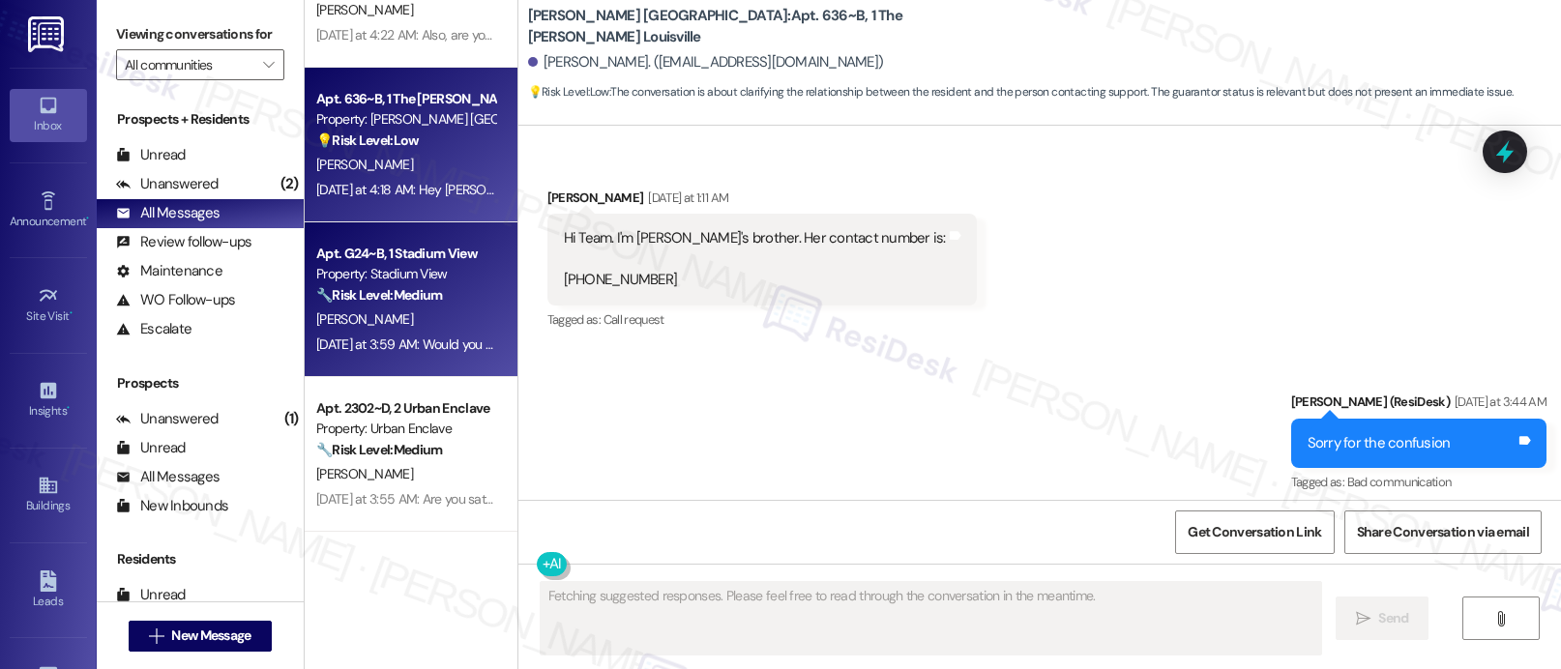
click at [391, 309] on div "[PERSON_NAME]" at bounding box center [405, 320] width 183 height 24
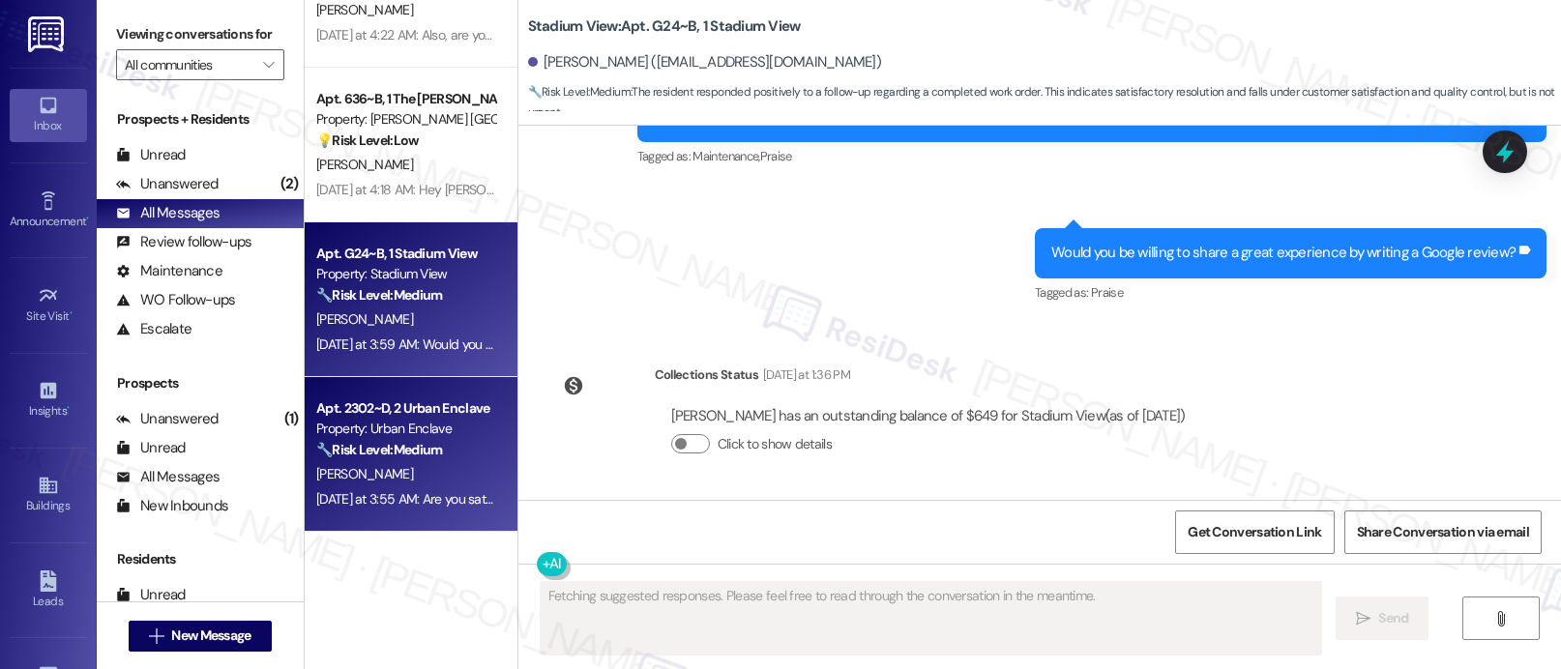
click at [390, 444] on strong "🔧 Risk Level: Medium" at bounding box center [379, 449] width 126 height 17
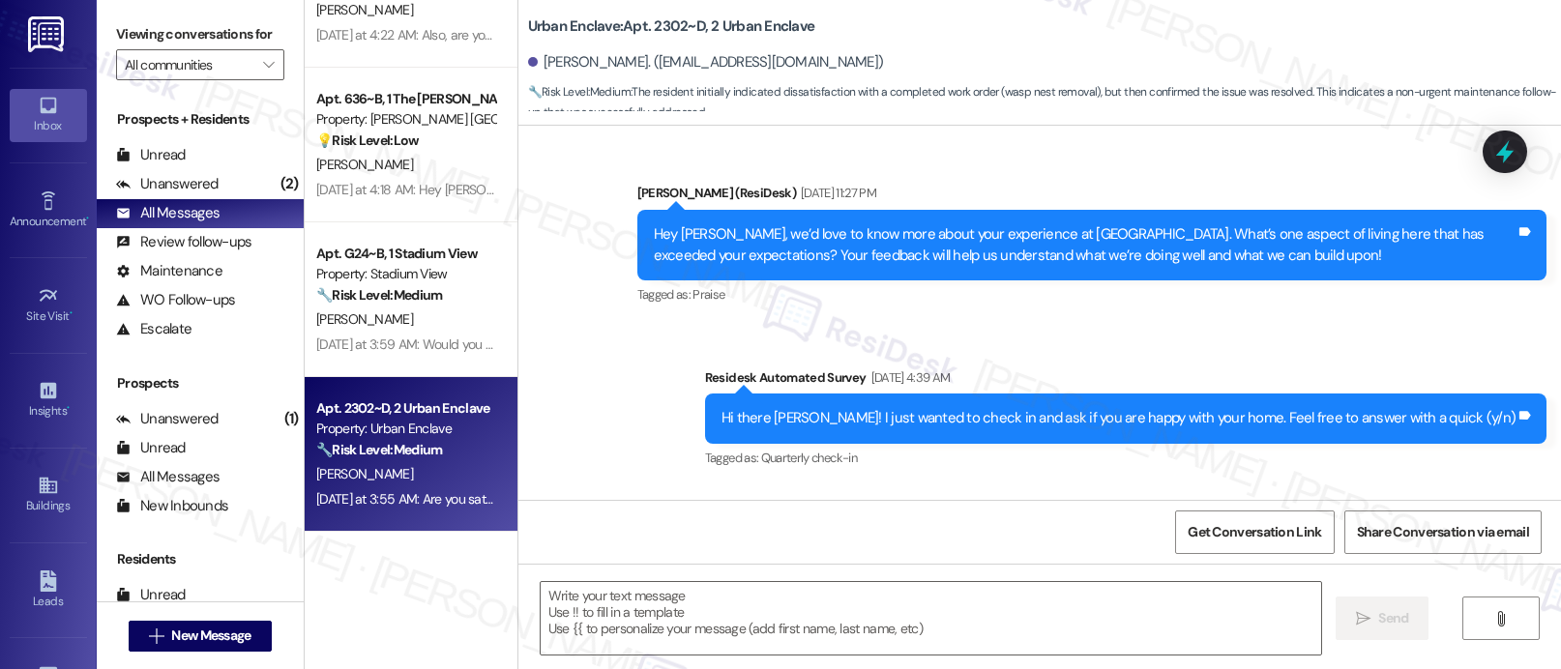
type textarea "Fetching suggested responses. Please feel free to read through the conversation…"
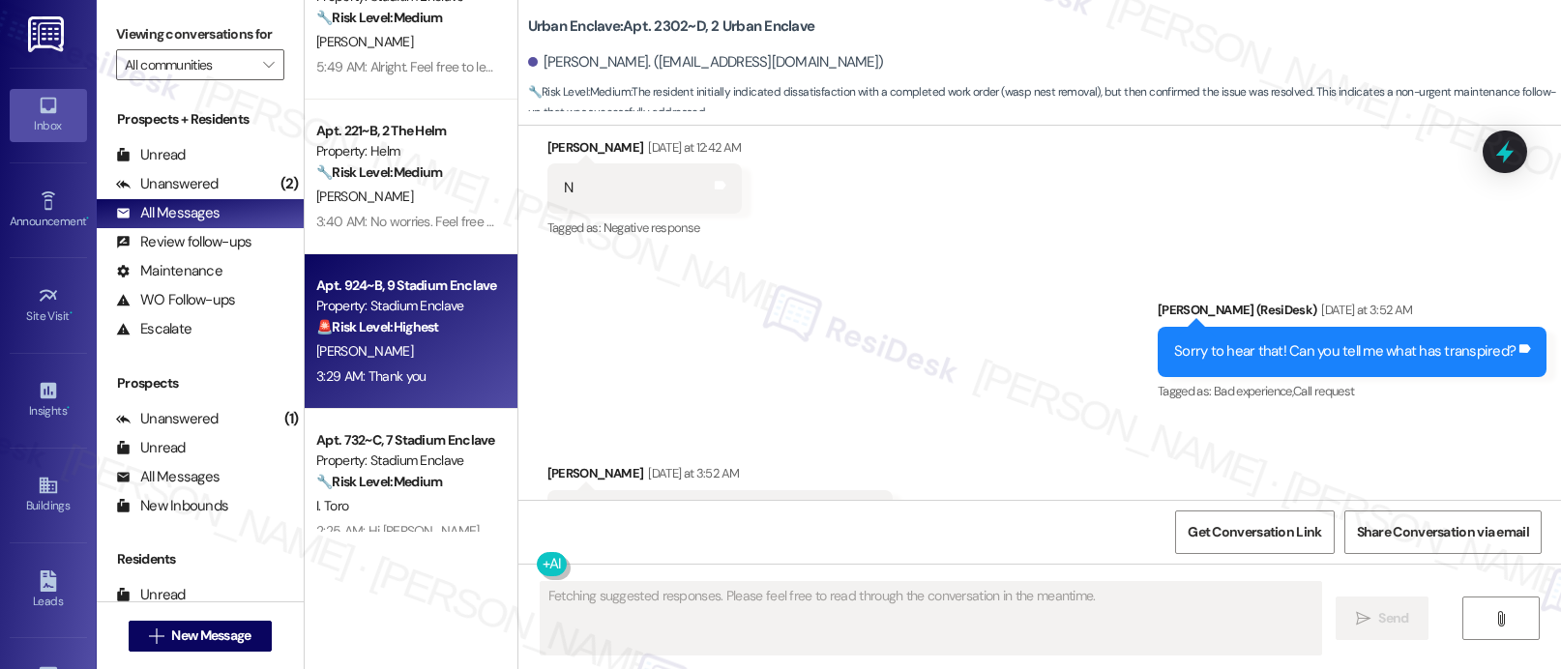
click at [405, 254] on div "Apt. 924~B, 9 Stadium Enclave Property: Stadium Enclave 🚨 Risk Level: Highest T…" at bounding box center [411, 331] width 213 height 155
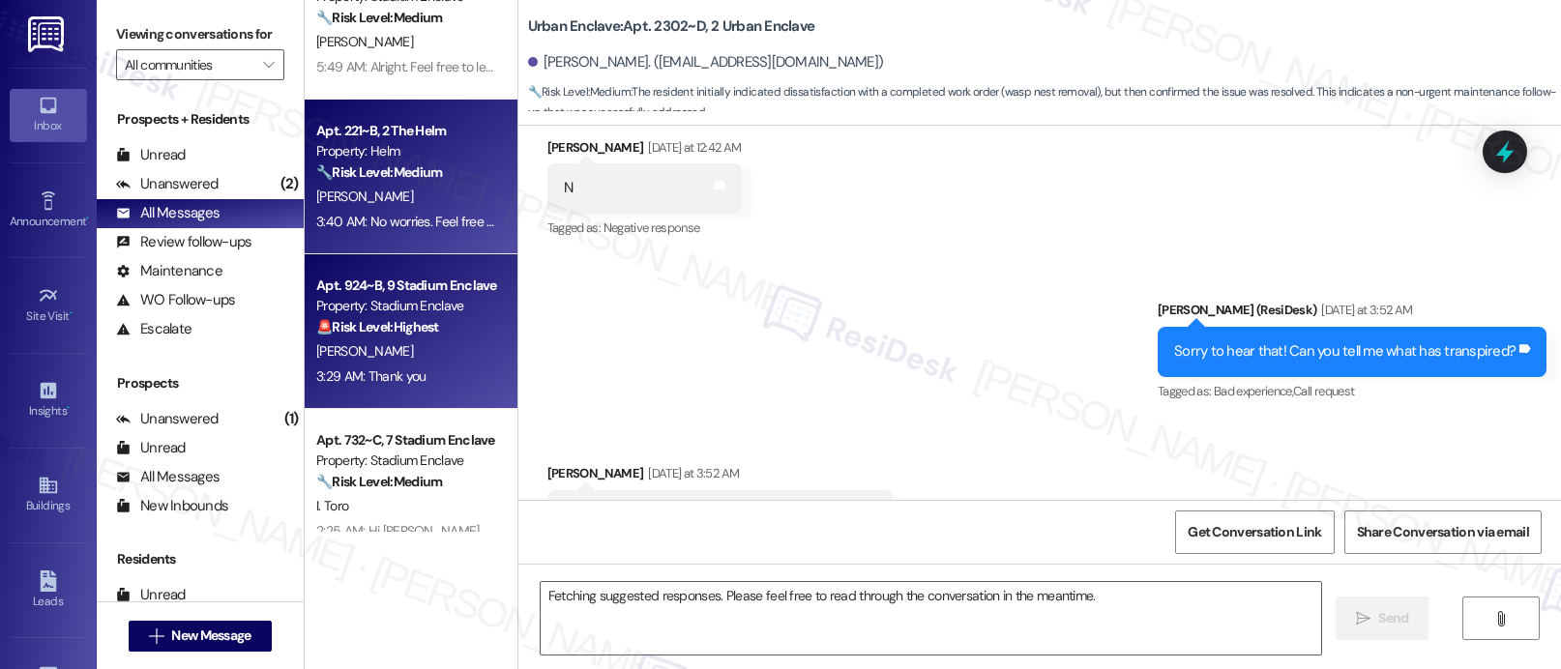
click at [410, 199] on div "[PERSON_NAME]" at bounding box center [405, 197] width 183 height 24
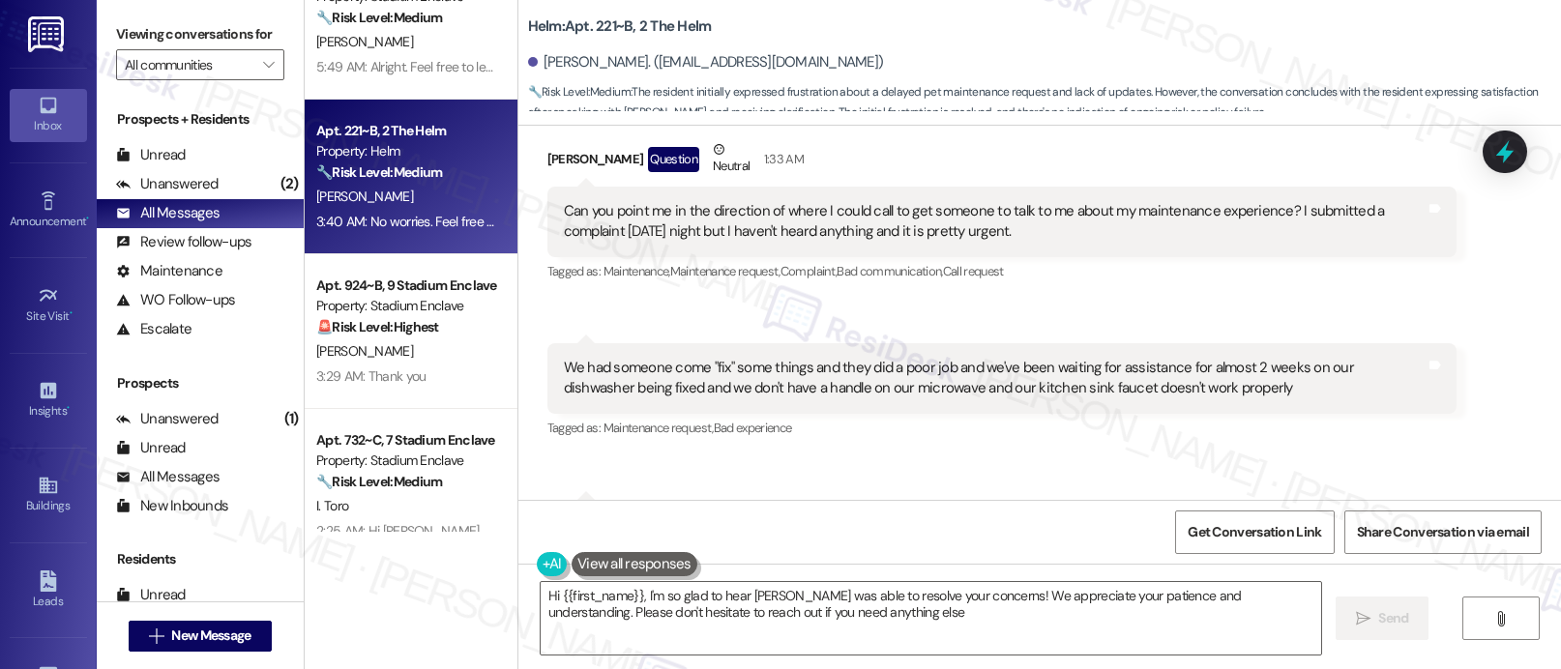
type textarea "Hi {{first_name}}, I'm so glad to hear [PERSON_NAME] was able to resolve your c…"
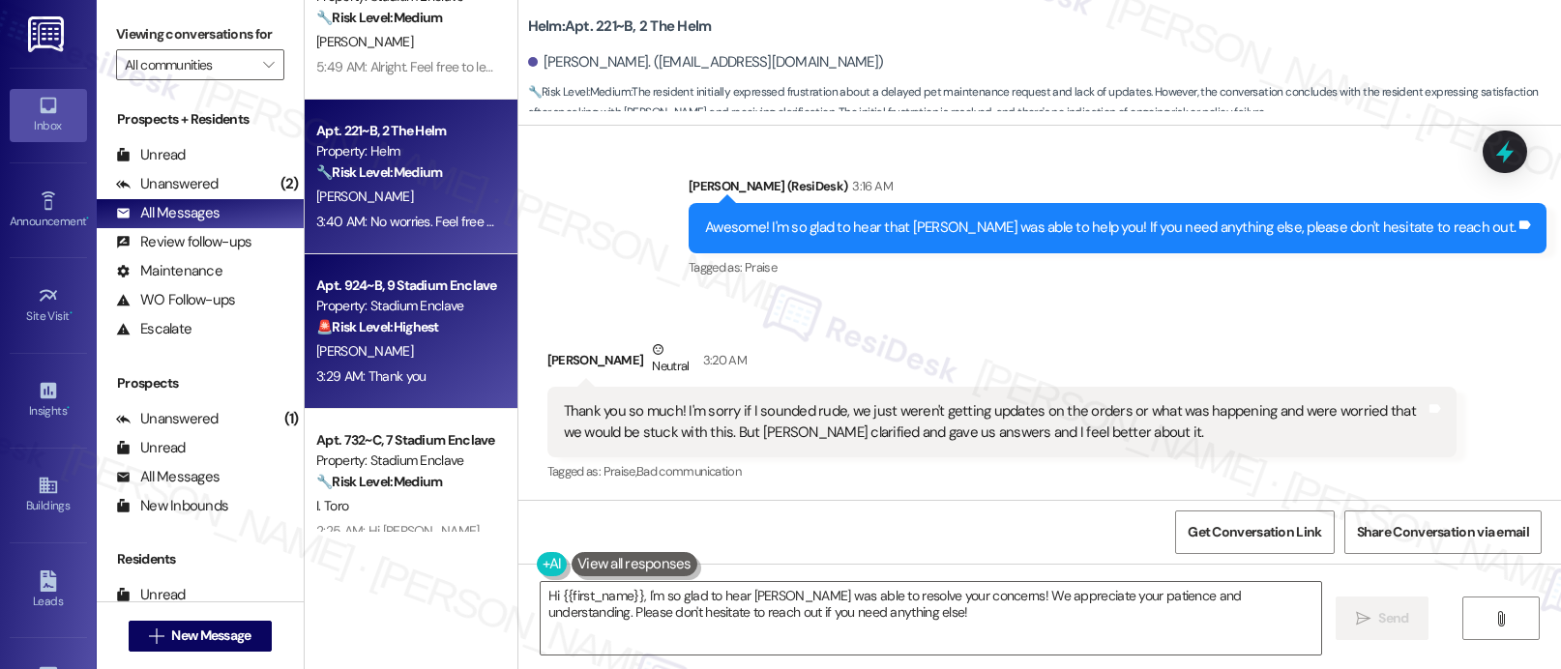
click at [363, 360] on div "[PERSON_NAME]" at bounding box center [405, 351] width 183 height 24
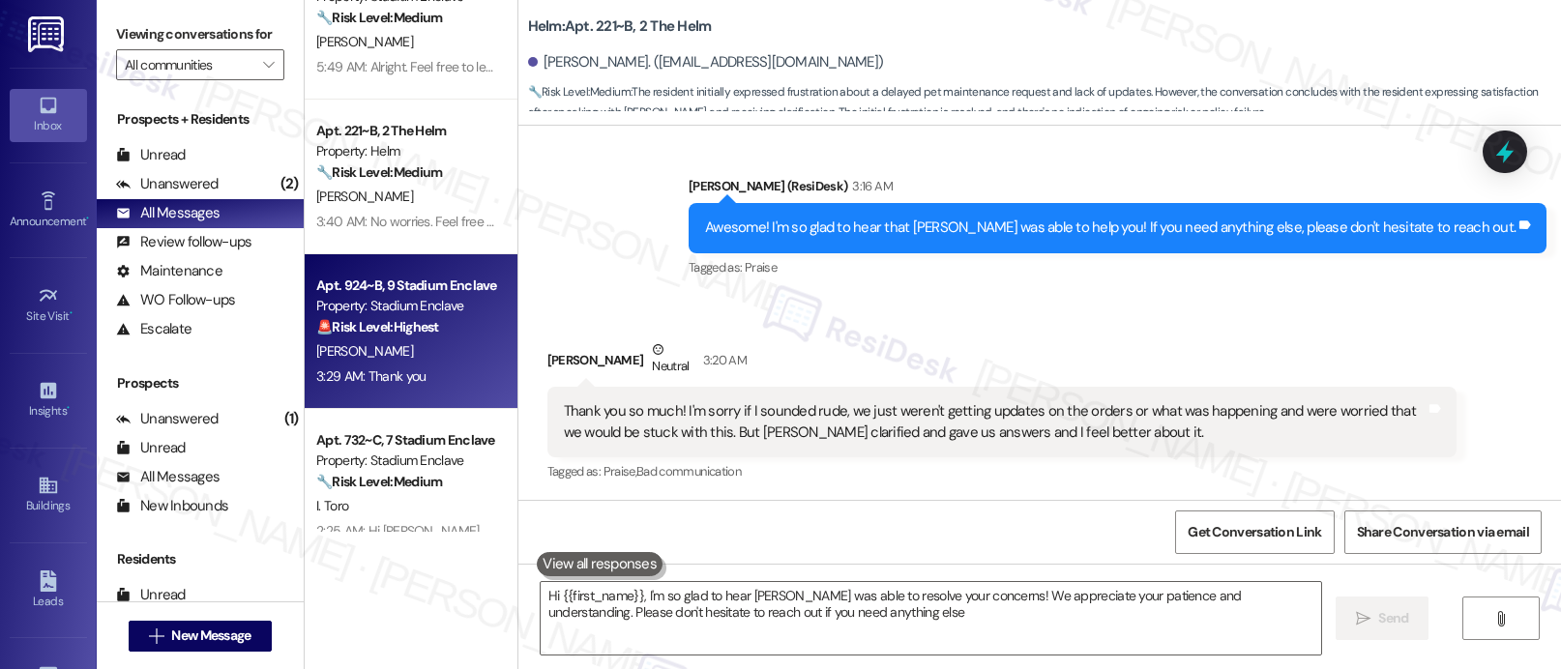
type textarea "Hi {{first_name}}, I'm so glad to hear [PERSON_NAME] was able to resolve your c…"
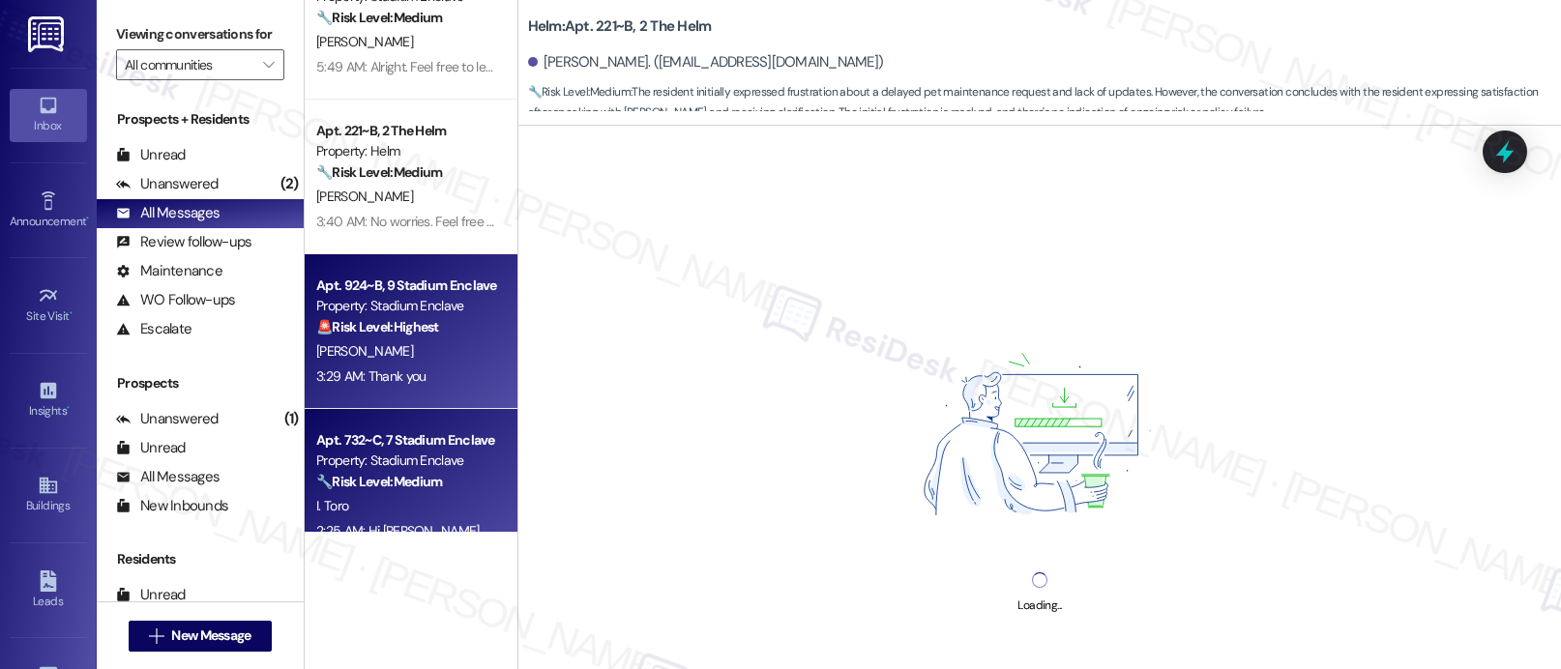
click at [400, 466] on div "Property: Stadium Enclave" at bounding box center [405, 461] width 179 height 20
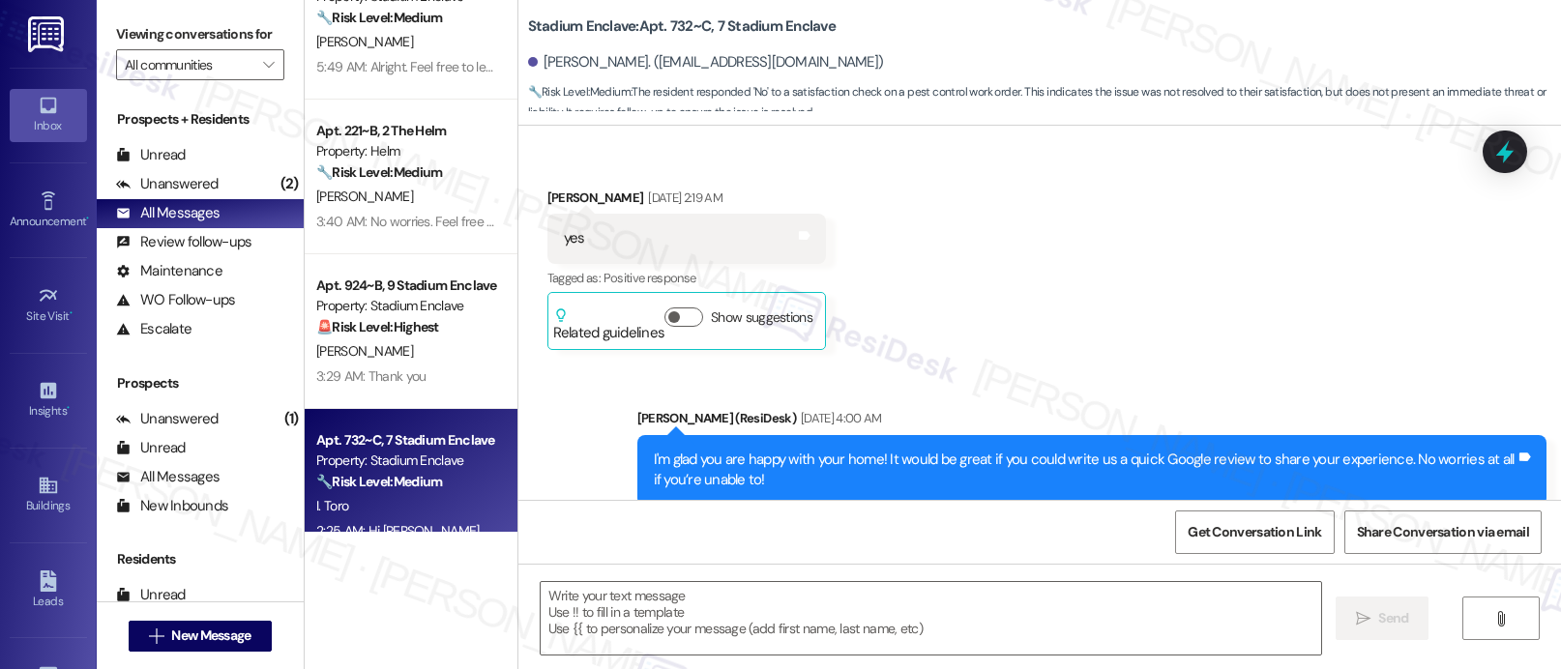
type textarea "Fetching suggested responses. Please feel free to read through the conversation…"
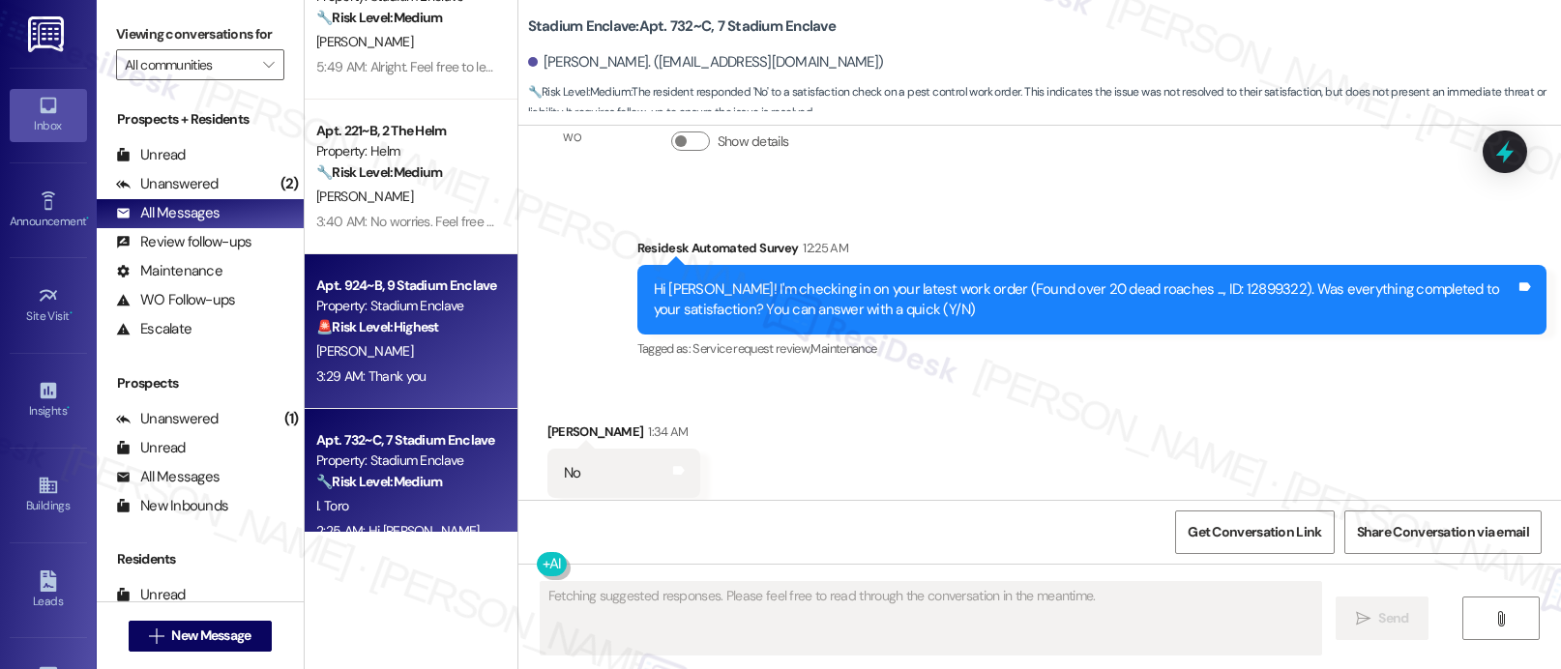
click at [408, 368] on div "3:29 AM: Thank you 3:29 AM: Thank you" at bounding box center [370, 376] width 109 height 17
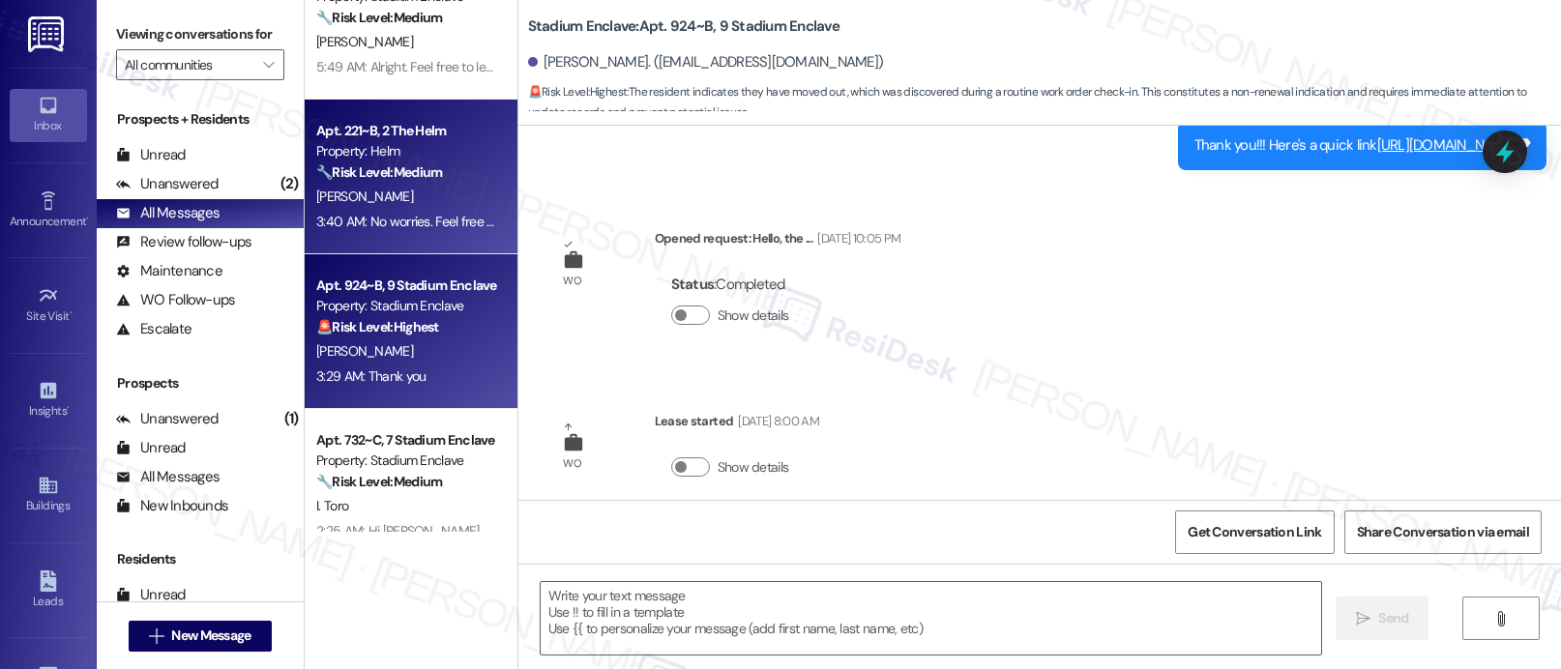
type textarea "Fetching suggested responses. Please feel free to read through the conversation…"
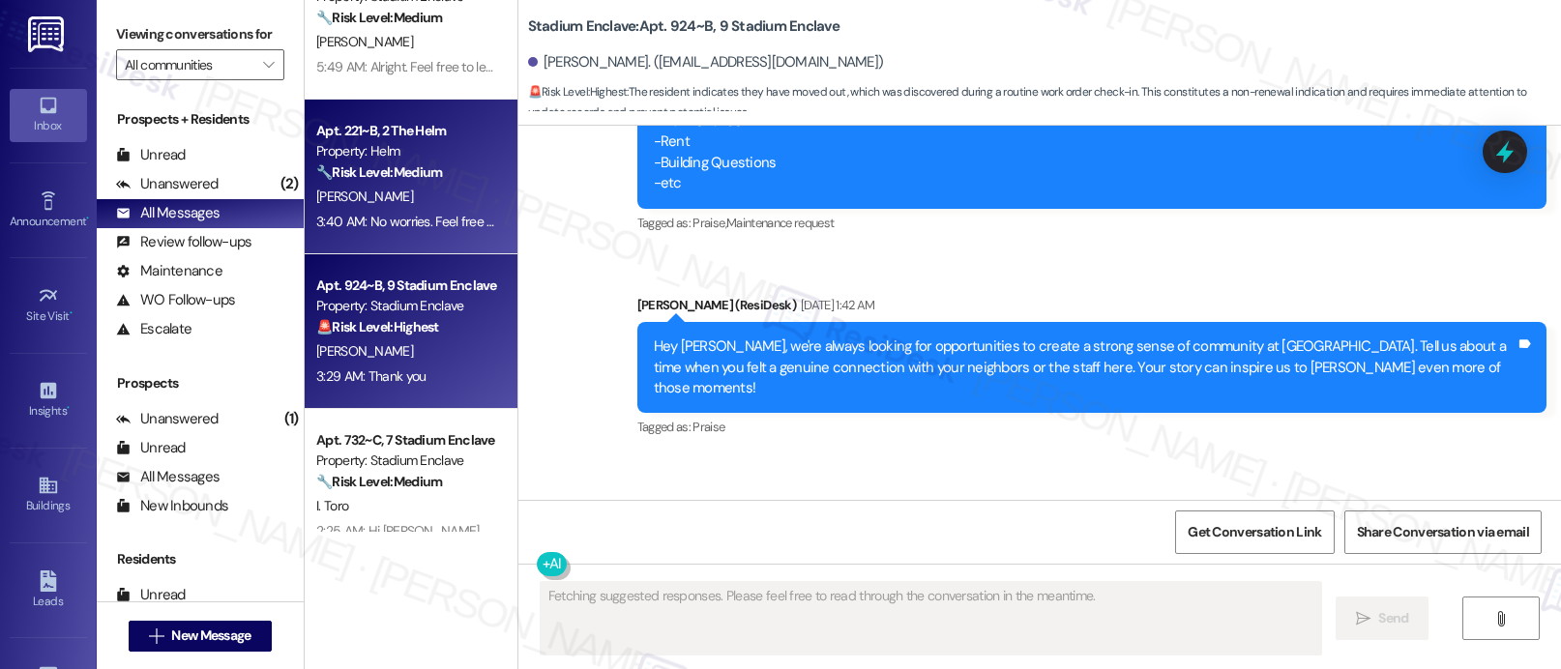
click at [458, 242] on div "Apt. 221~B, 2 The Helm Property: Helm 🔧 Risk Level: Medium The resident initial…" at bounding box center [411, 177] width 213 height 155
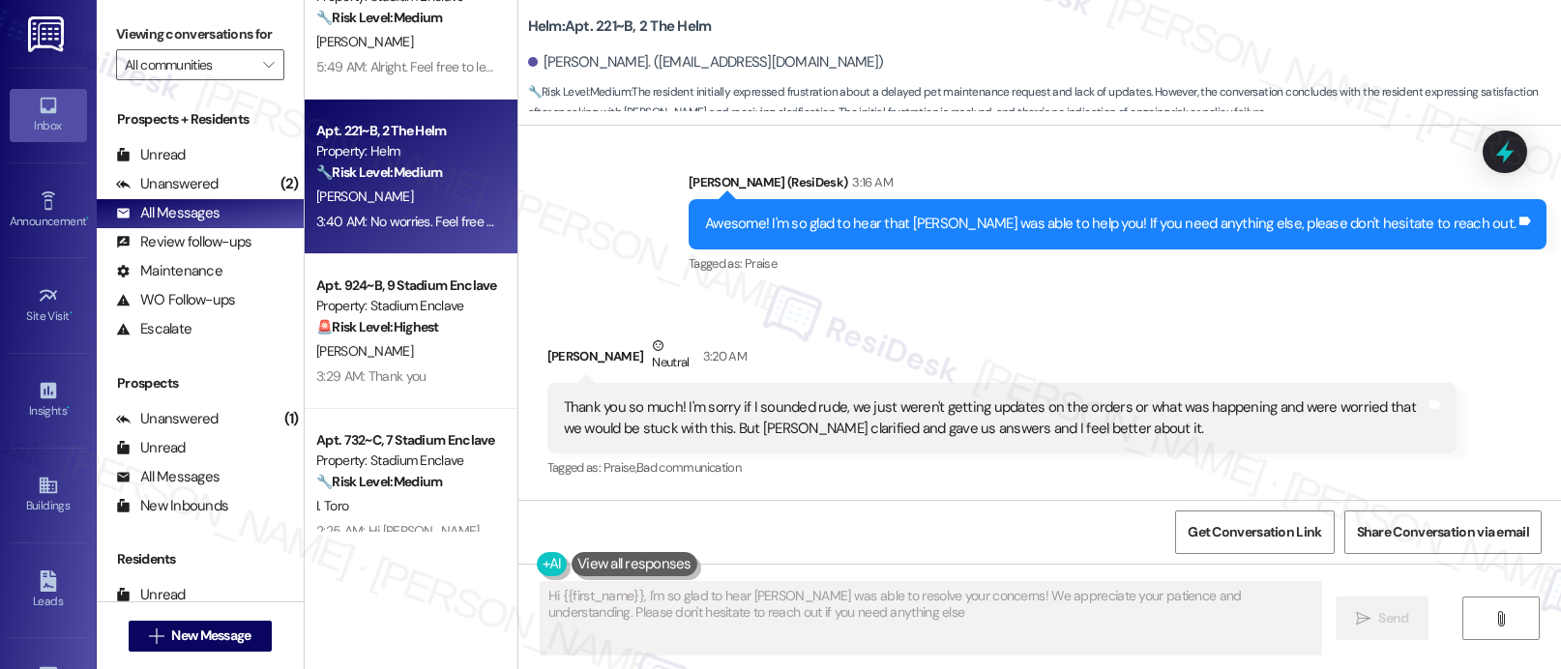
type textarea "Hi {{first_name}}, I'm so glad to hear [PERSON_NAME] was able to resolve your c…"
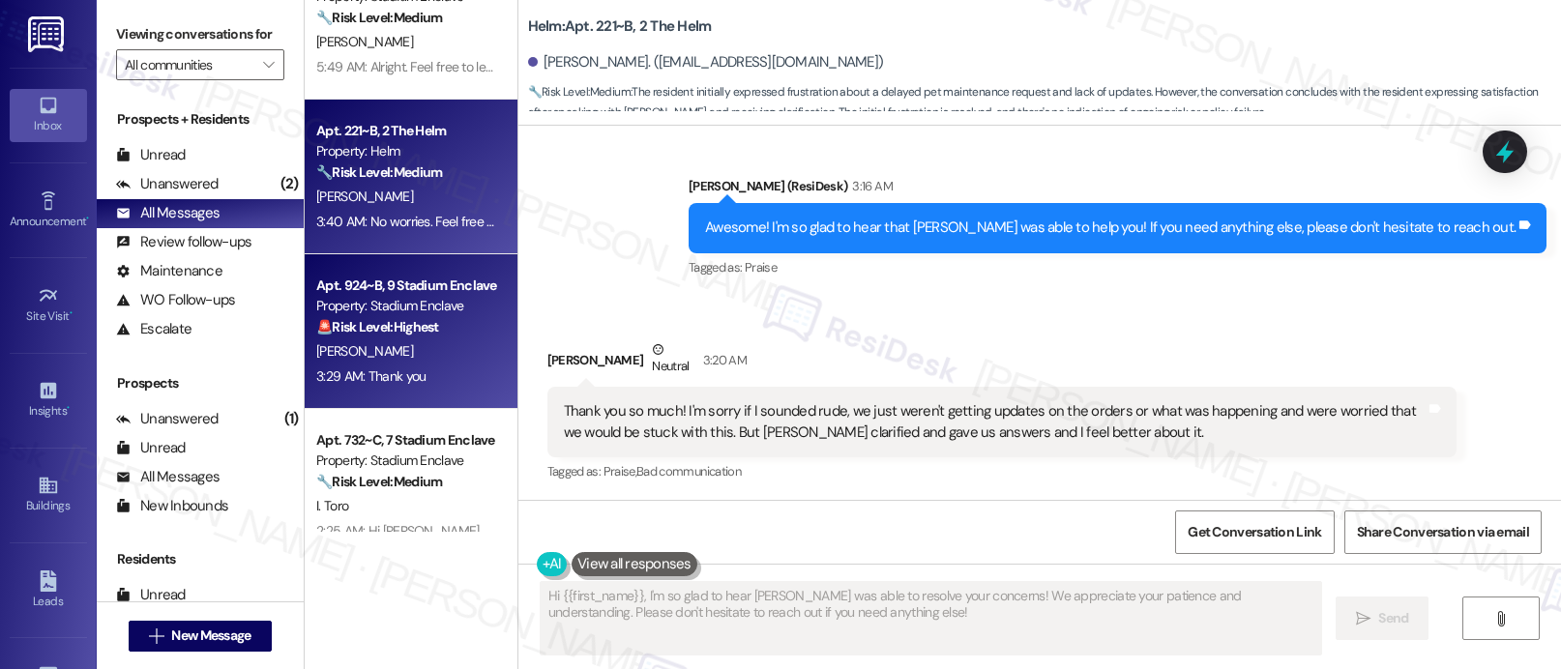
click at [413, 347] on div "[PERSON_NAME]" at bounding box center [405, 351] width 183 height 24
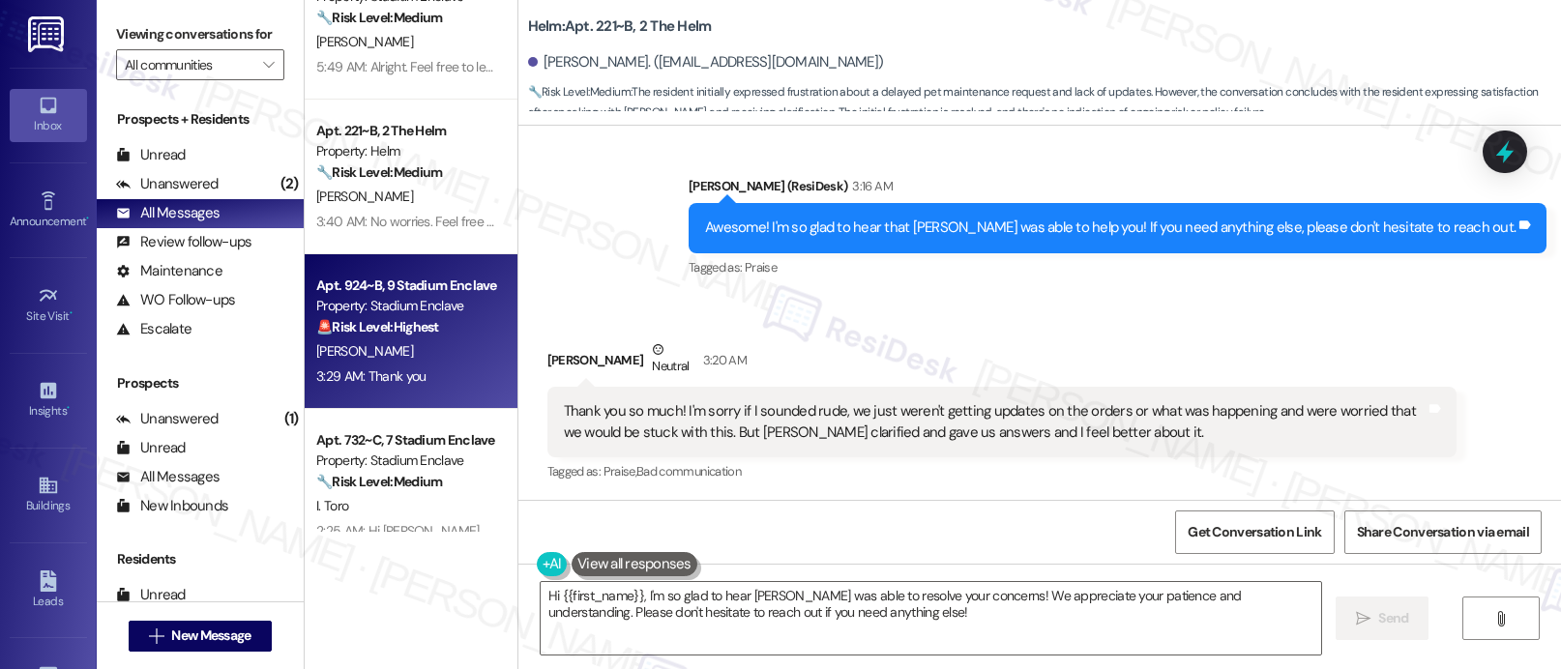
type textarea "Fetching suggested responses. Please feel free to read through the conversation…"
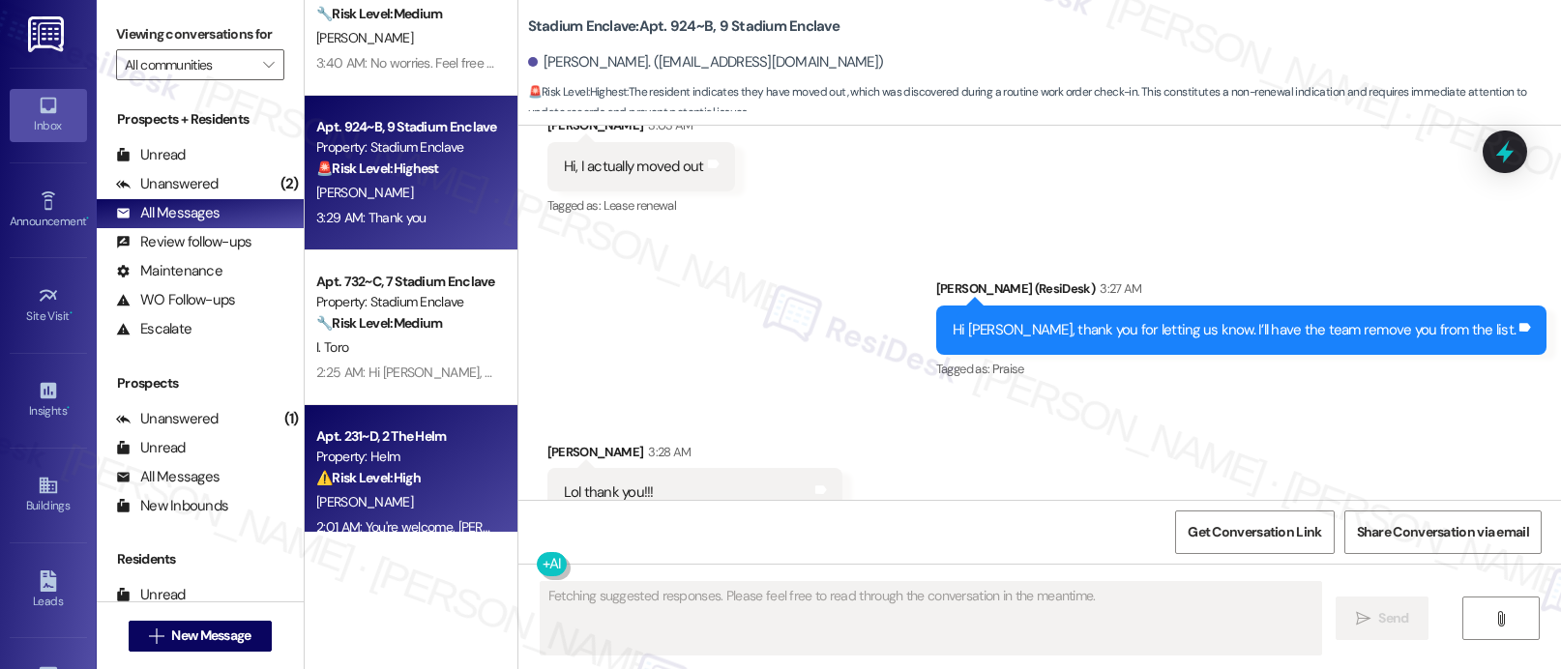
click at [350, 482] on strong "⚠️ Risk Level: High" at bounding box center [368, 477] width 104 height 17
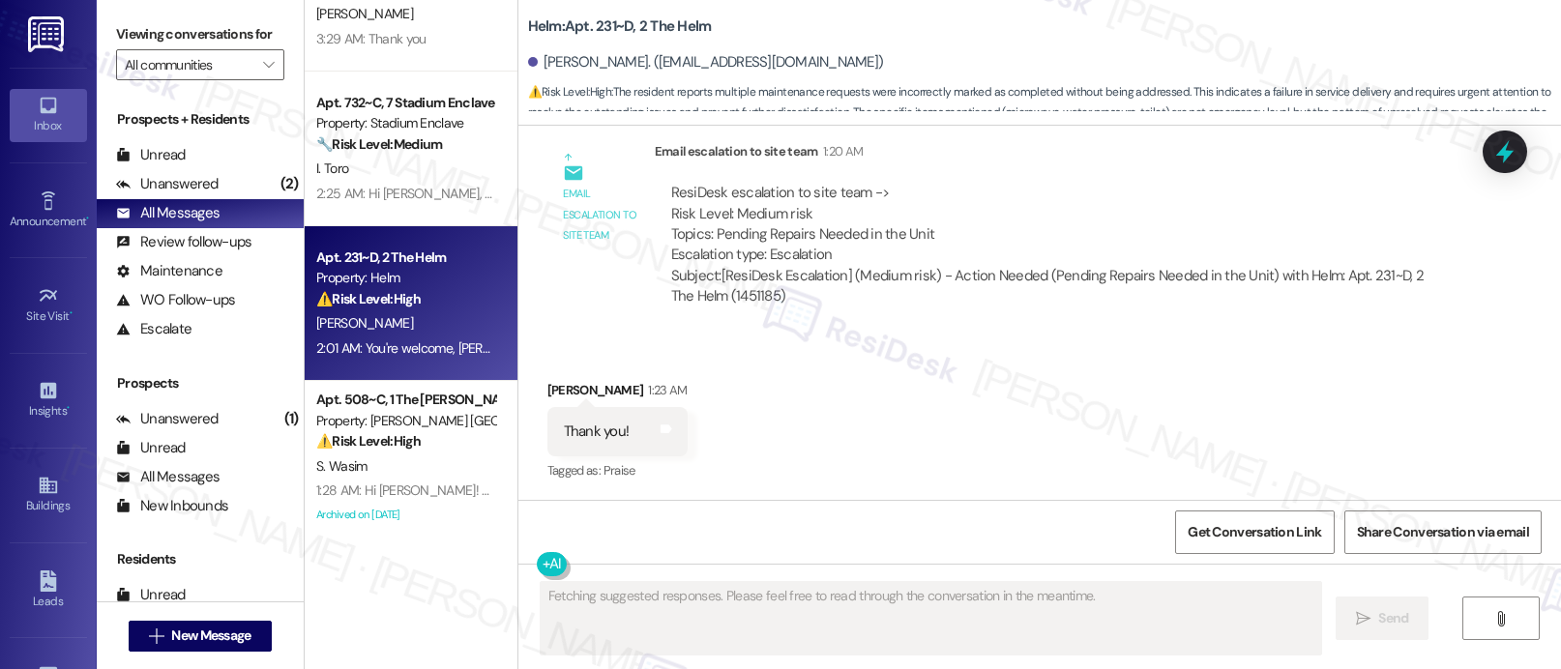
click at [397, 322] on div "[PERSON_NAME]" at bounding box center [405, 323] width 183 height 24
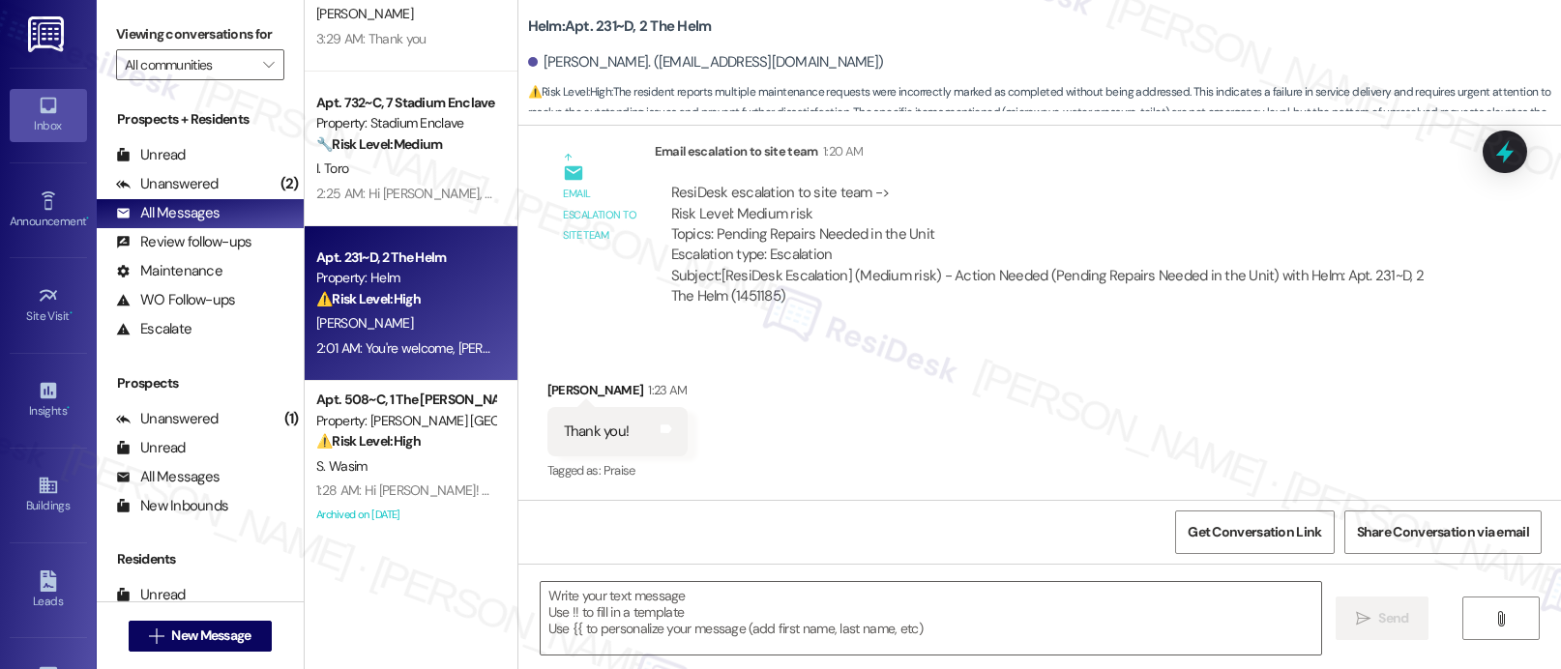
scroll to position [2406, 0]
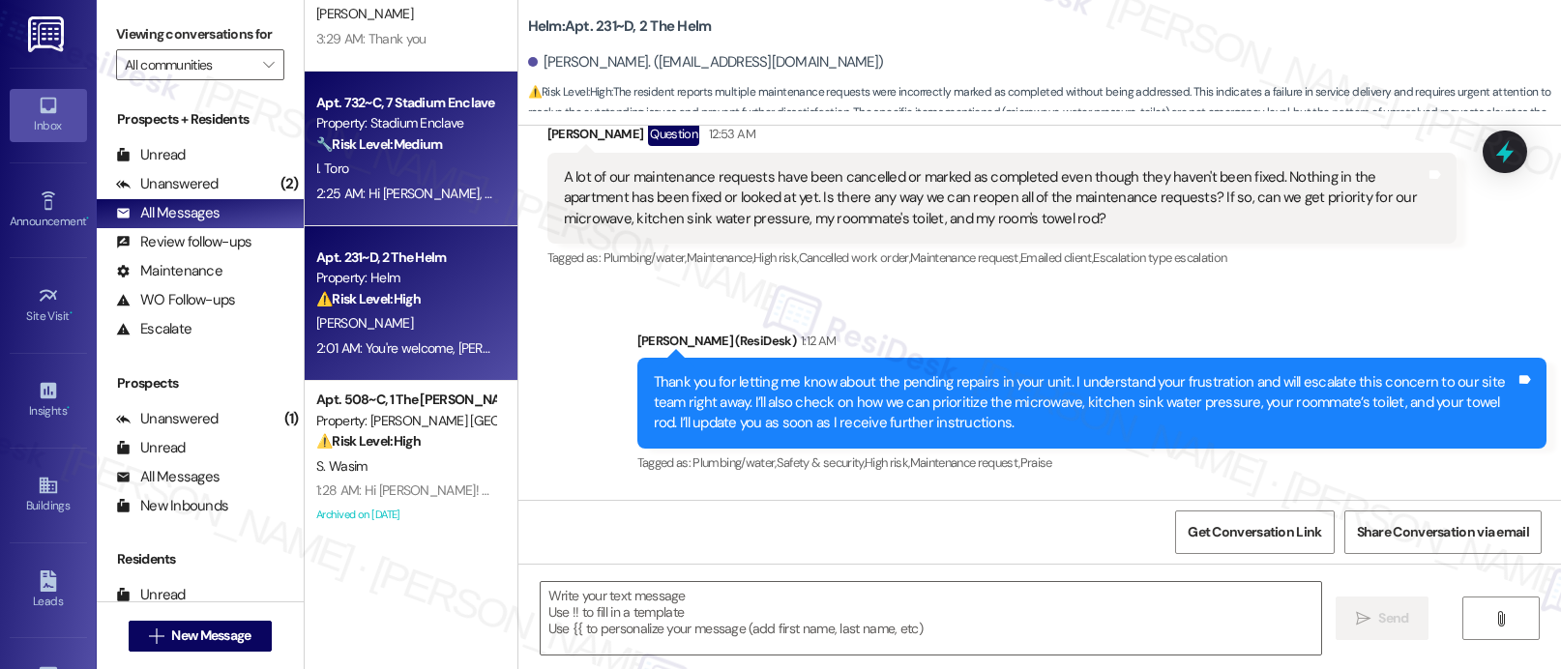
click at [443, 179] on div "I. Toro" at bounding box center [405, 169] width 183 height 24
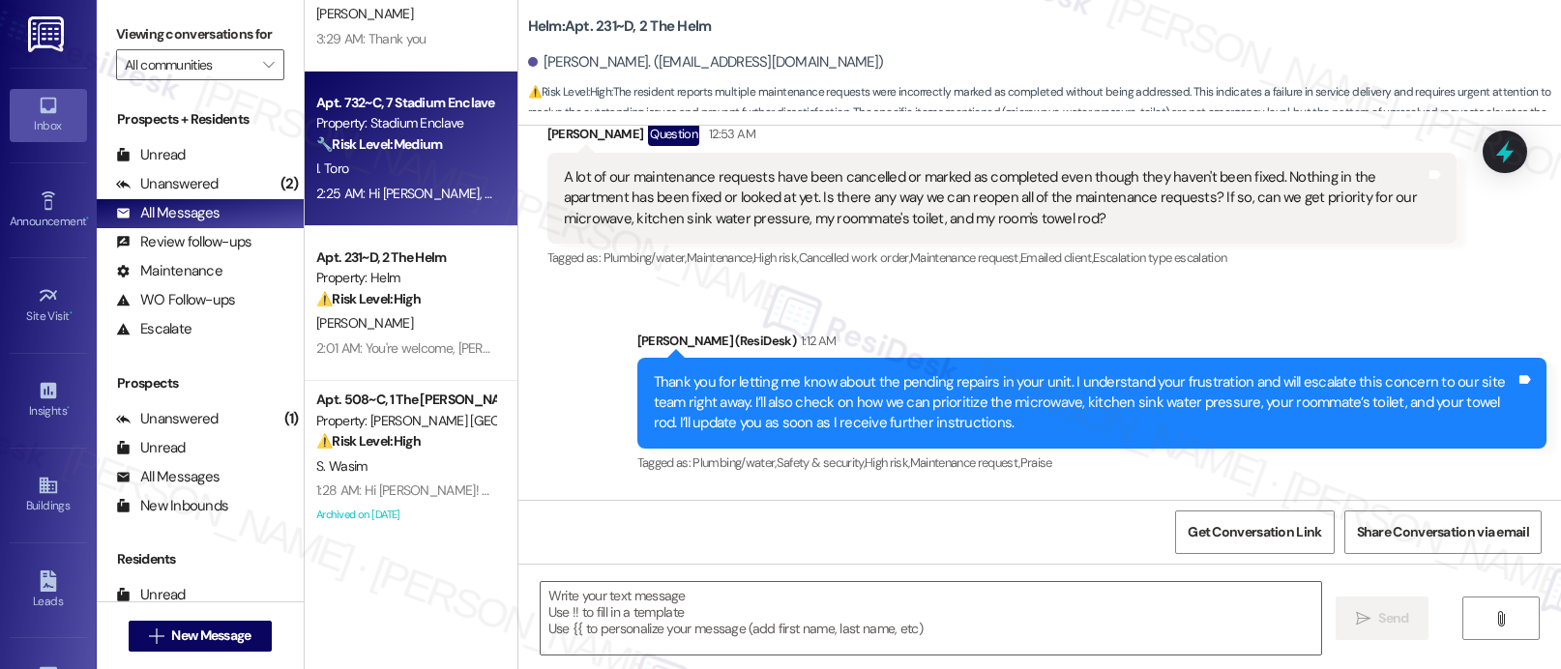
type textarea "Fetching suggested responses. Please feel free to read through the conversation…"
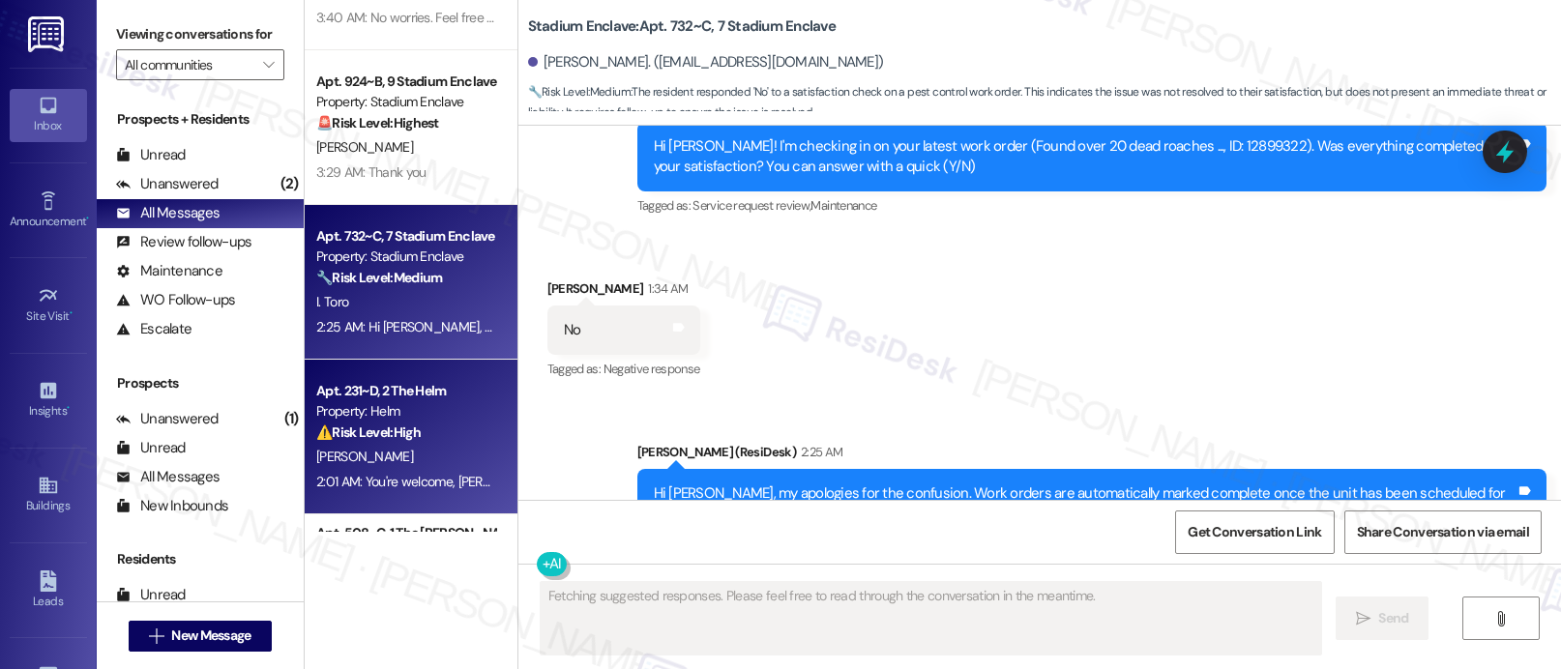
scroll to position [312, 0]
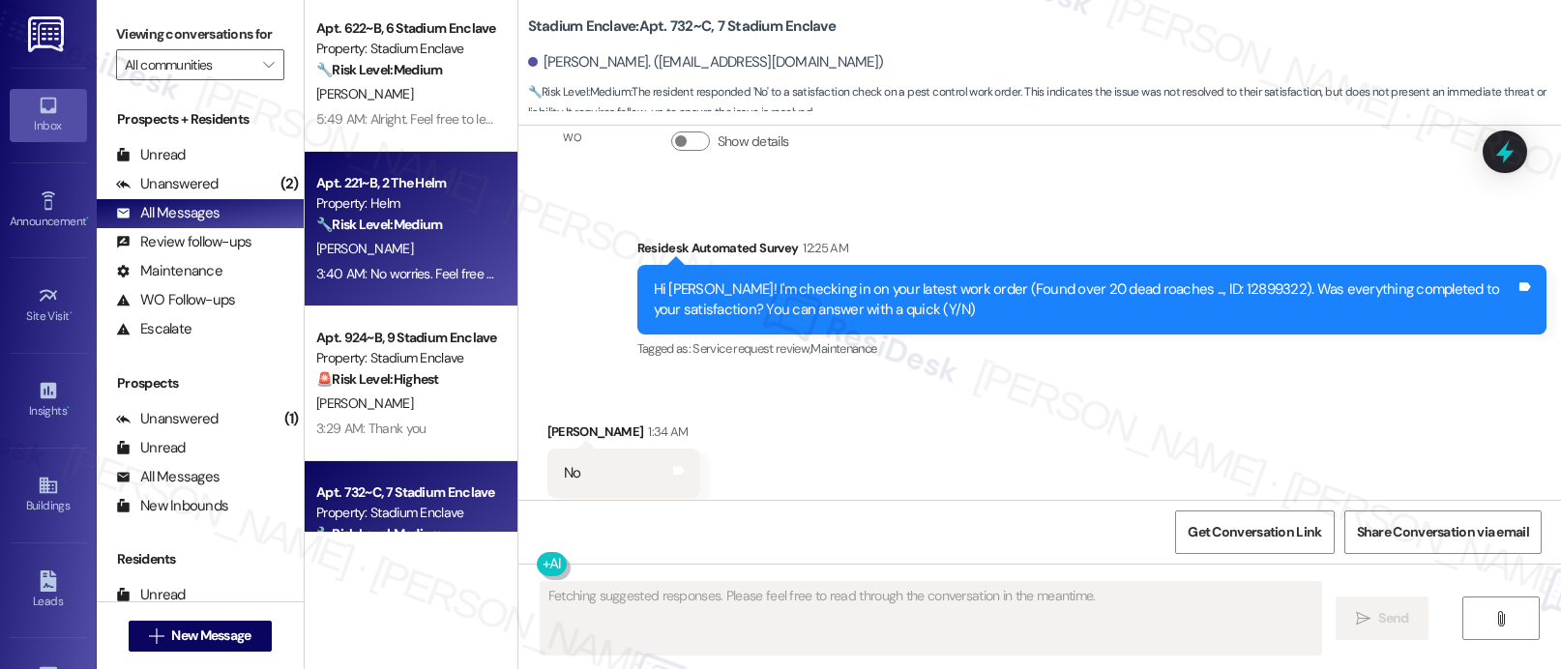
click at [431, 203] on div "Property: Helm" at bounding box center [405, 203] width 179 height 20
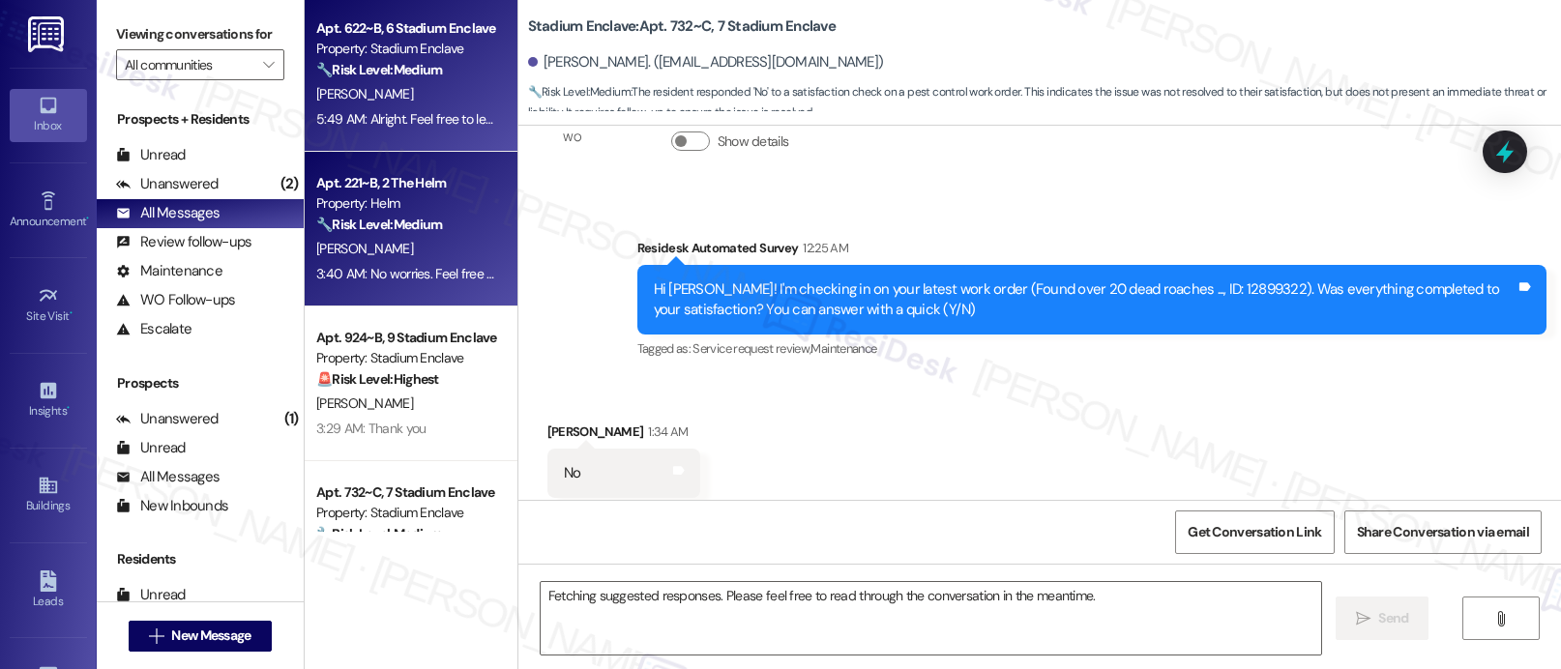
click at [404, 82] on div "[PERSON_NAME]" at bounding box center [405, 94] width 183 height 24
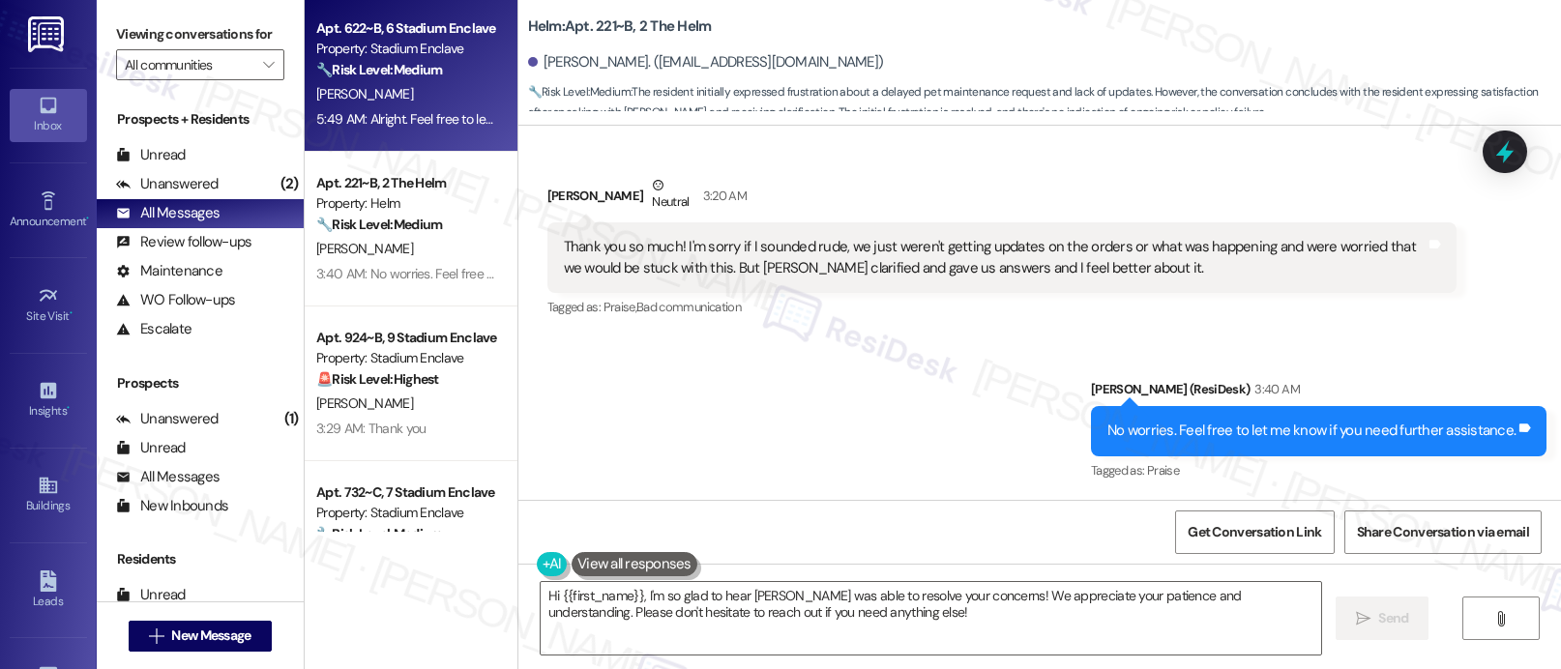
type textarea "Fetching suggested responses. Please feel free to read through the conversation…"
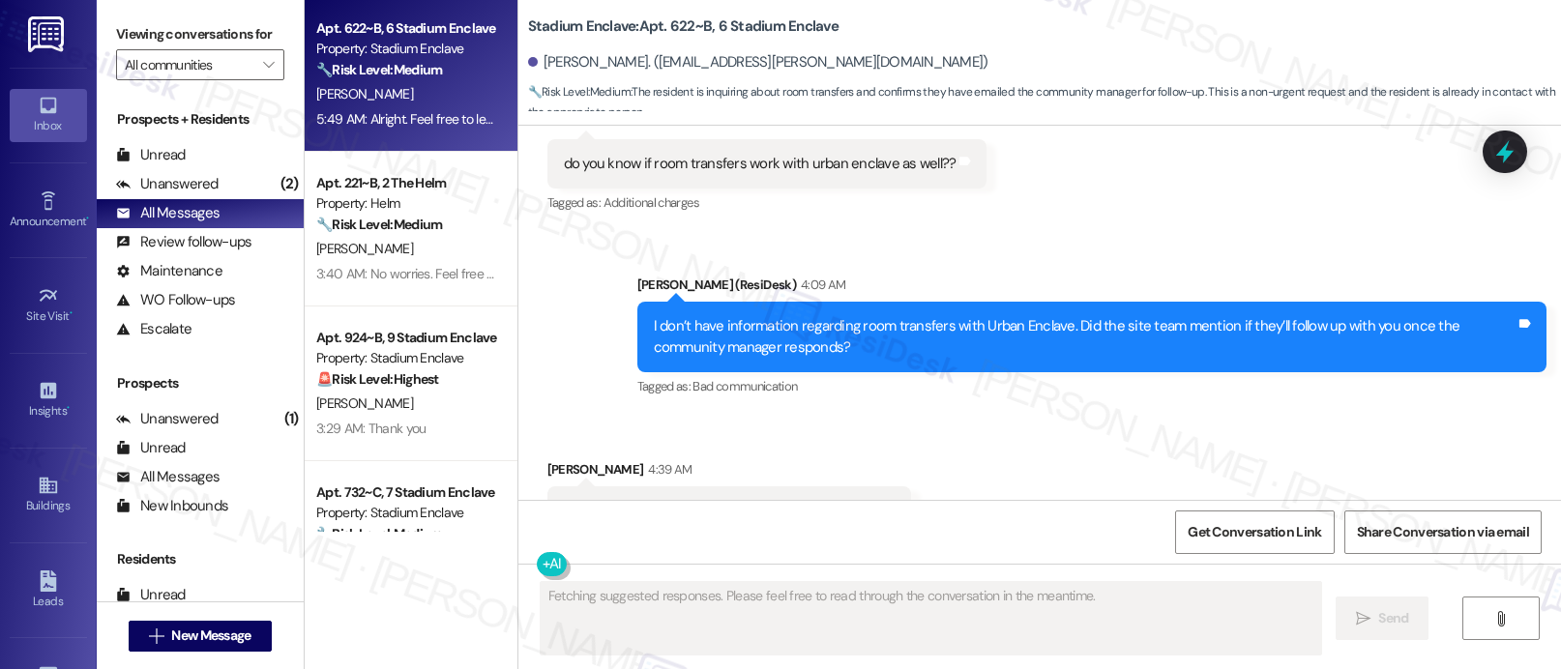
scroll to position [3896, 0]
